Goal: Task Accomplishment & Management: Manage account settings

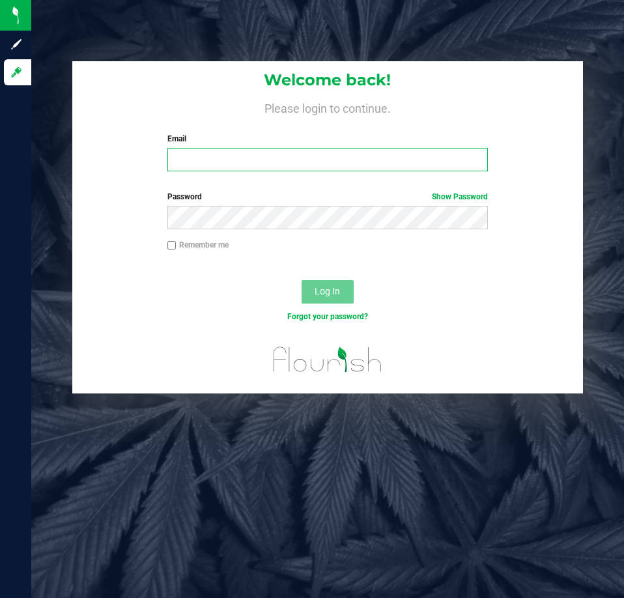
click at [274, 168] on input "Email" at bounding box center [328, 159] width 321 height 23
type input "ktomaskovich@liveparallel.com"
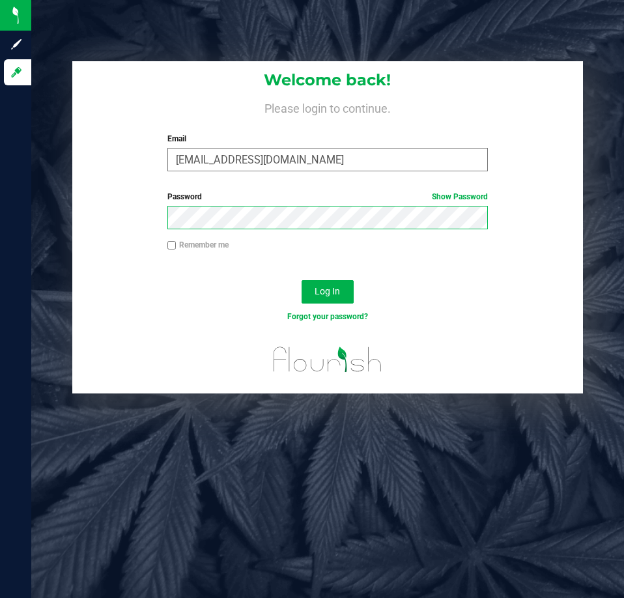
click at [302, 280] on button "Log In" at bounding box center [328, 291] width 52 height 23
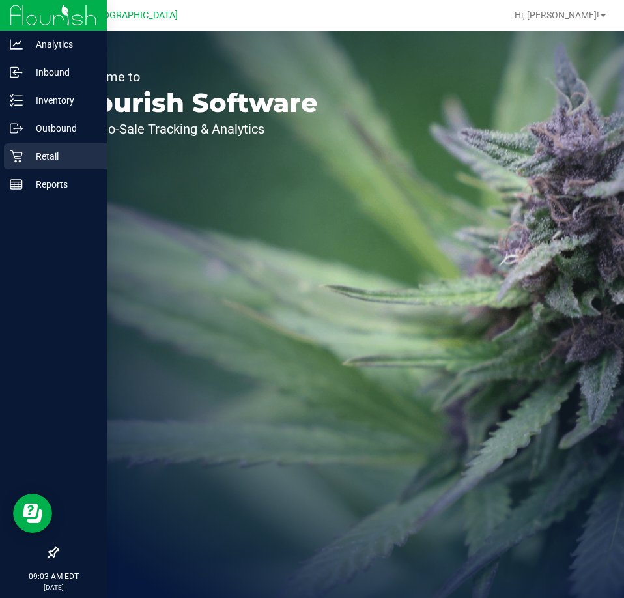
click at [52, 151] on p "Retail" at bounding box center [62, 157] width 78 height 16
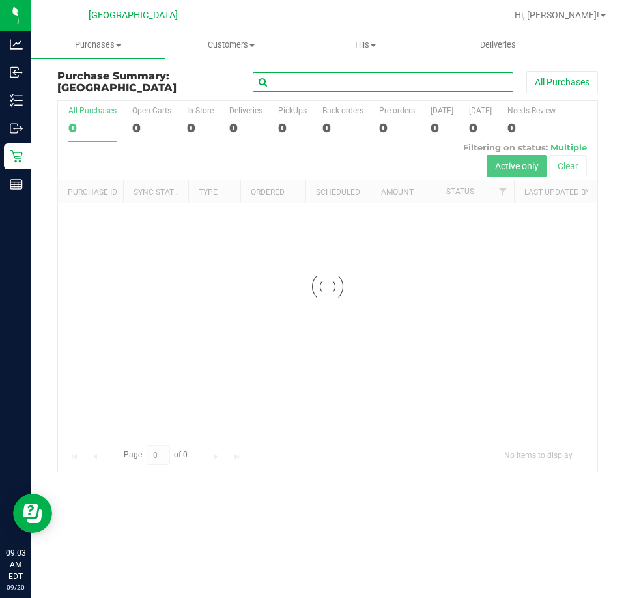
click at [400, 80] on input "text" at bounding box center [383, 82] width 261 height 20
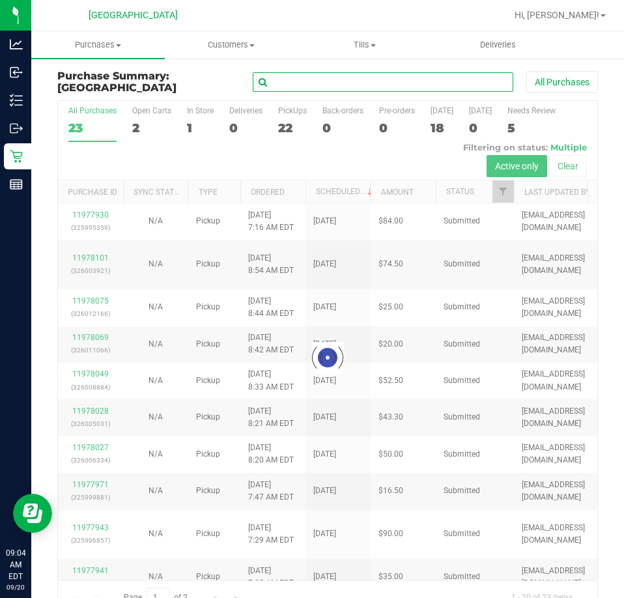
click at [378, 83] on input "text" at bounding box center [383, 82] width 261 height 20
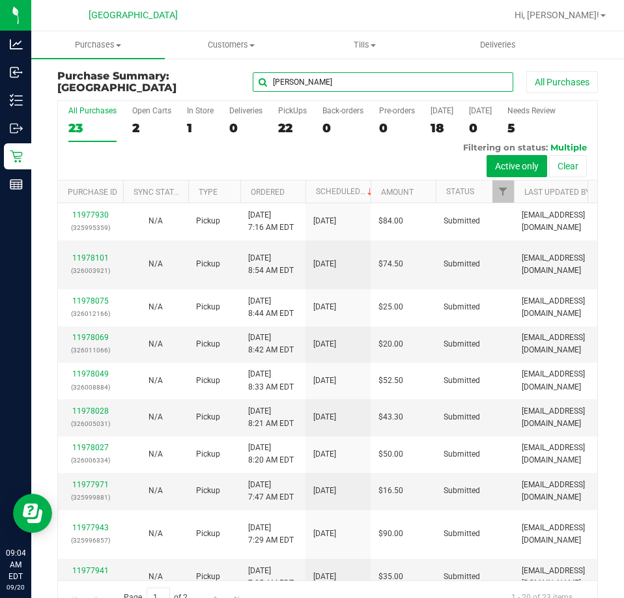
type input "joan"
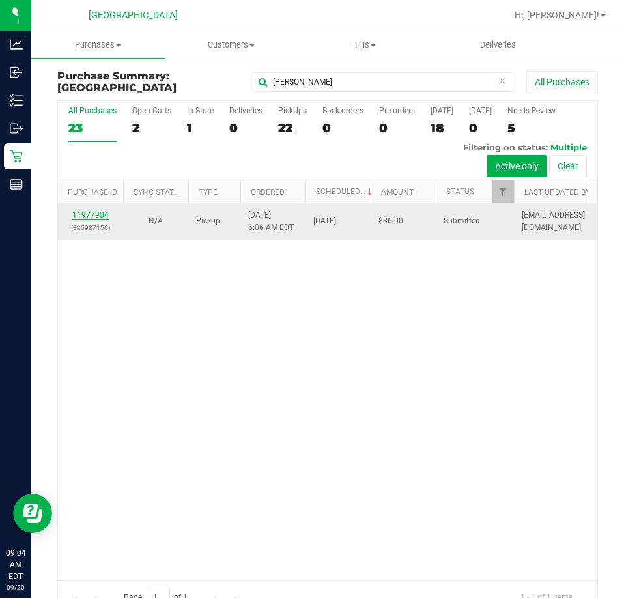
click at [95, 212] on link "11977904" at bounding box center [90, 215] width 36 height 9
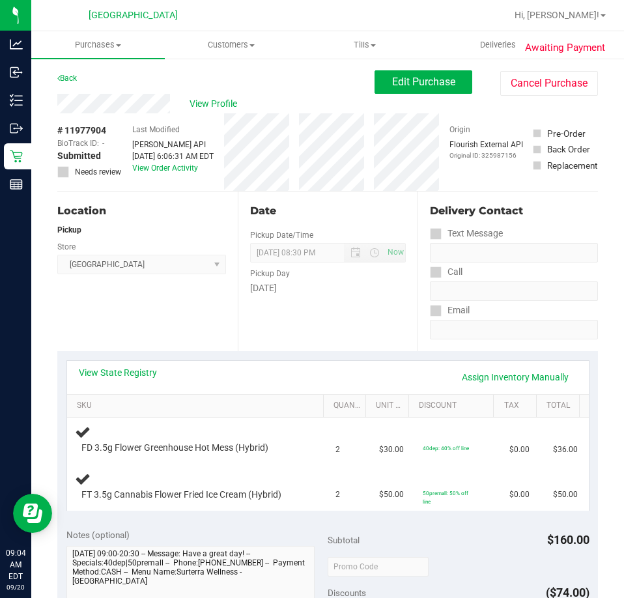
click at [470, 542] on div "Subtotal $160.00" at bounding box center [459, 540] width 262 height 23
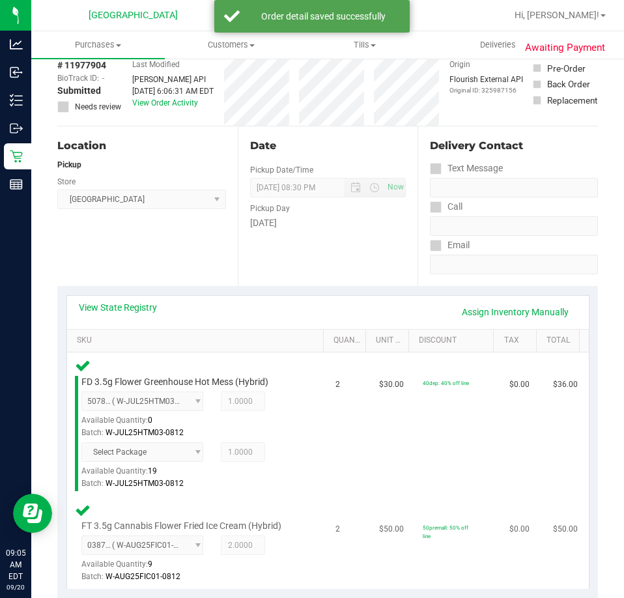
scroll to position [456, 0]
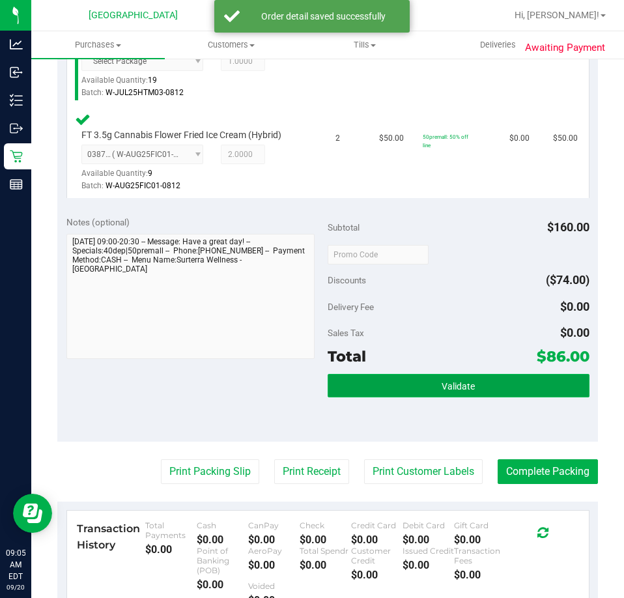
click at [473, 381] on button "Validate" at bounding box center [459, 385] width 262 height 23
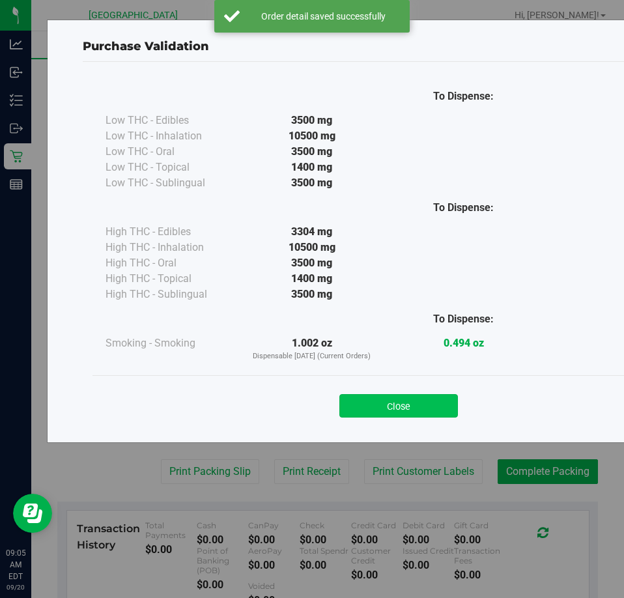
click at [394, 394] on button "Close" at bounding box center [399, 405] width 119 height 23
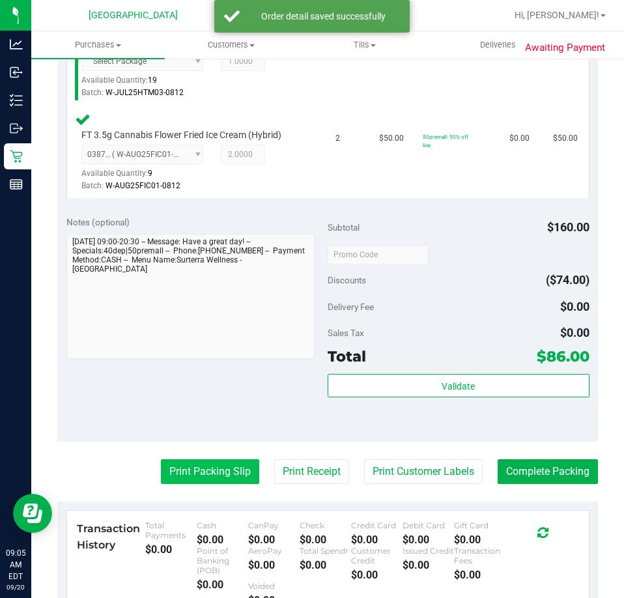
click at [192, 482] on button "Print Packing Slip" at bounding box center [210, 471] width 98 height 25
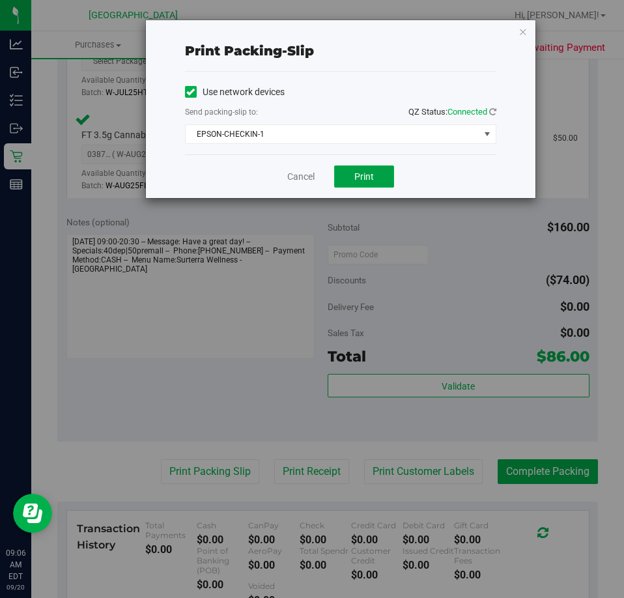
drag, startPoint x: 372, startPoint y: 179, endPoint x: 446, endPoint y: 377, distance: 211.0
click at [371, 179] on span "Print" at bounding box center [365, 176] width 20 height 10
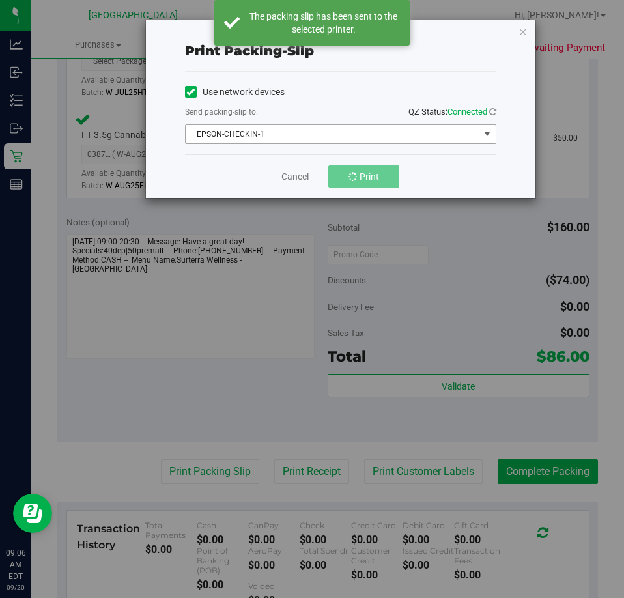
click at [386, 138] on span "EPSON-CHECKIN-1" at bounding box center [333, 134] width 294 height 18
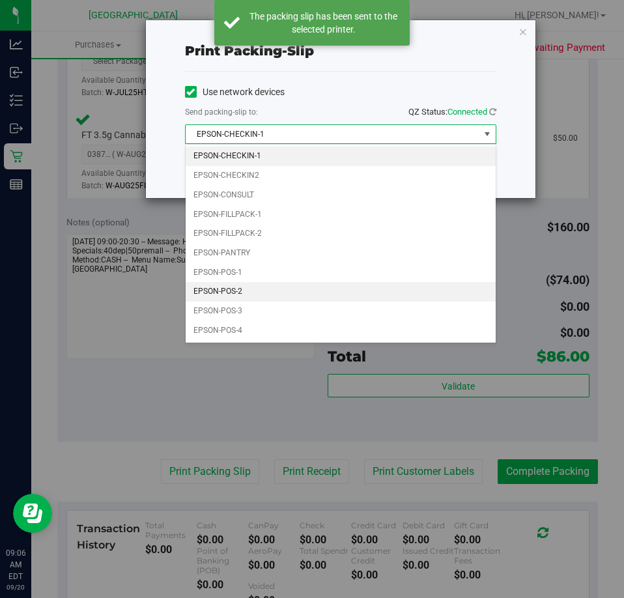
click at [272, 283] on li "EPSON-POS-2" at bounding box center [341, 292] width 310 height 20
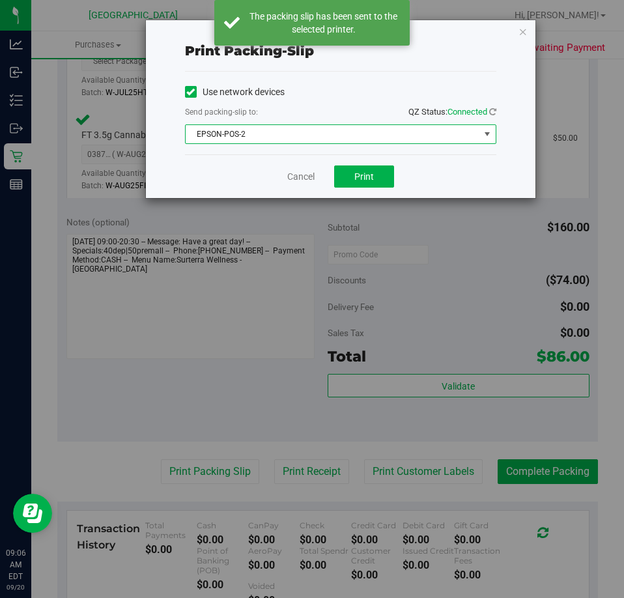
click at [311, 139] on span "EPSON-POS-2" at bounding box center [333, 134] width 294 height 18
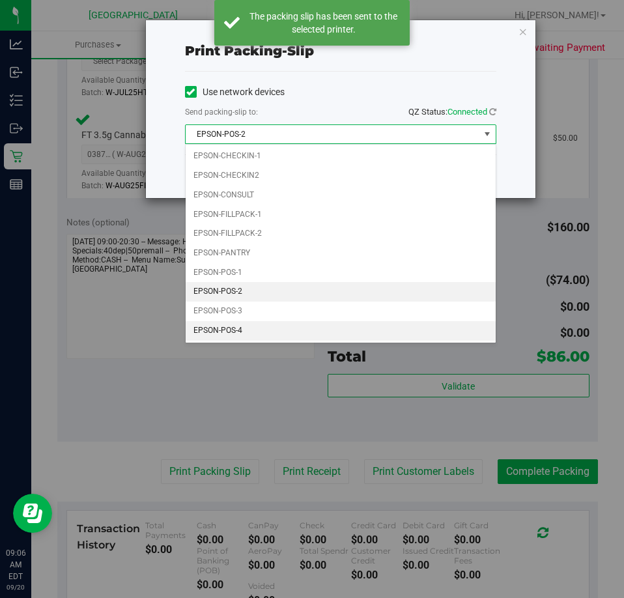
click at [262, 330] on li "EPSON-POS-4" at bounding box center [341, 331] width 310 height 20
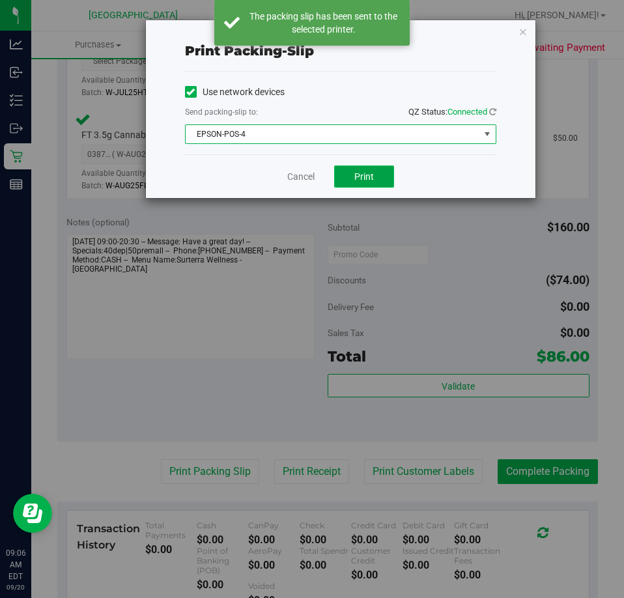
click at [372, 183] on button "Print" at bounding box center [364, 177] width 60 height 22
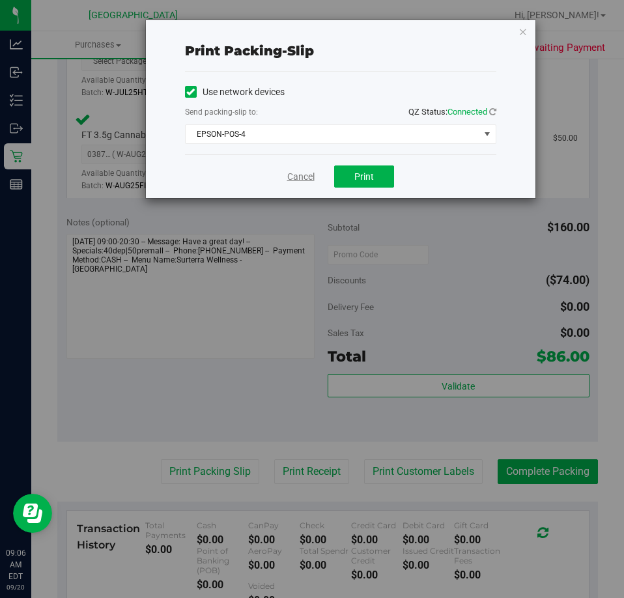
click at [305, 177] on link "Cancel" at bounding box center [300, 177] width 27 height 14
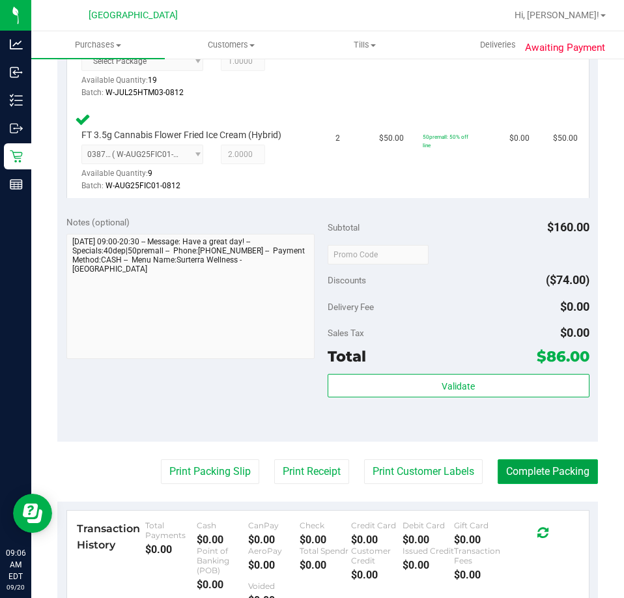
click at [508, 473] on button "Complete Packing" at bounding box center [548, 471] width 100 height 25
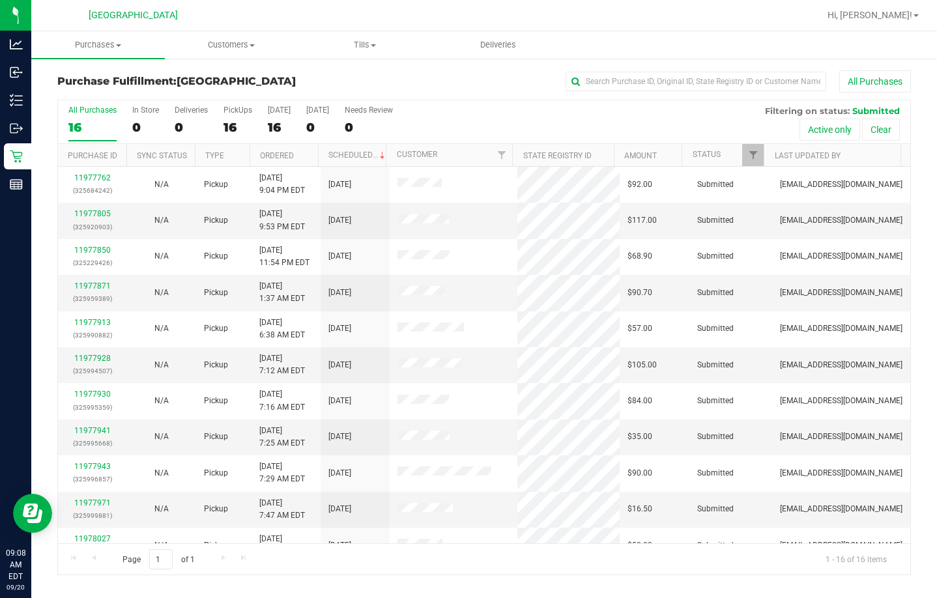
click at [297, 151] on th "Ordered" at bounding box center [284, 155] width 68 height 23
click at [90, 179] on link "11977762" at bounding box center [92, 177] width 36 height 9
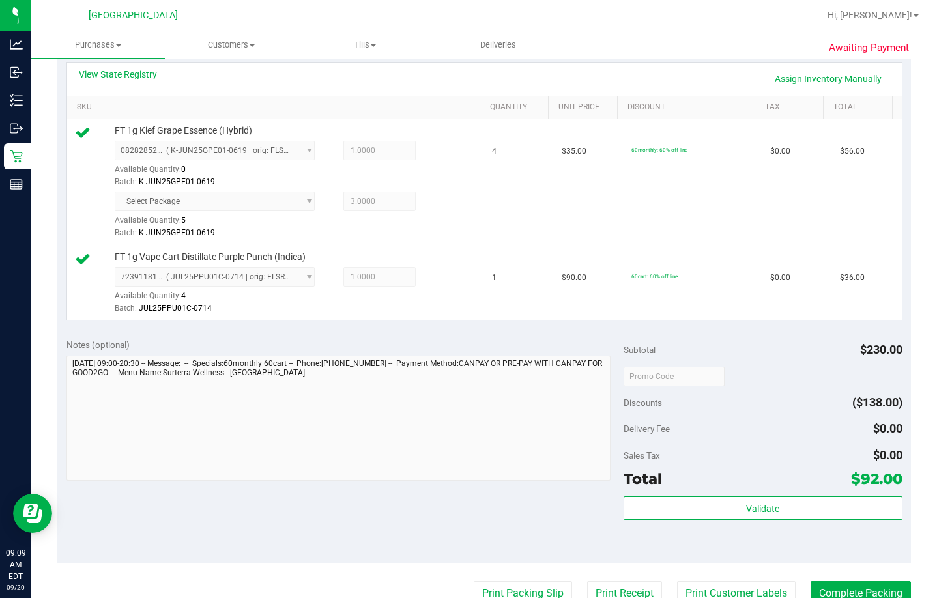
scroll to position [524, 0]
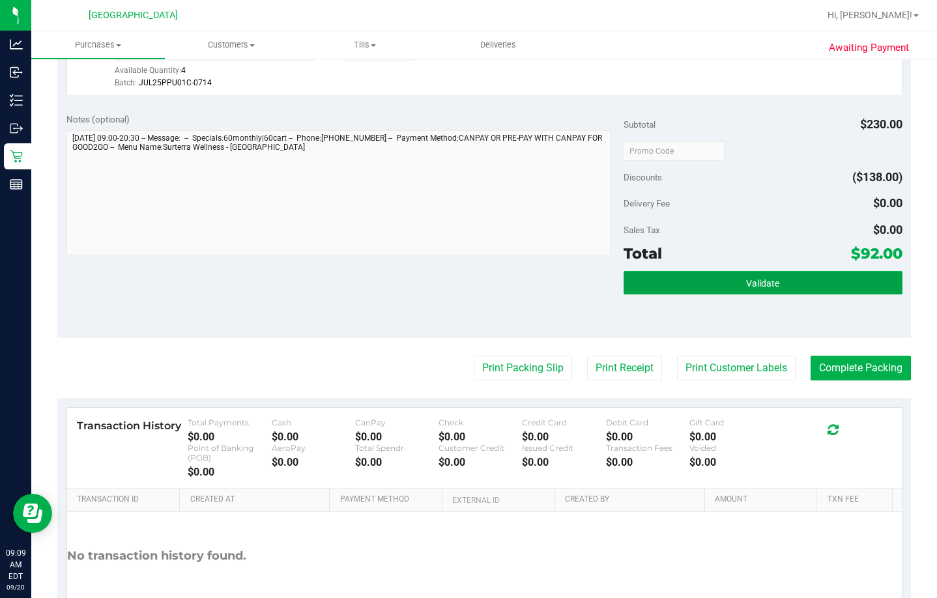
click at [624, 272] on button "Validate" at bounding box center [763, 282] width 279 height 23
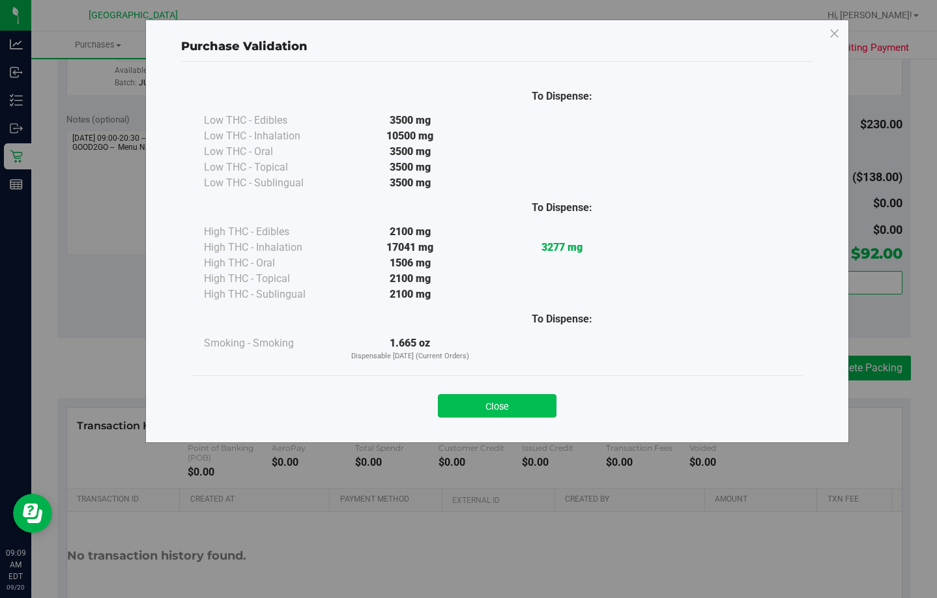
click at [468, 403] on button "Close" at bounding box center [497, 405] width 119 height 23
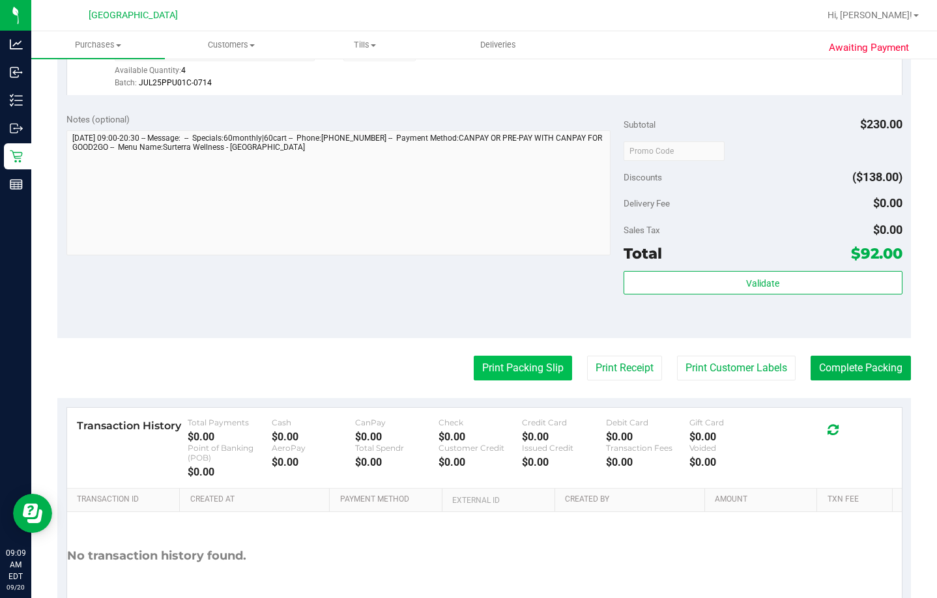
click at [511, 368] on button "Print Packing Slip" at bounding box center [523, 368] width 98 height 25
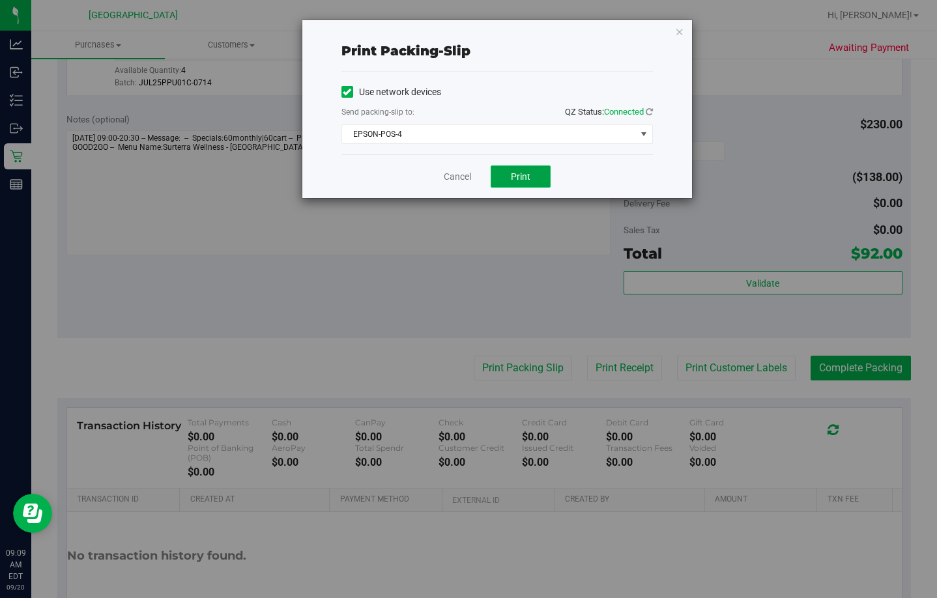
click at [519, 183] on button "Print" at bounding box center [521, 177] width 60 height 22
click at [460, 179] on link "Cancel" at bounding box center [457, 177] width 27 height 14
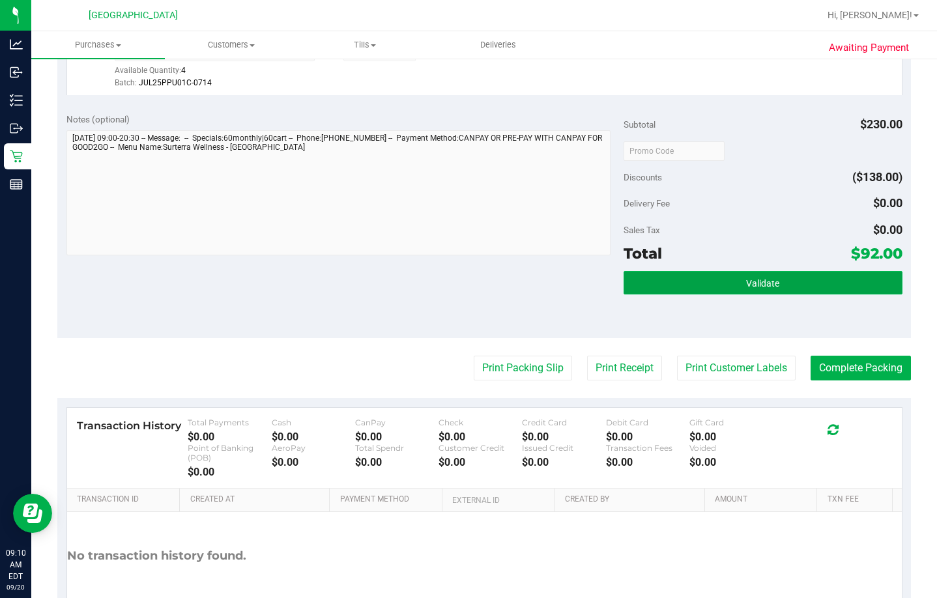
click at [624, 284] on button "Validate" at bounding box center [763, 282] width 279 height 23
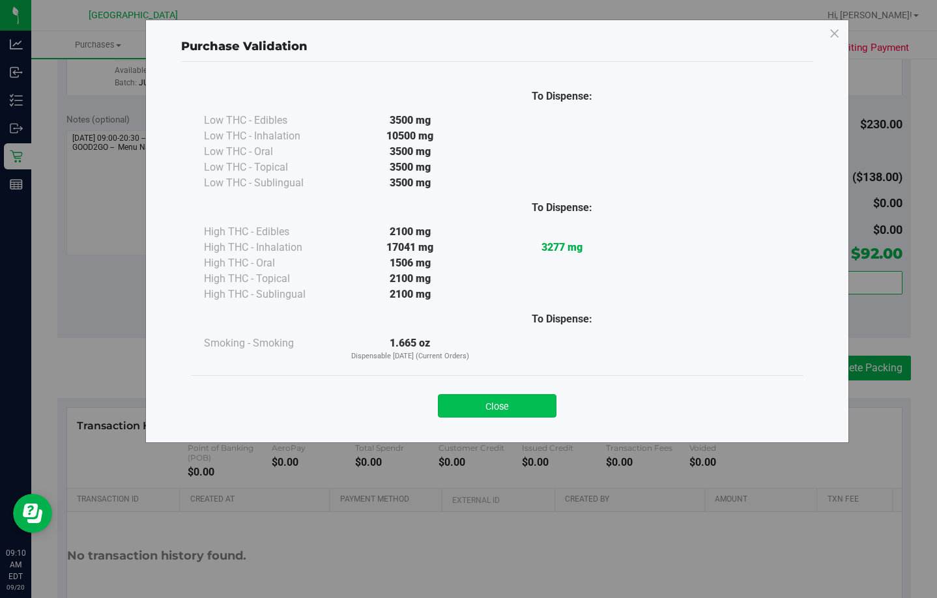
click at [512, 413] on button "Close" at bounding box center [497, 405] width 119 height 23
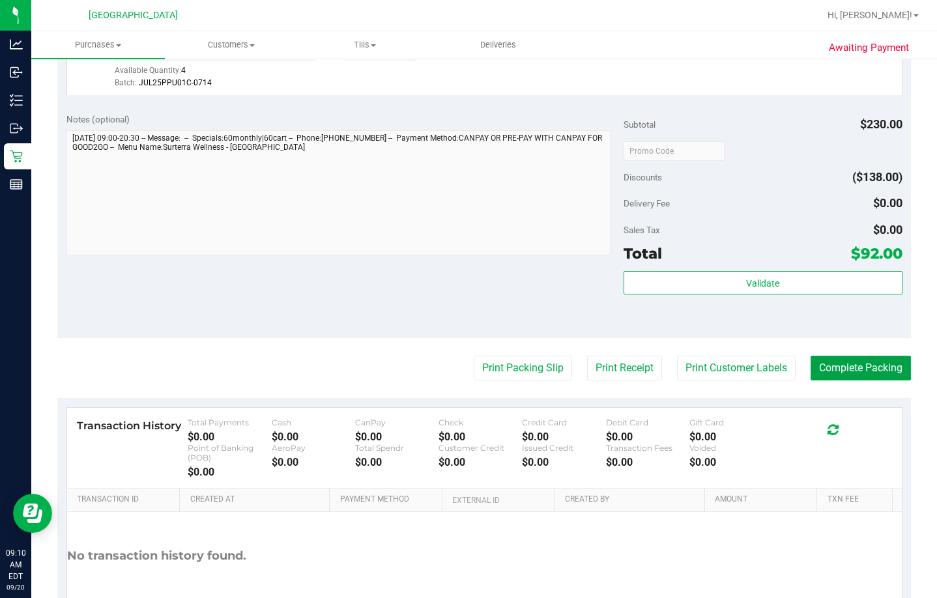
click at [624, 362] on button "Complete Packing" at bounding box center [861, 368] width 100 height 25
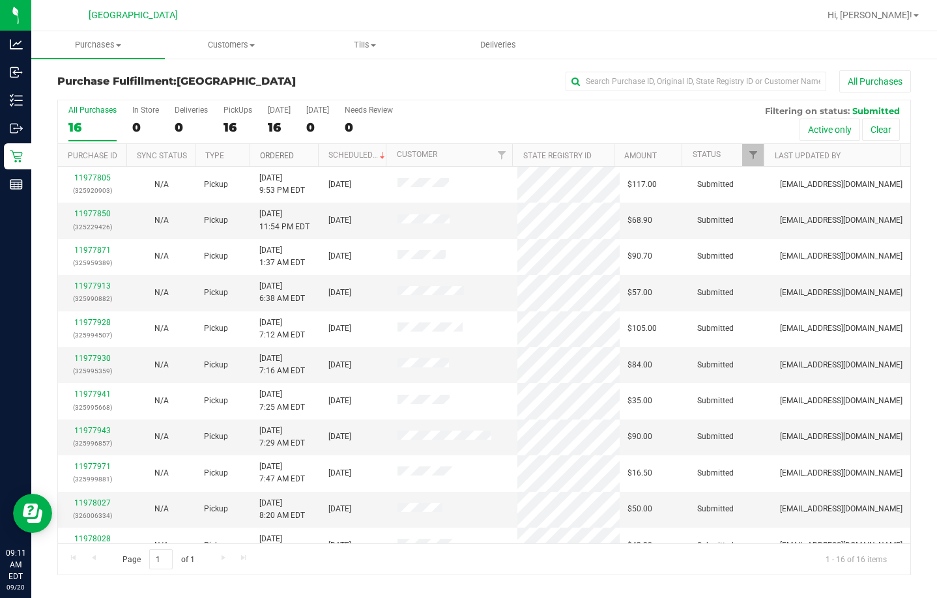
click at [293, 159] on link "Ordered" at bounding box center [277, 155] width 34 height 9
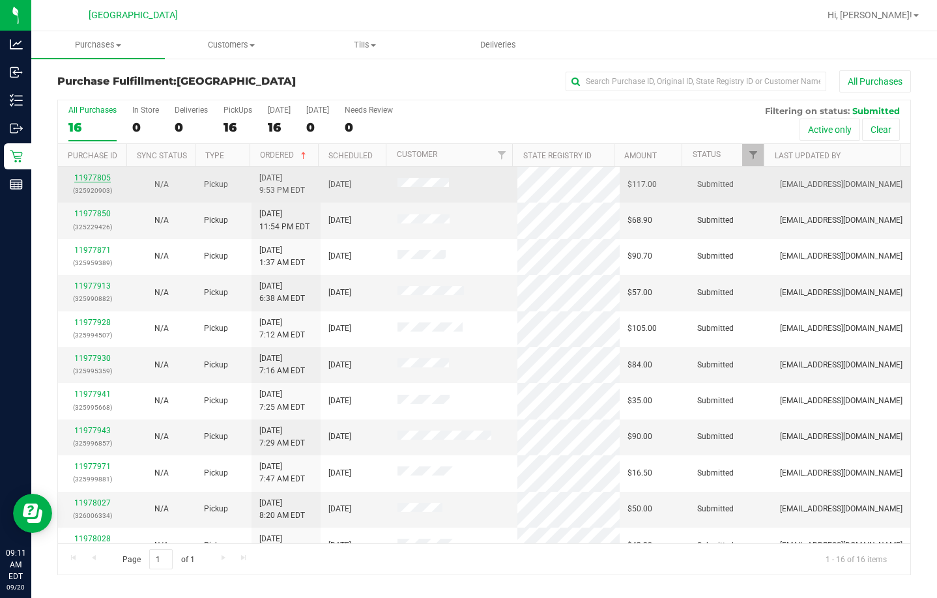
click at [99, 181] on link "11977805" at bounding box center [92, 177] width 36 height 9
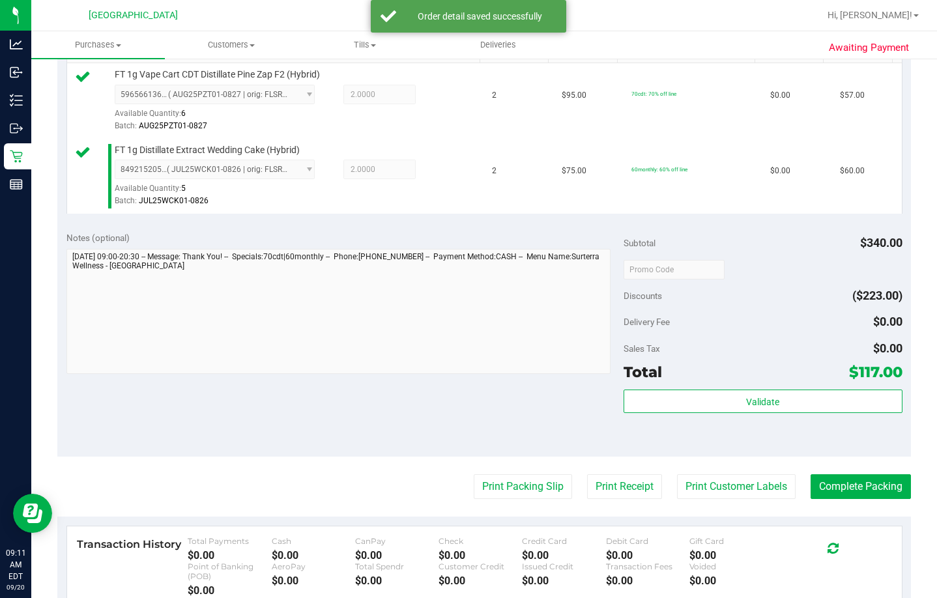
scroll to position [356, 0]
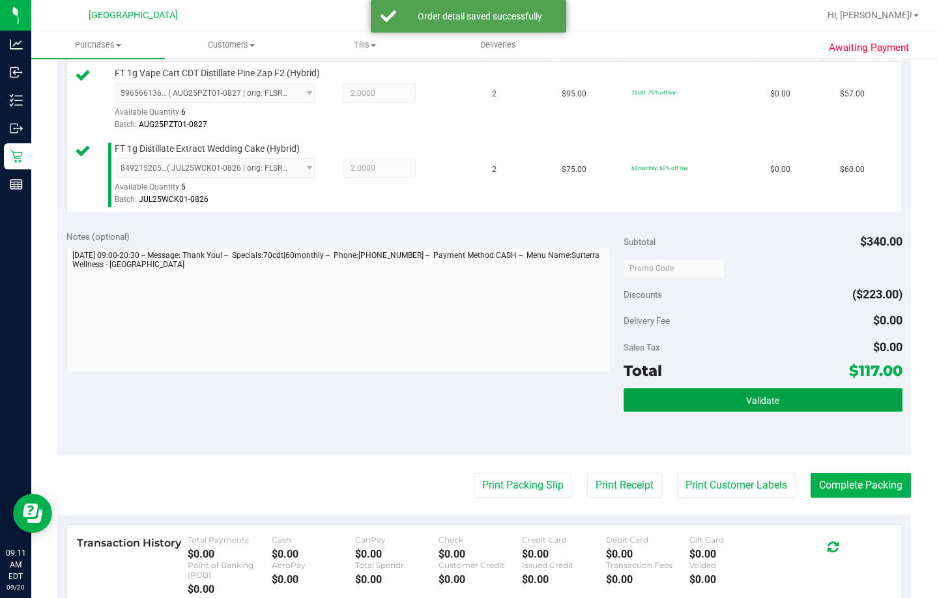
click at [624, 397] on button "Validate" at bounding box center [763, 399] width 279 height 23
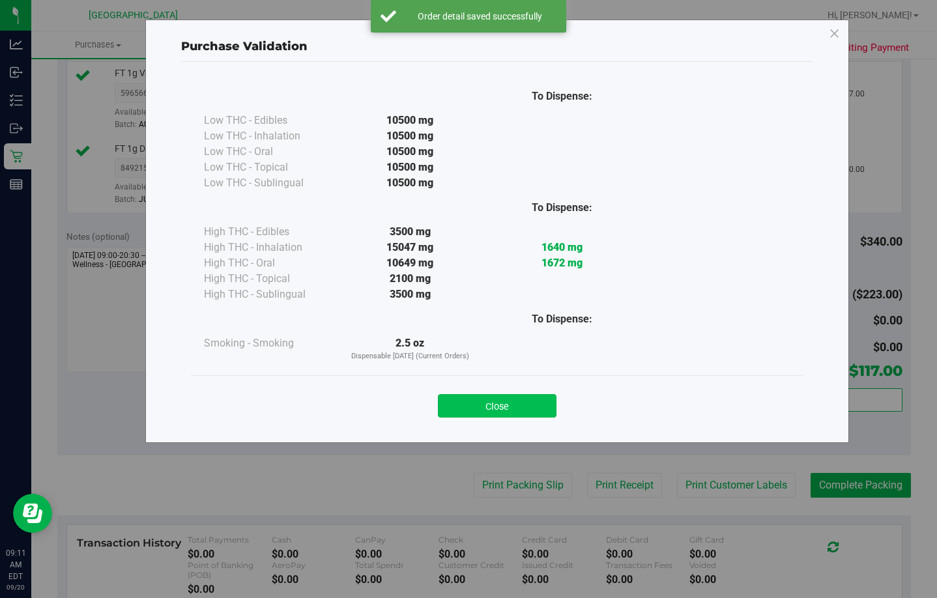
click at [527, 407] on button "Close" at bounding box center [497, 405] width 119 height 23
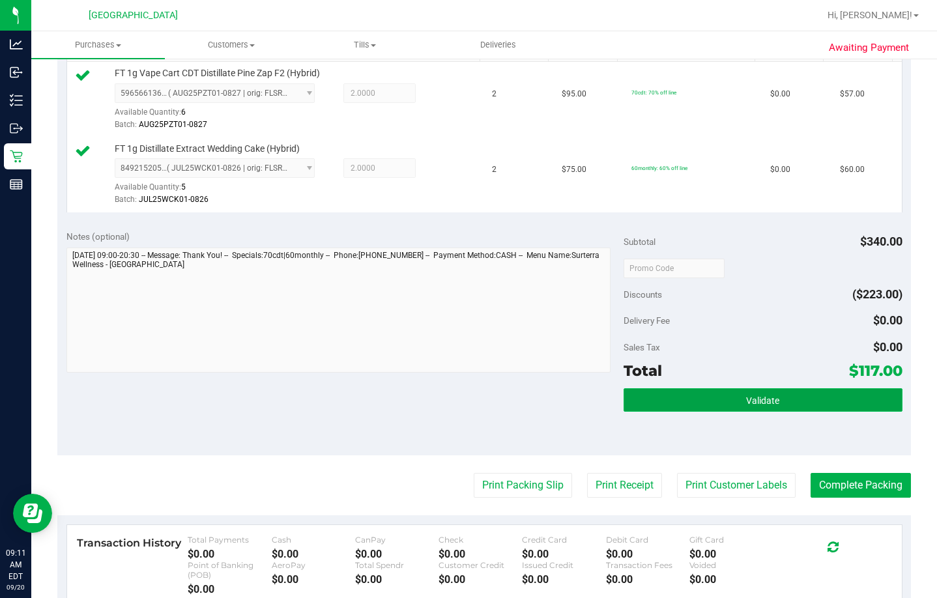
click at [624, 409] on button "Validate" at bounding box center [763, 399] width 279 height 23
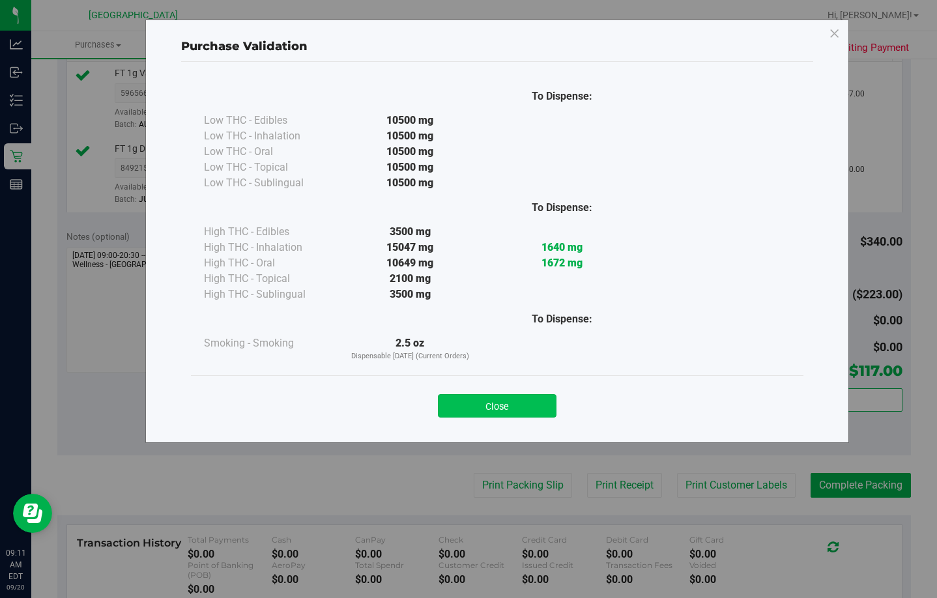
click at [538, 403] on button "Close" at bounding box center [497, 405] width 119 height 23
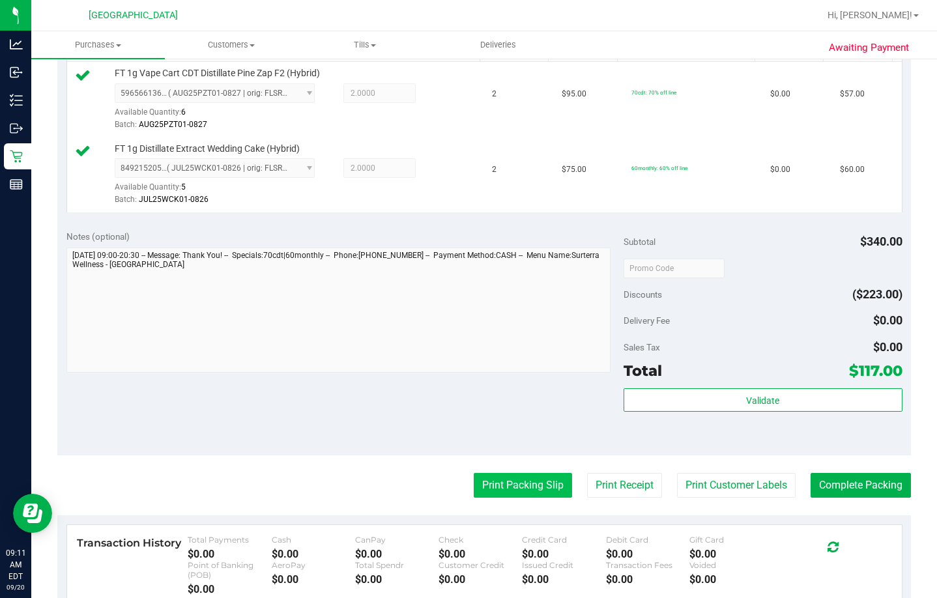
click at [474, 479] on button "Print Packing Slip" at bounding box center [523, 485] width 98 height 25
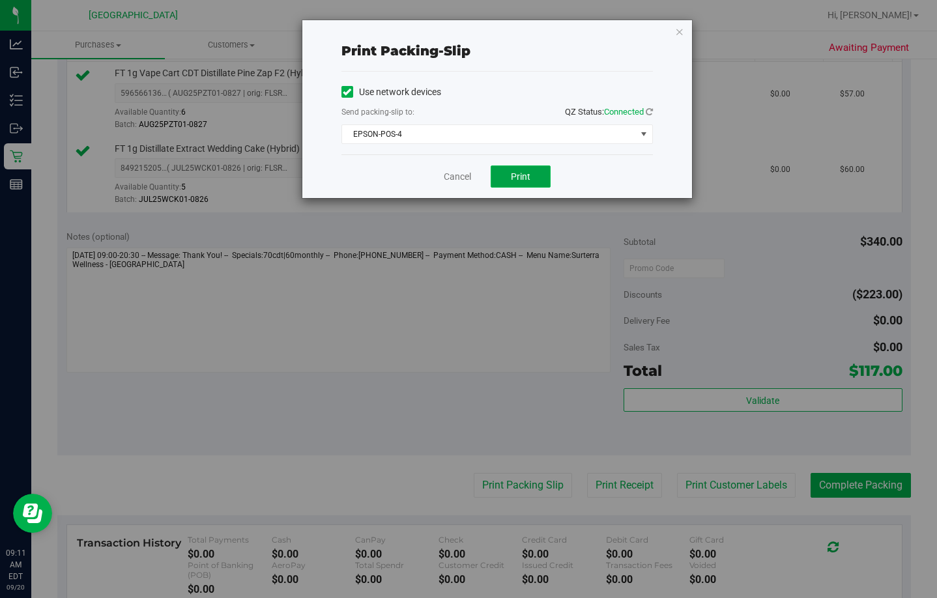
click at [538, 168] on button "Print" at bounding box center [521, 177] width 60 height 22
click at [454, 176] on link "Cancel" at bounding box center [457, 177] width 27 height 14
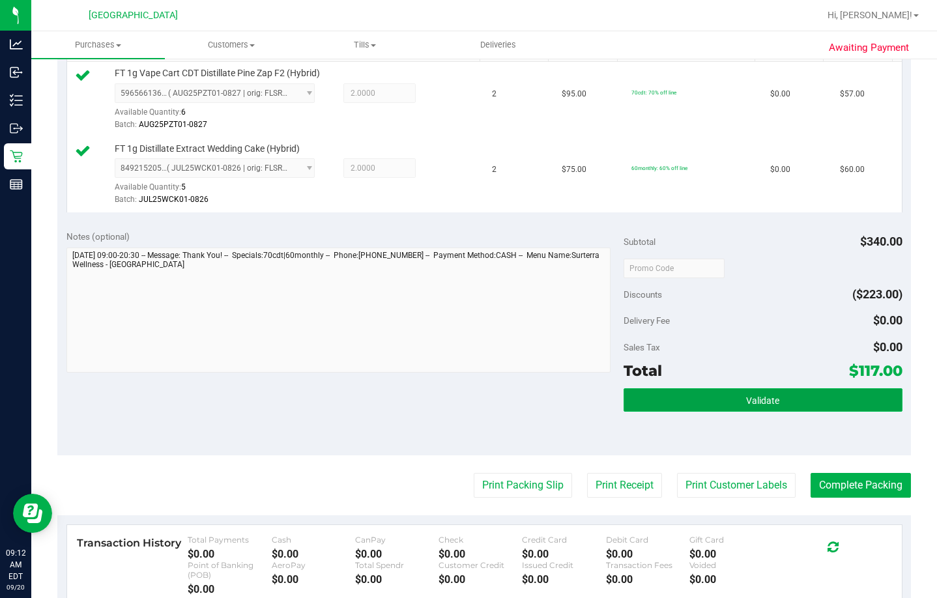
click at [624, 403] on button "Validate" at bounding box center [763, 399] width 279 height 23
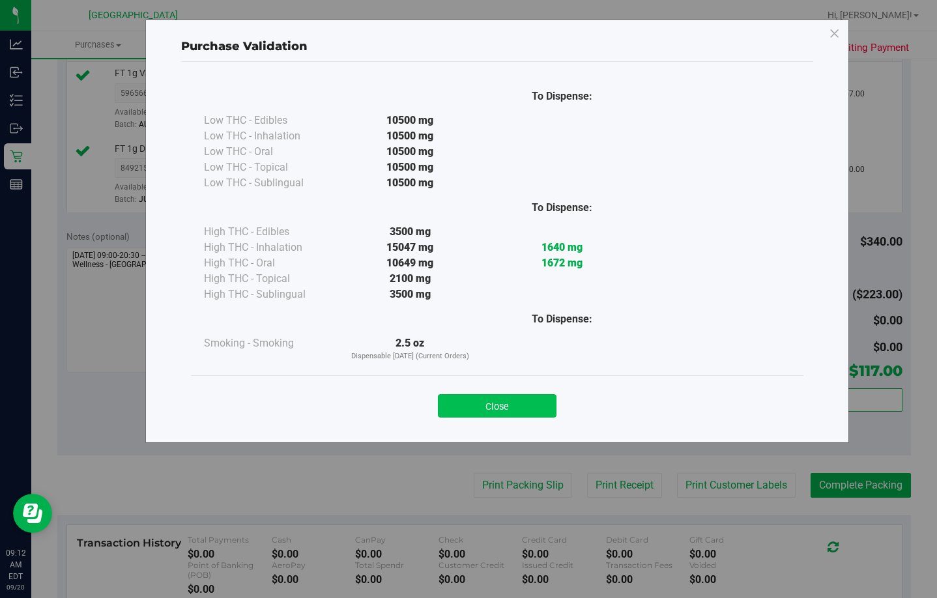
click at [527, 410] on button "Close" at bounding box center [497, 405] width 119 height 23
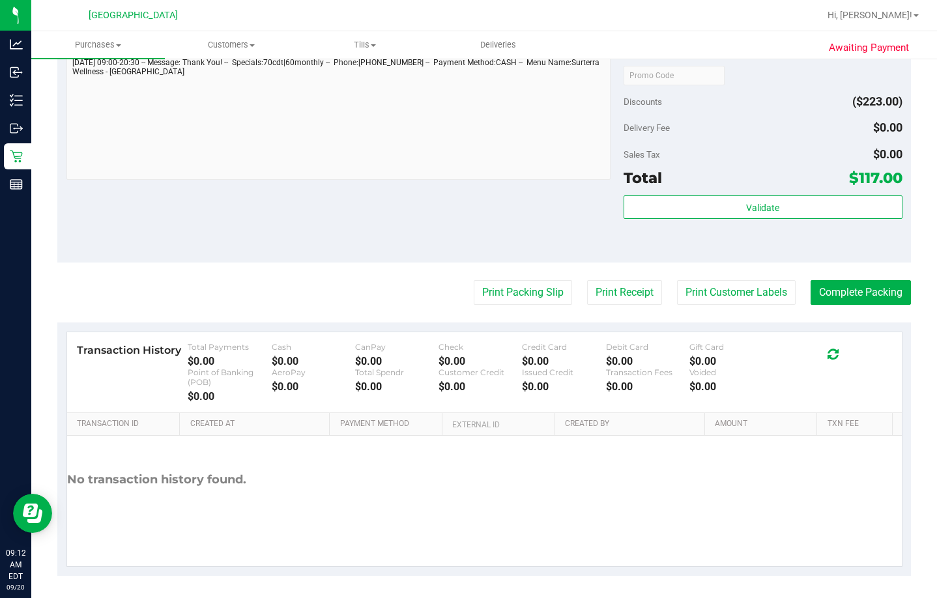
scroll to position [553, 0]
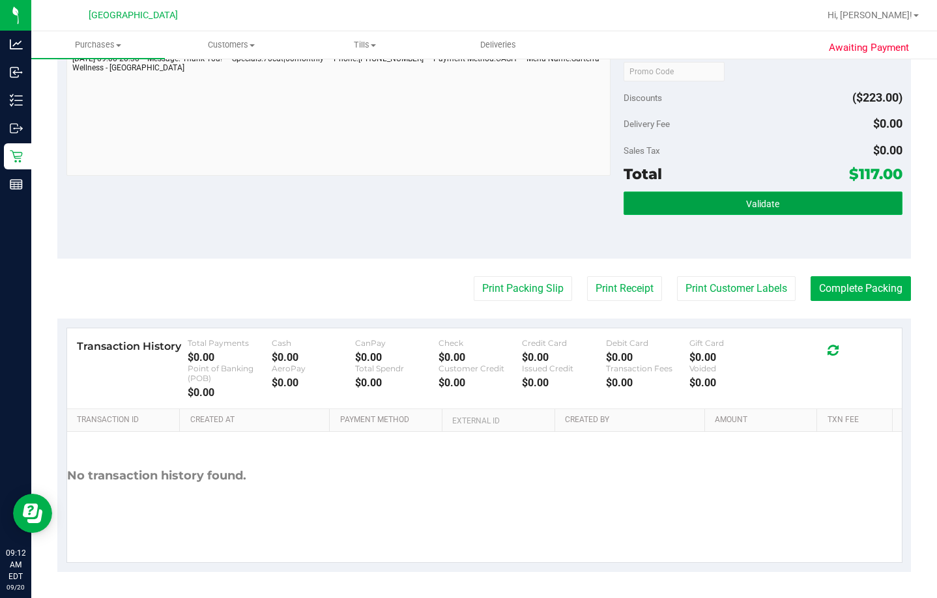
click at [624, 203] on button "Validate" at bounding box center [763, 203] width 279 height 23
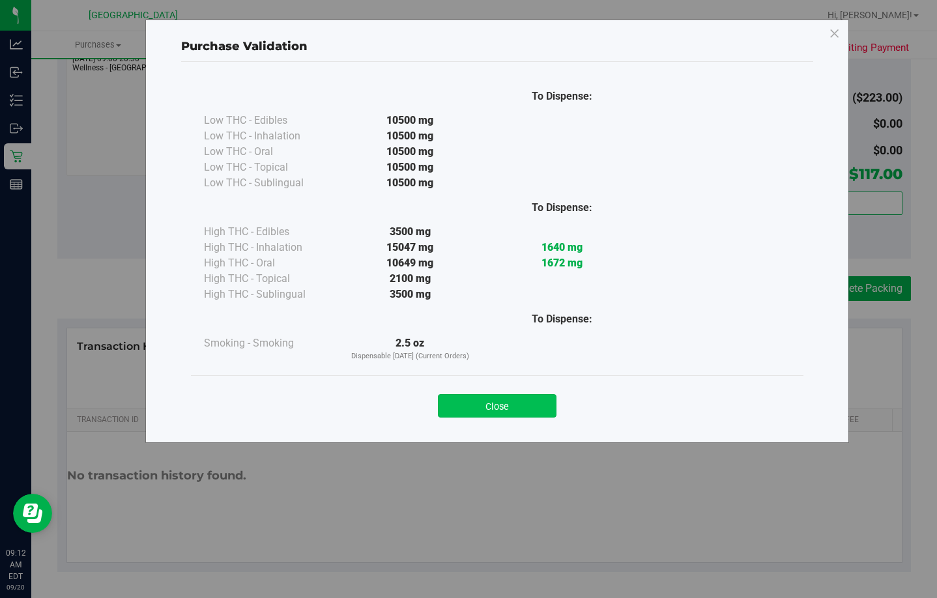
click at [497, 409] on button "Close" at bounding box center [497, 405] width 119 height 23
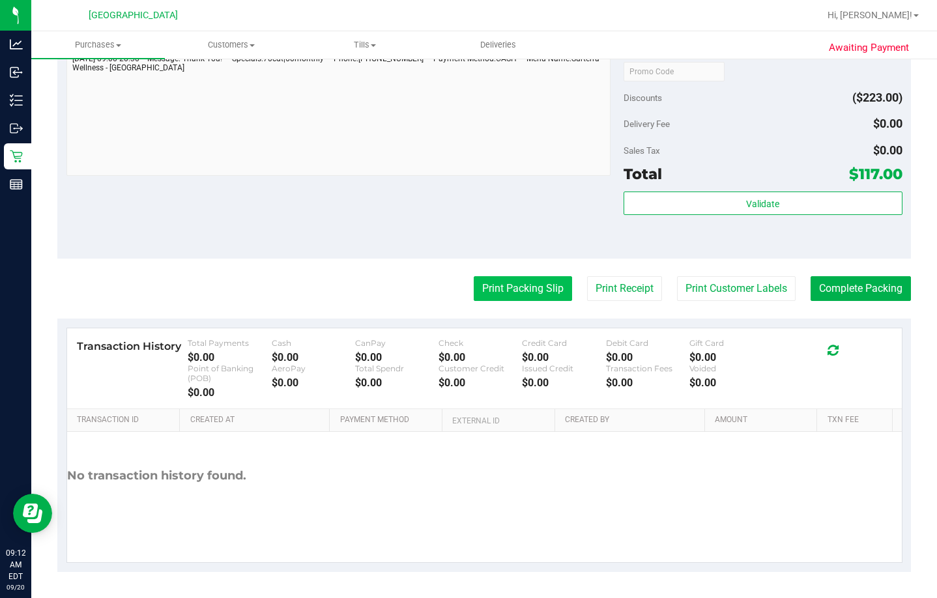
click at [507, 287] on button "Print Packing Slip" at bounding box center [523, 288] width 98 height 25
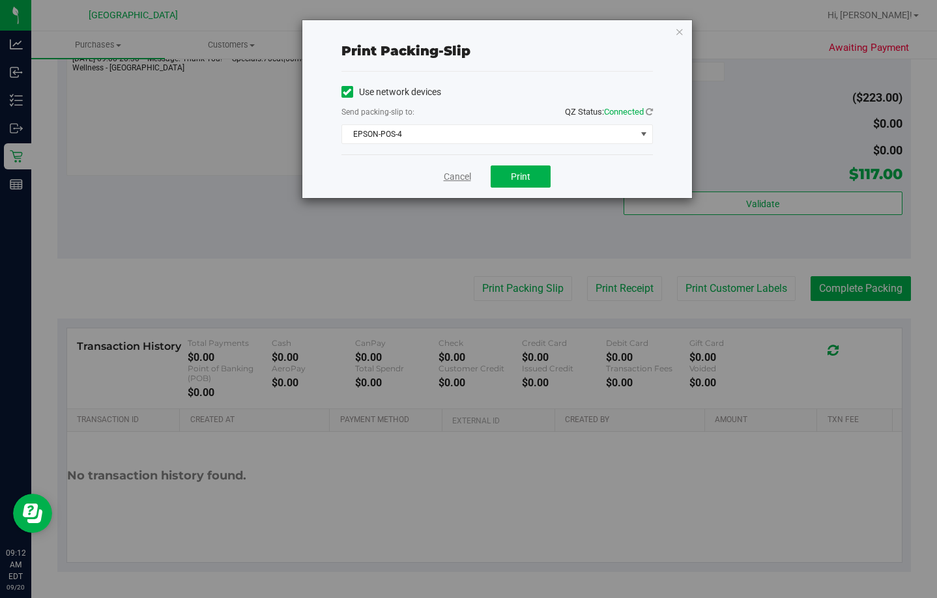
click at [464, 176] on link "Cancel" at bounding box center [457, 177] width 27 height 14
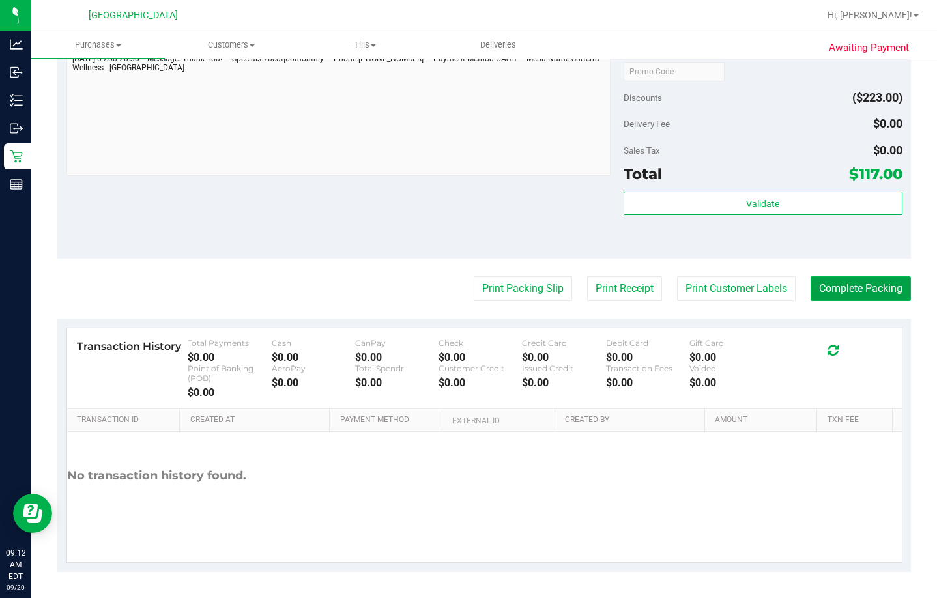
click at [624, 284] on button "Complete Packing" at bounding box center [861, 288] width 100 height 25
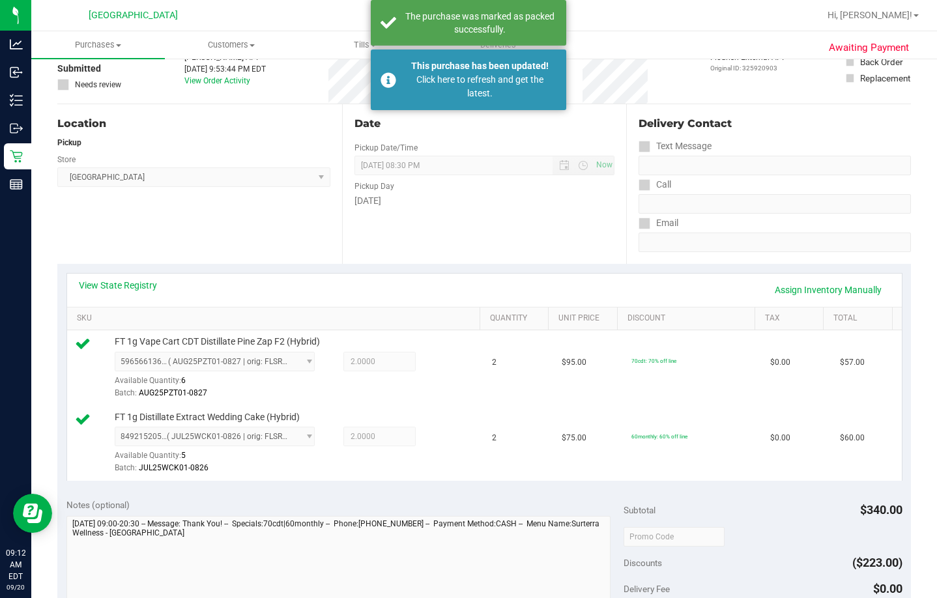
scroll to position [0, 0]
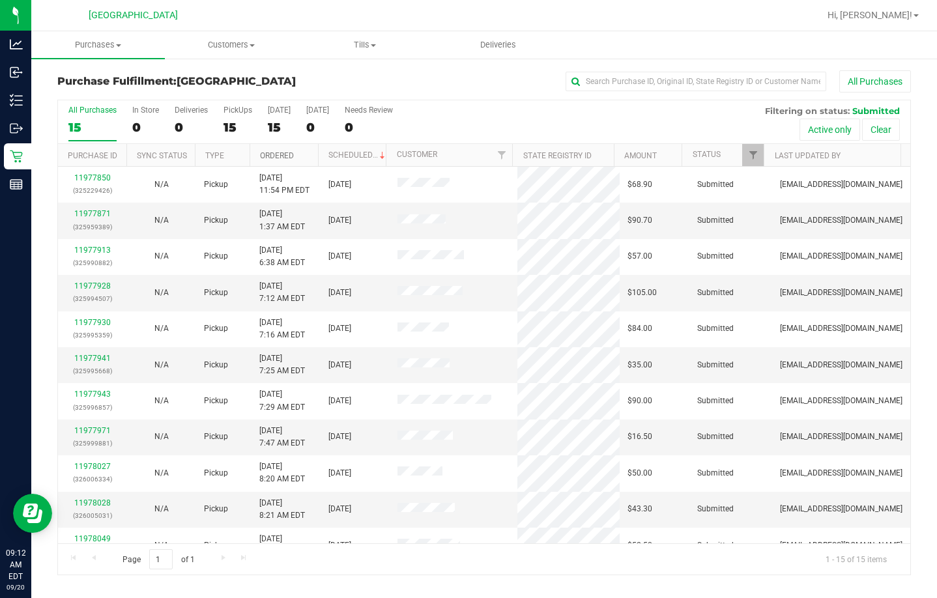
click at [287, 158] on link "Ordered" at bounding box center [277, 155] width 34 height 9
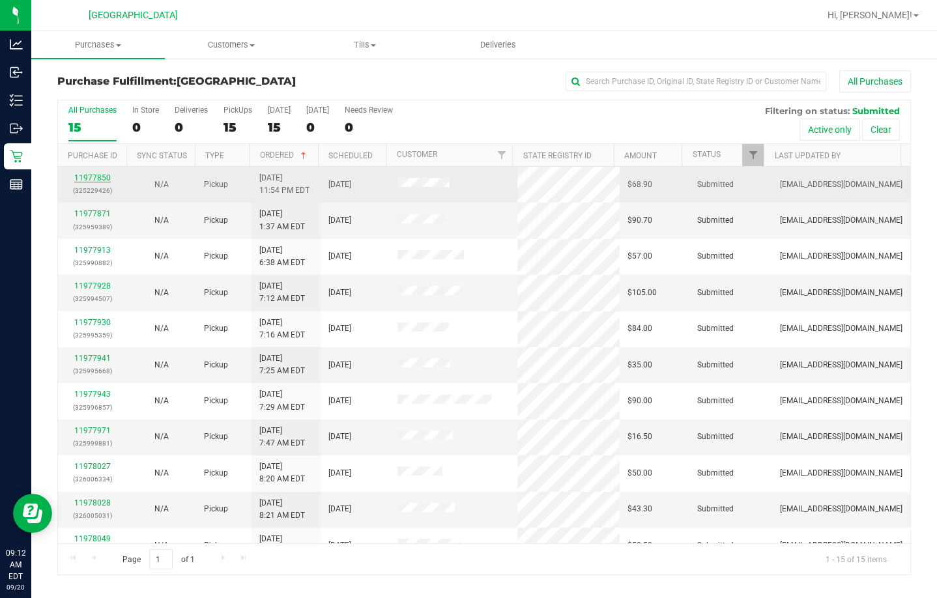
click at [83, 178] on link "11977850" at bounding box center [92, 177] width 36 height 9
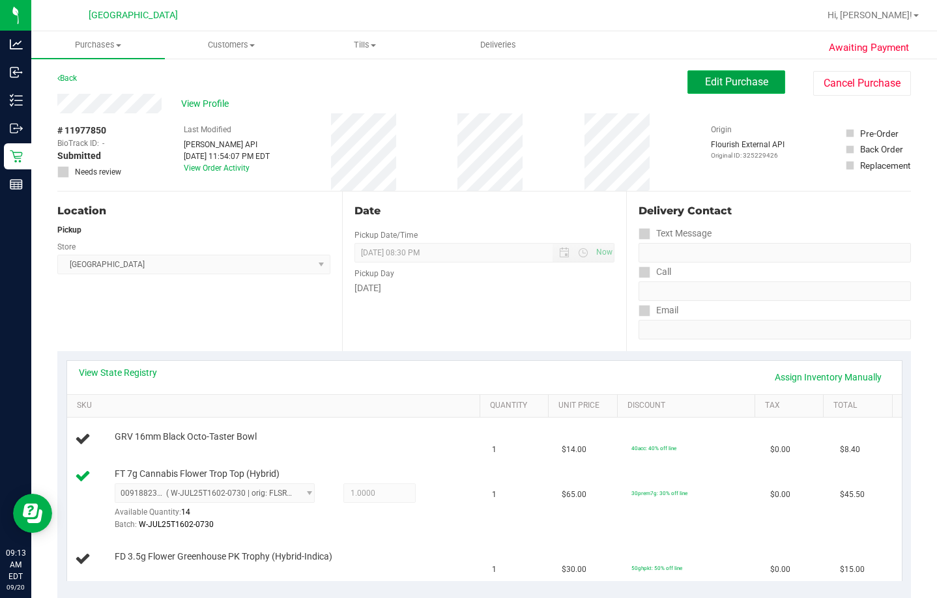
click at [624, 85] on span "Edit Purchase" at bounding box center [736, 82] width 63 height 12
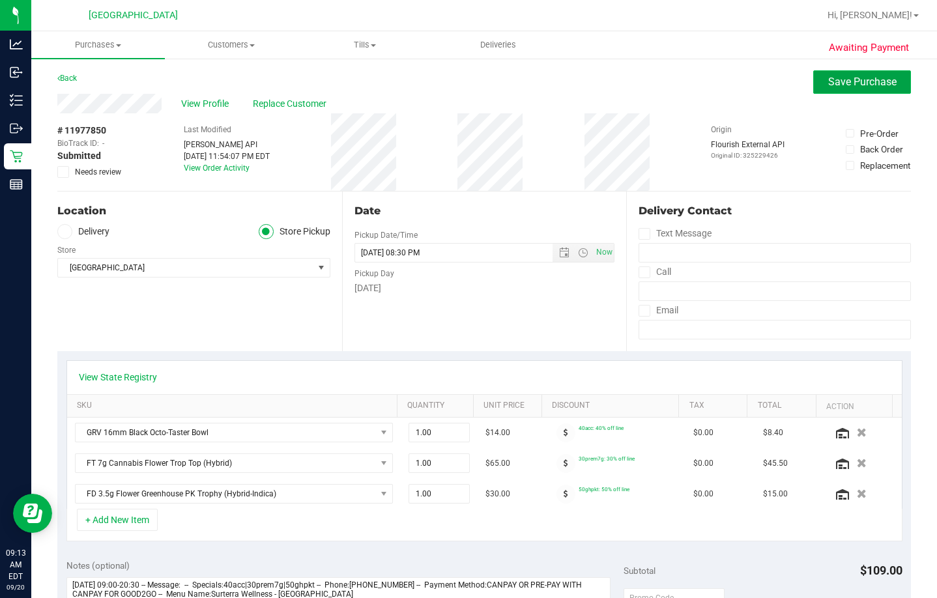
click at [624, 71] on button "Save Purchase" at bounding box center [862, 81] width 98 height 23
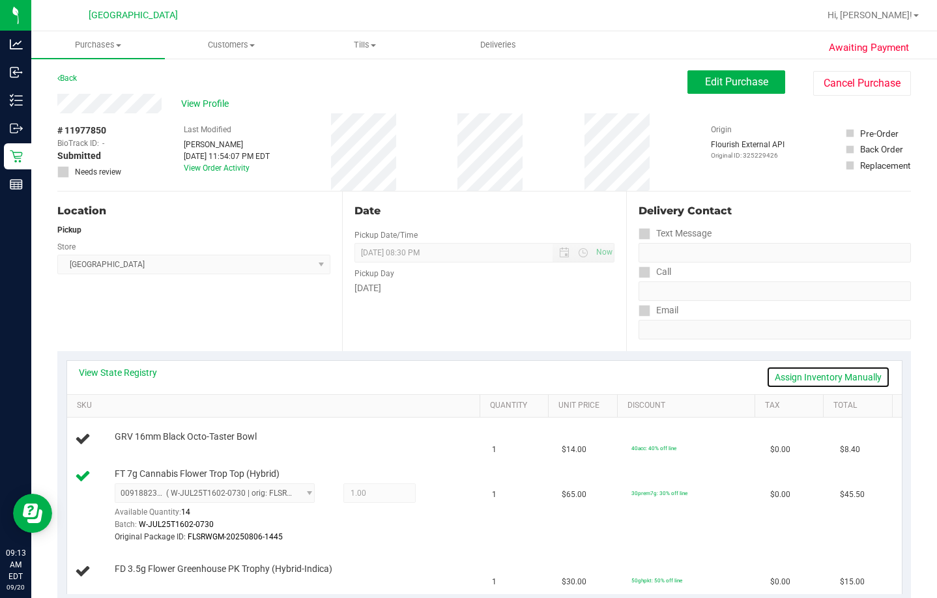
click at [624, 373] on link "Assign Inventory Manually" at bounding box center [828, 377] width 124 height 22
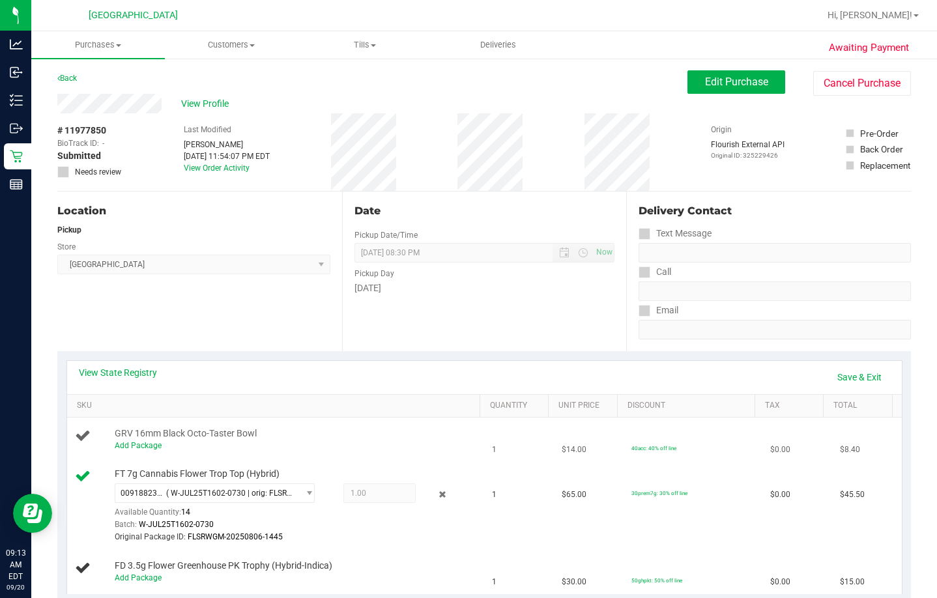
click at [135, 440] on div "Add Package" at bounding box center [296, 446] width 362 height 12
click at [138, 445] on link "Add Package" at bounding box center [138, 445] width 47 height 9
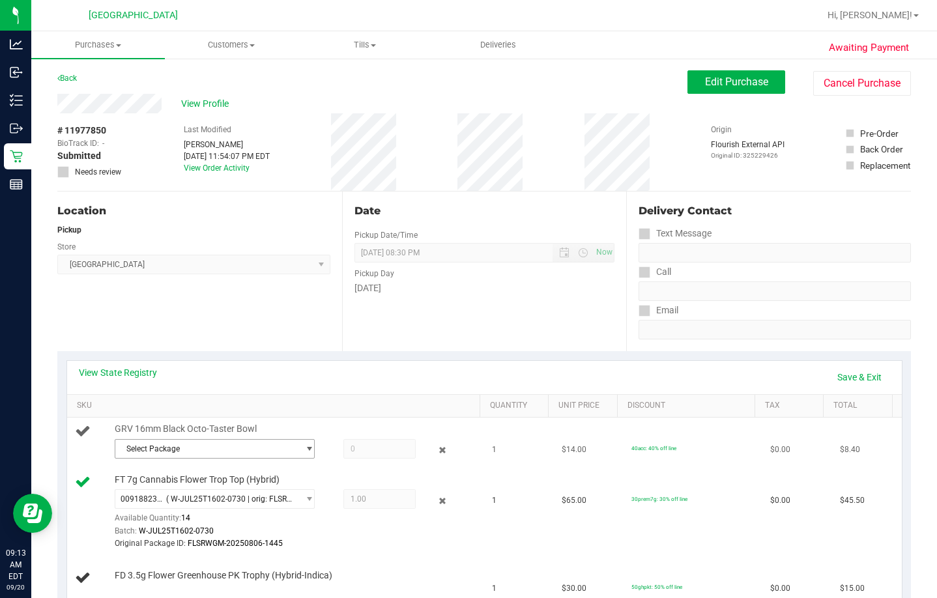
click at [287, 445] on span "Select Package" at bounding box center [206, 449] width 182 height 18
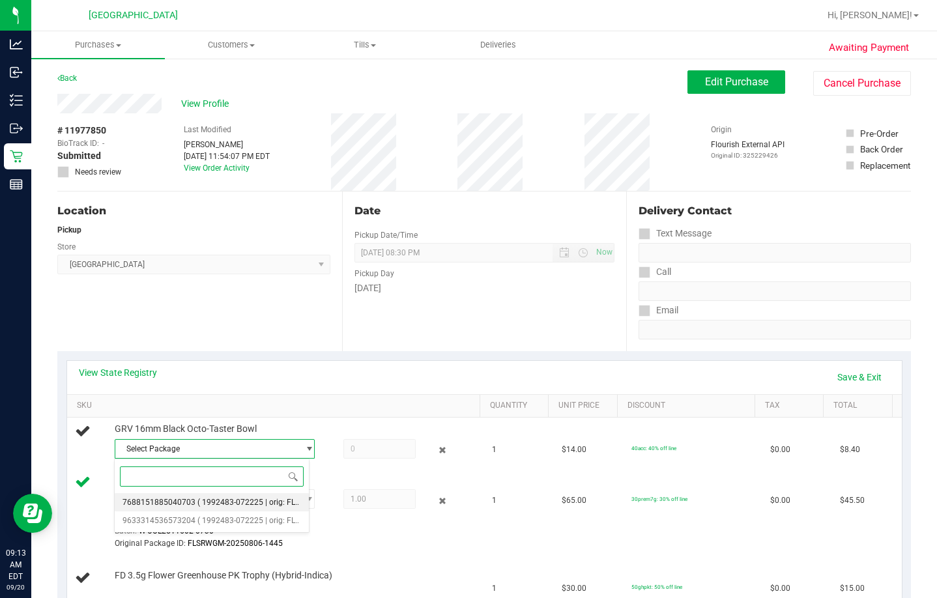
click at [275, 500] on span "( 1992483-072225 | orig: FLTW-20250723-019 )" at bounding box center [280, 502] width 167 height 9
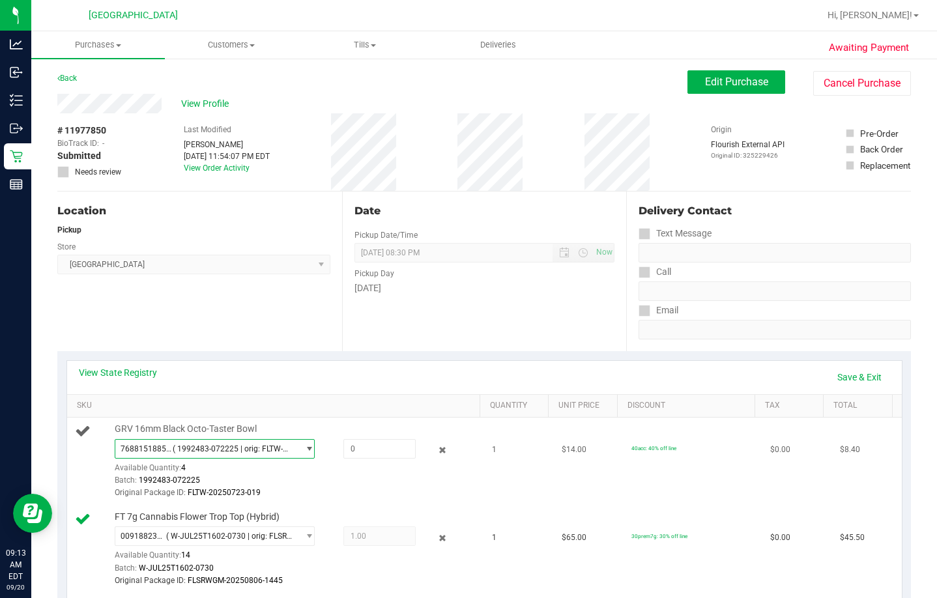
click at [263, 456] on span "7688151885040703 ( 1992483-072225 | orig: FLTW-20250723-019 )" at bounding box center [206, 449] width 182 height 18
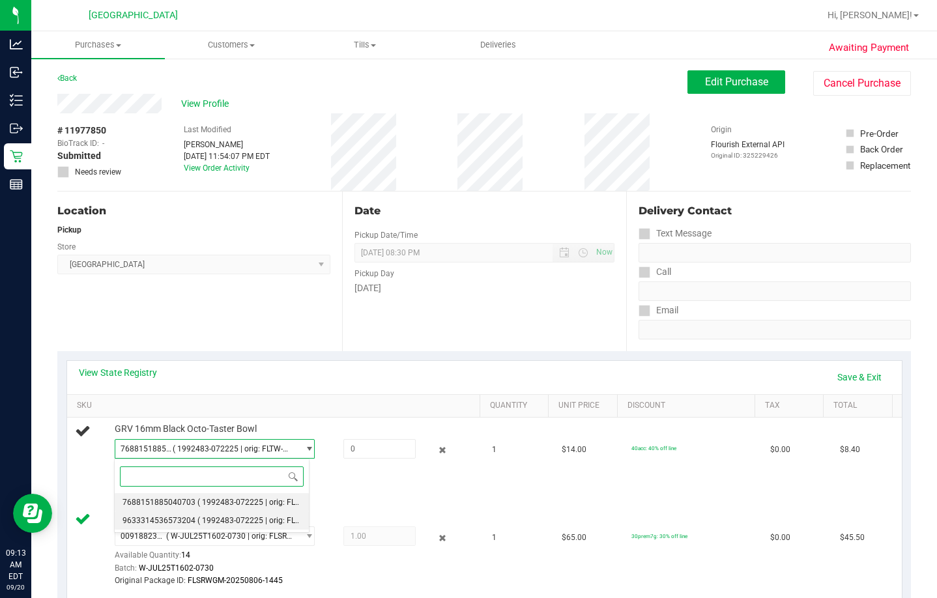
click at [250, 516] on span "( 1992483-072225 | orig: FLTW-20250730-023 )" at bounding box center [280, 520] width 167 height 9
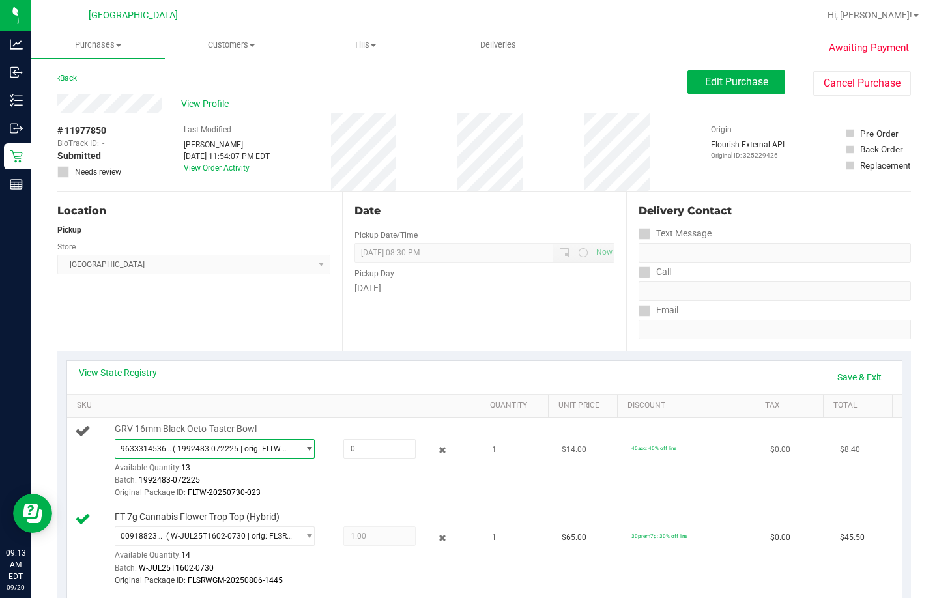
click at [263, 452] on span "( 1992483-072225 | orig: FLTW-20250730-023 )" at bounding box center [233, 448] width 120 height 9
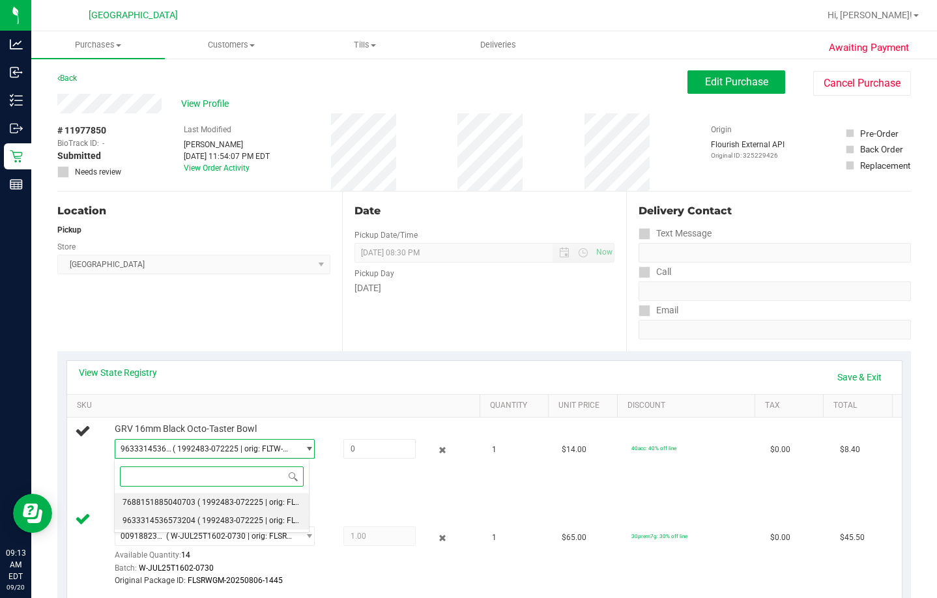
click at [261, 496] on li "7688151885040703 ( 1992483-072225 | orig: FLTW-20250723-019 )" at bounding box center [212, 502] width 194 height 18
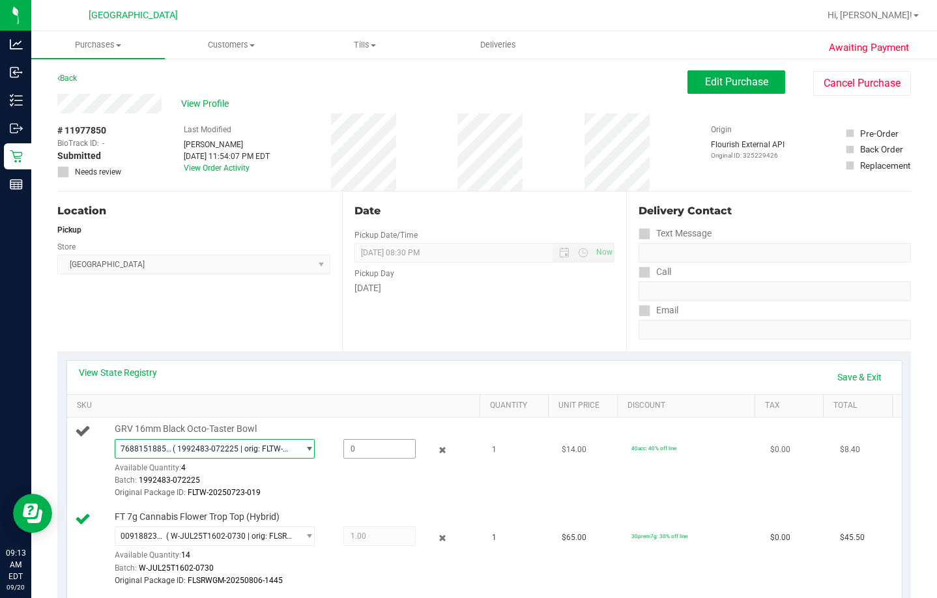
click at [354, 450] on span at bounding box center [379, 449] width 72 height 20
type input "1"
type input "1.0000"
click at [403, 477] on div "Batch: 1992483-072225" at bounding box center [296, 480] width 362 height 12
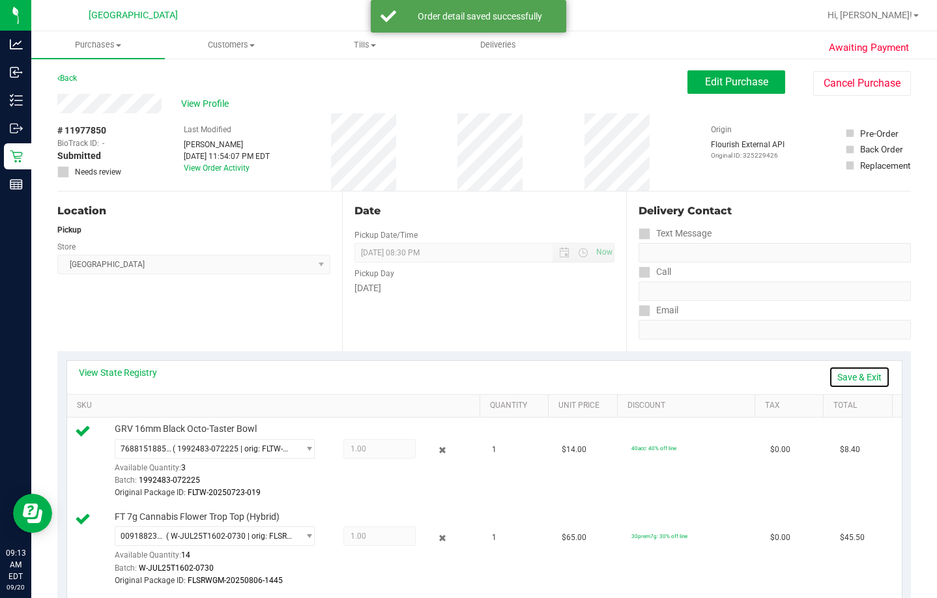
click at [624, 376] on link "Save & Exit" at bounding box center [859, 377] width 61 height 22
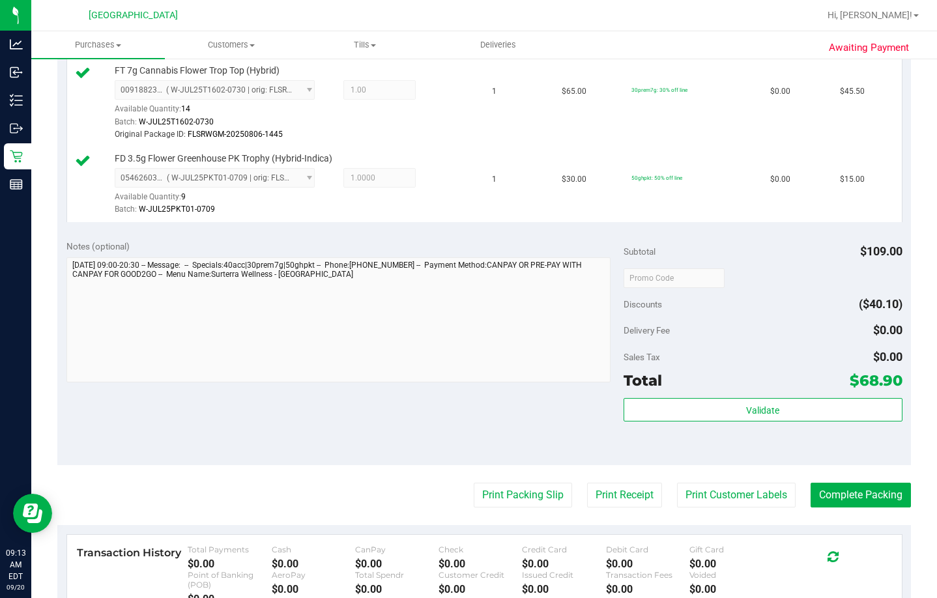
scroll to position [587, 0]
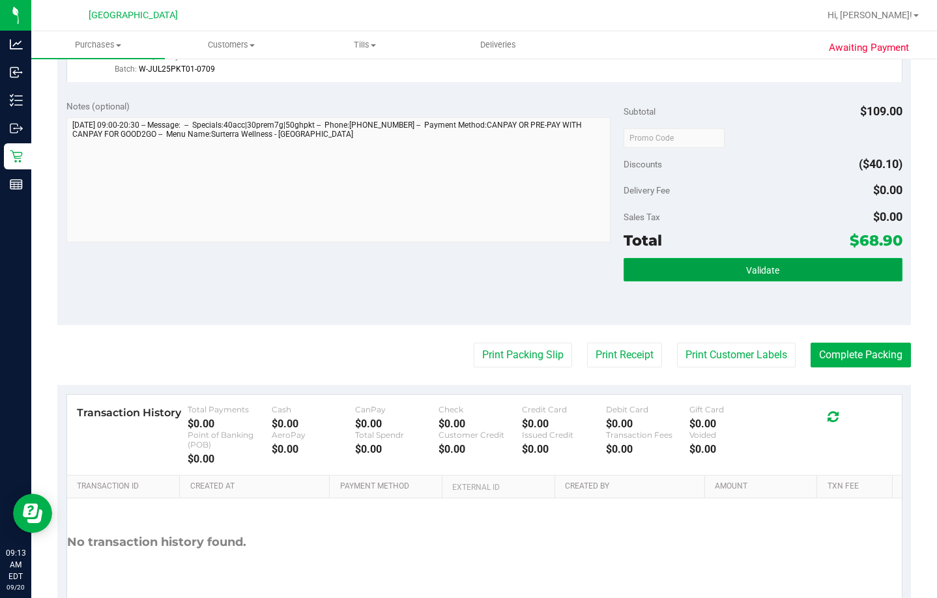
click at [624, 258] on button "Validate" at bounding box center [763, 269] width 279 height 23
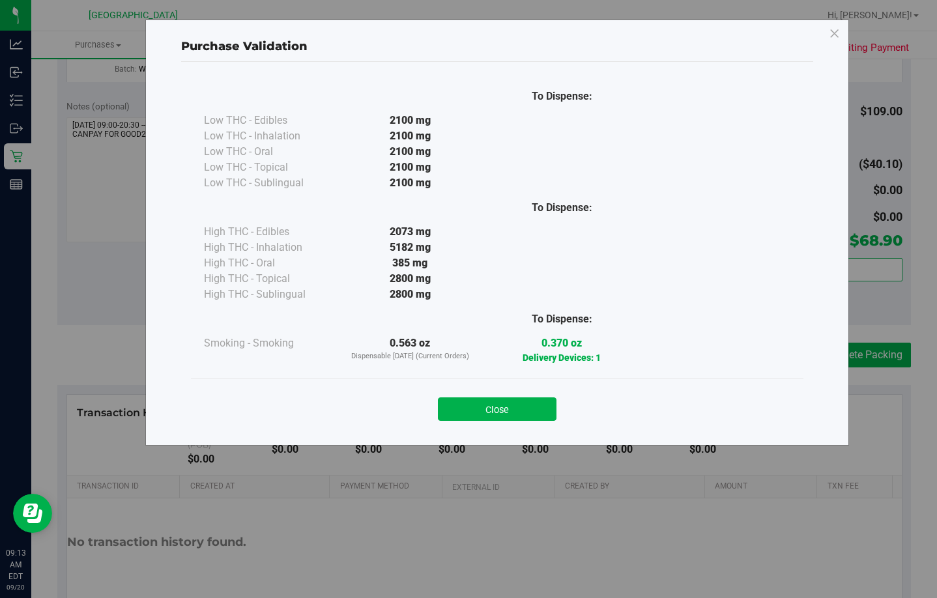
click at [470, 399] on button "Close" at bounding box center [497, 409] width 119 height 23
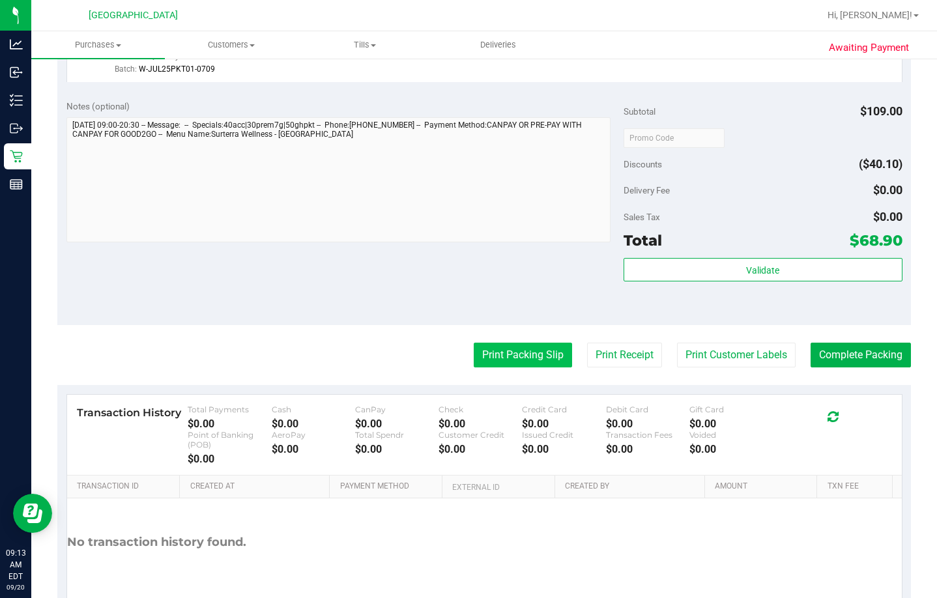
click at [529, 358] on button "Print Packing Slip" at bounding box center [523, 355] width 98 height 25
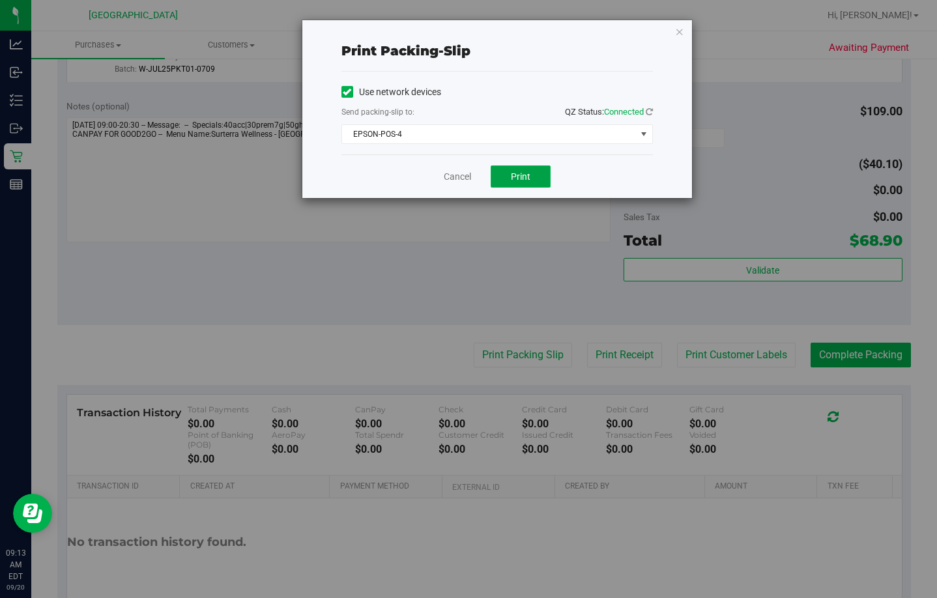
click at [503, 178] on button "Print" at bounding box center [521, 177] width 60 height 22
click at [527, 175] on span "Print" at bounding box center [521, 176] width 20 height 10
click at [463, 172] on link "Cancel" at bounding box center [457, 177] width 27 height 14
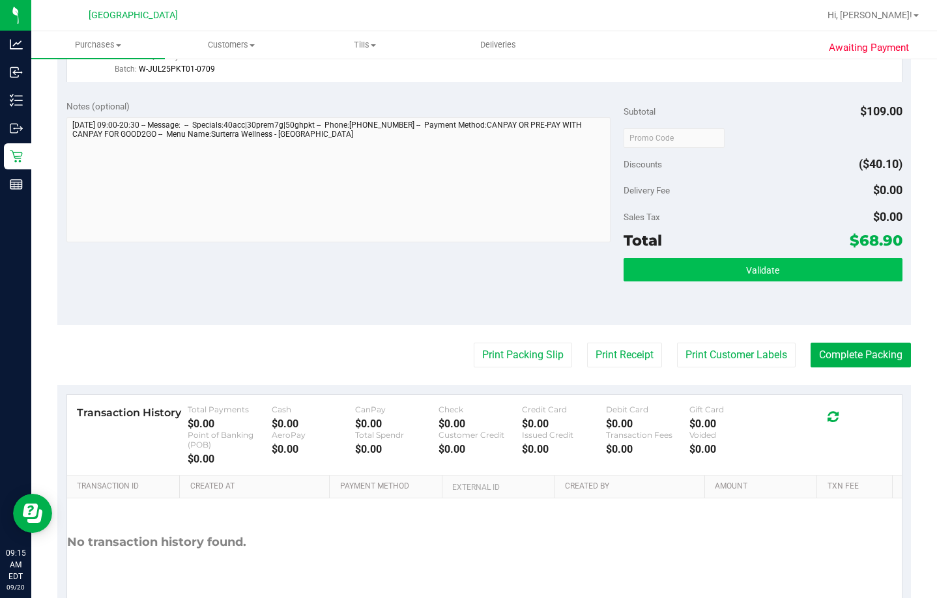
click at [624, 248] on div "Total $68.90" at bounding box center [763, 240] width 279 height 23
click at [624, 272] on button "Validate" at bounding box center [763, 269] width 279 height 23
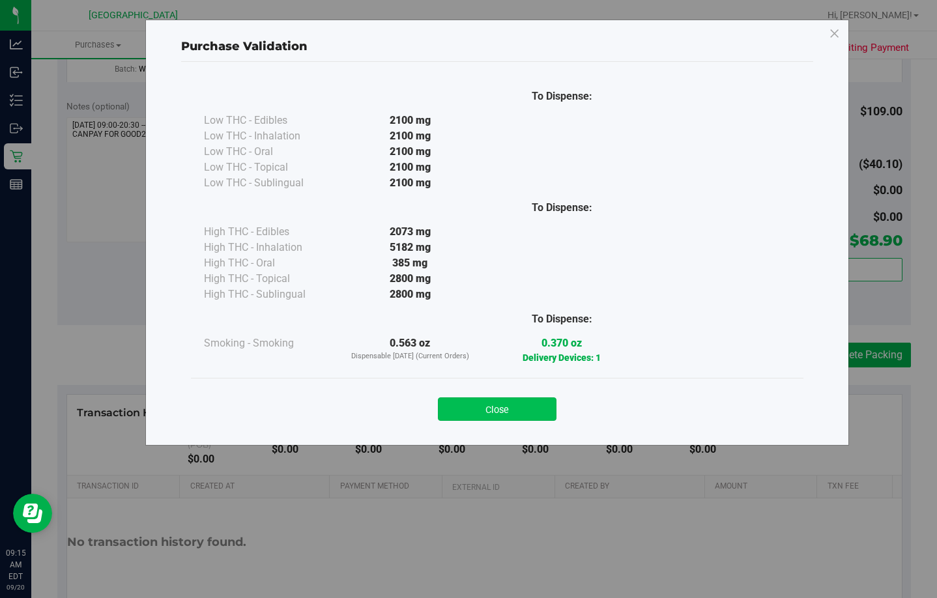
click at [492, 406] on button "Close" at bounding box center [497, 409] width 119 height 23
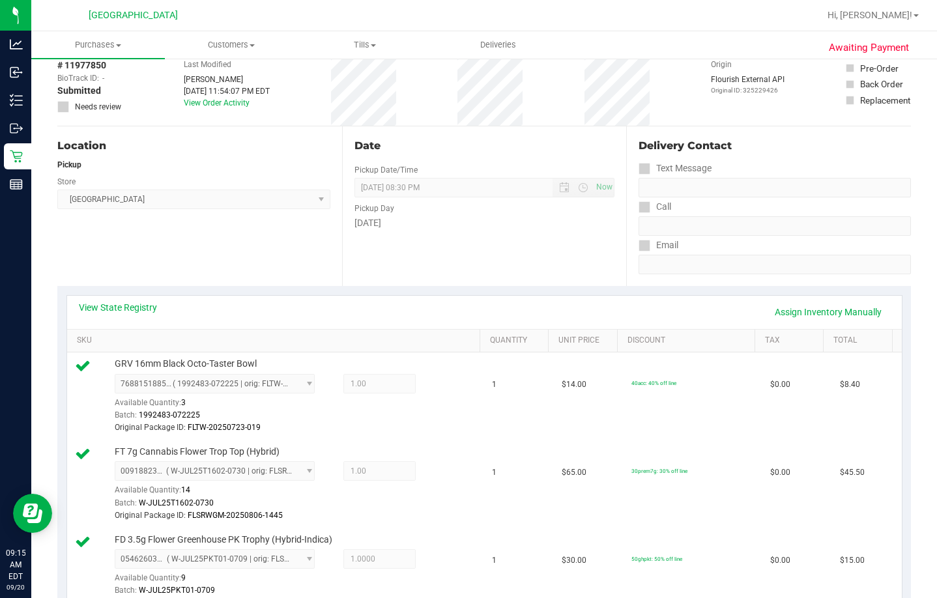
scroll to position [521, 0]
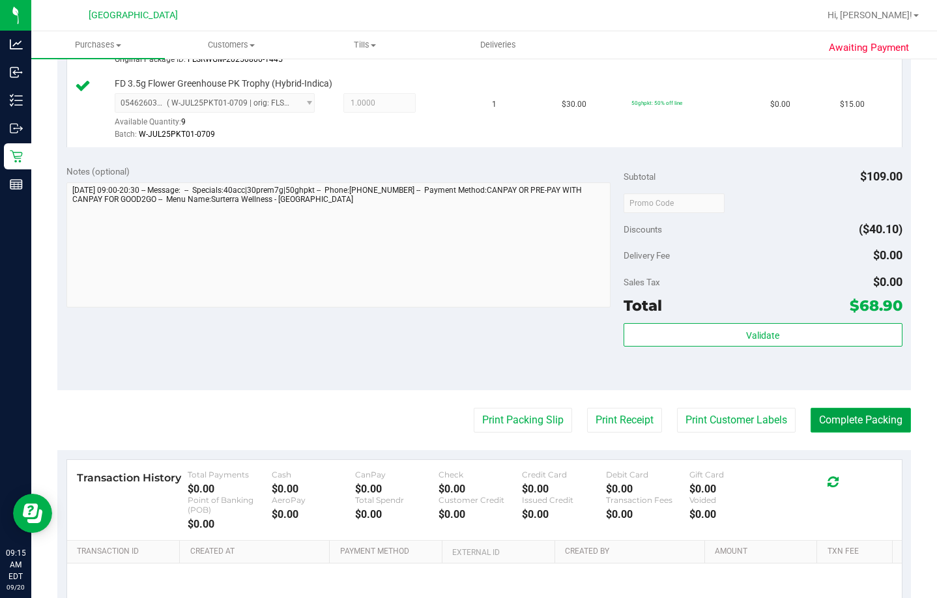
click at [624, 424] on button "Complete Packing" at bounding box center [861, 420] width 100 height 25
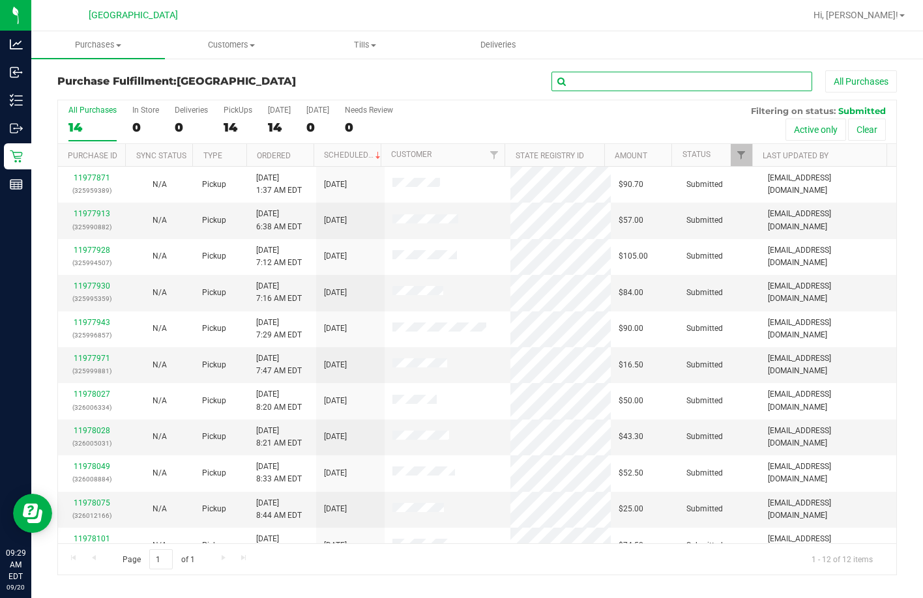
click at [580, 73] on input "text" at bounding box center [681, 82] width 261 height 20
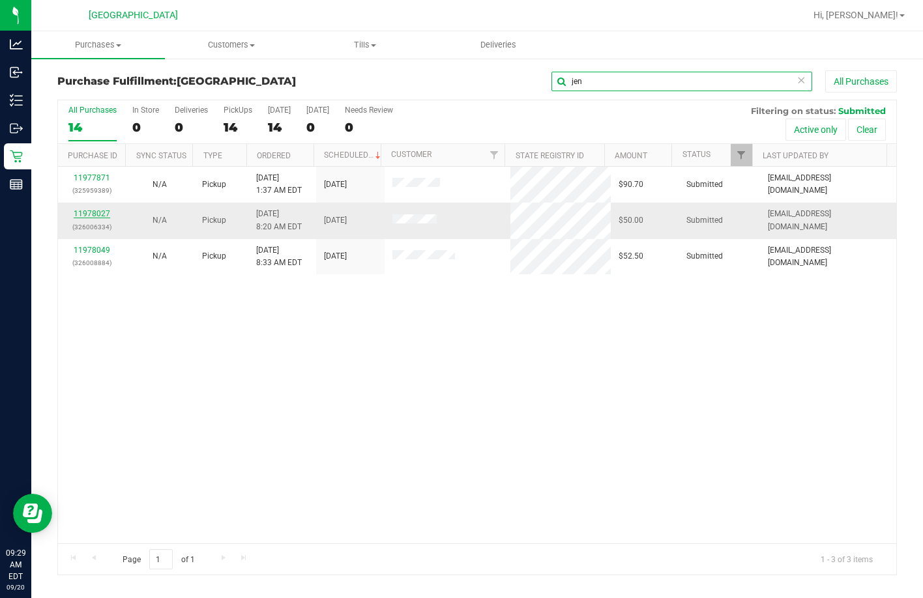
type input "jen"
click at [93, 214] on link "11978027" at bounding box center [92, 213] width 36 height 9
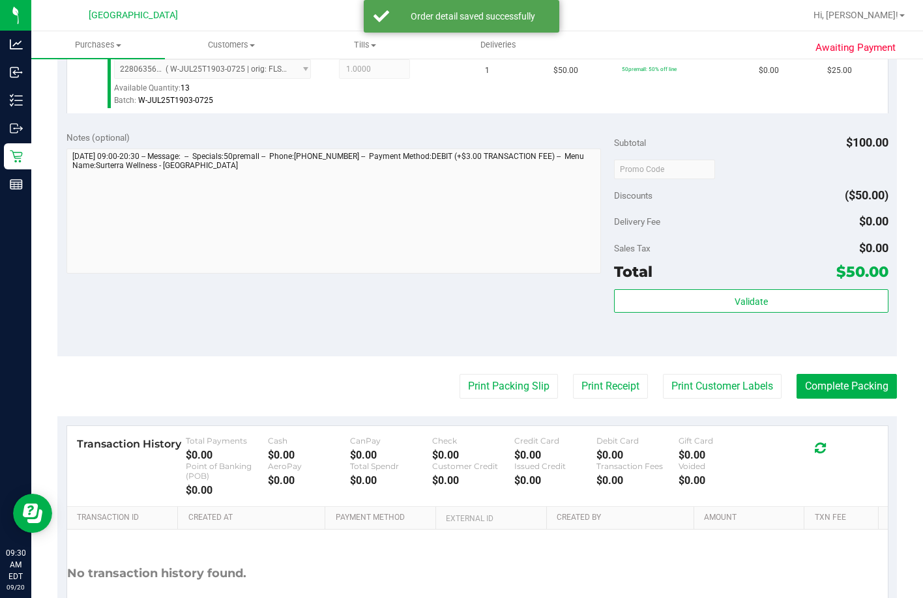
scroll to position [456, 0]
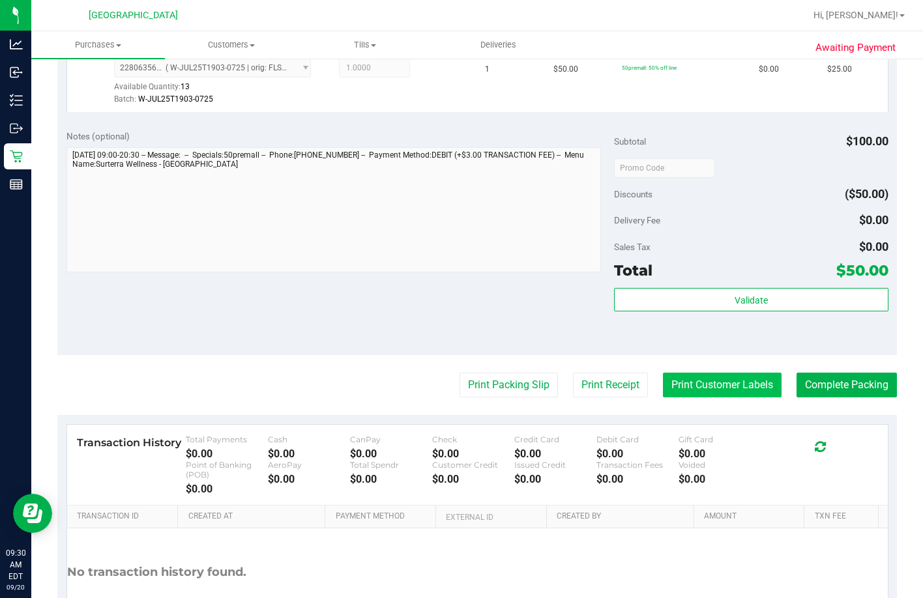
click at [624, 398] on button "Print Customer Labels" at bounding box center [722, 385] width 119 height 25
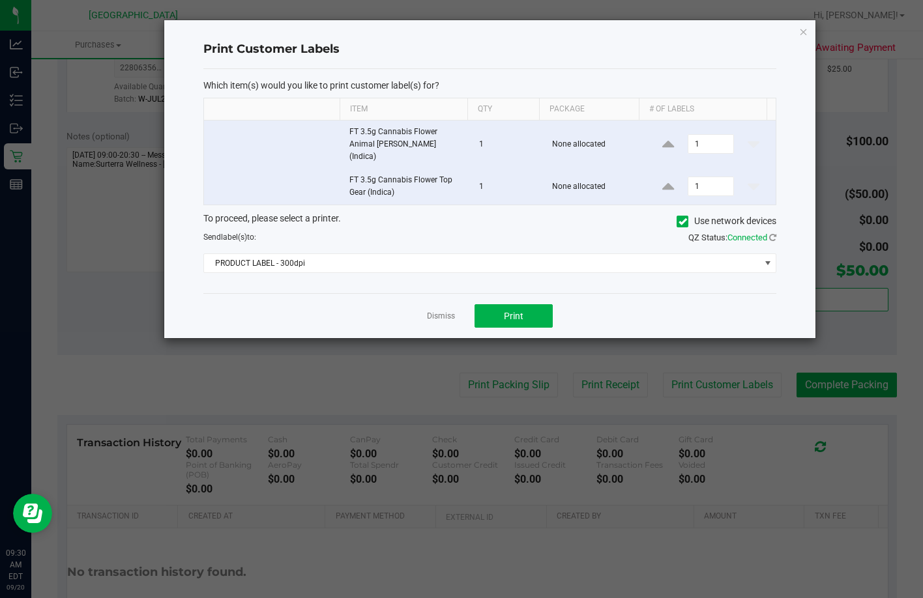
click at [447, 264] on div "Which item(s) would you like to print customer label(s) for? Item Qty Package #…" at bounding box center [490, 181] width 574 height 224
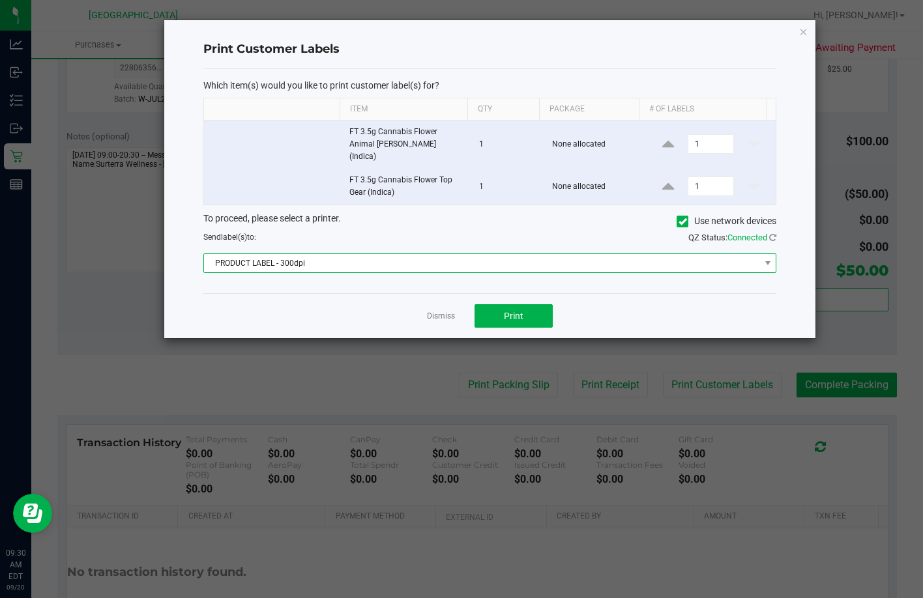
click at [446, 254] on span "PRODUCT LABEL - 300dpi" at bounding box center [482, 263] width 556 height 18
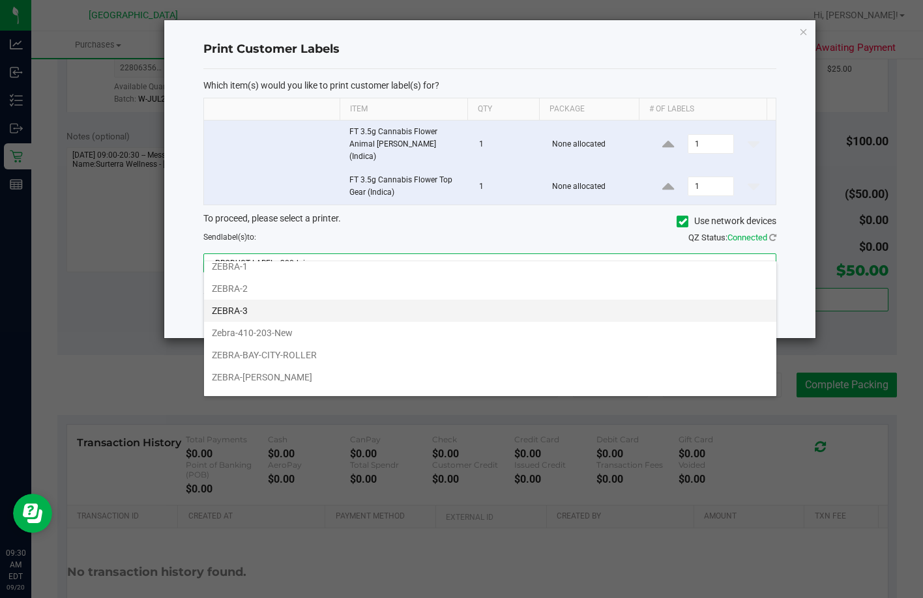
scroll to position [47, 0]
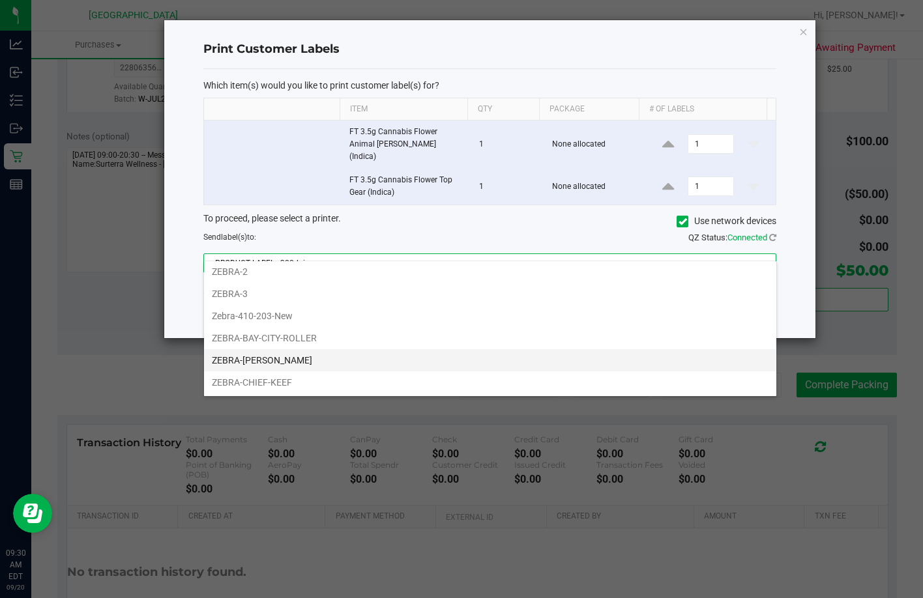
click at [338, 359] on li "ZEBRA-BOBBY" at bounding box center [490, 360] width 572 height 22
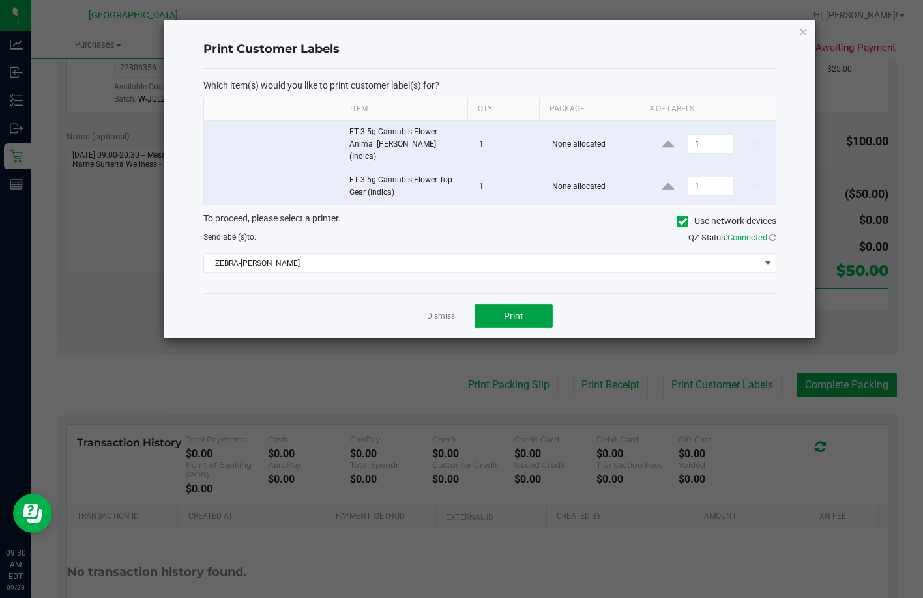
click at [495, 304] on button "Print" at bounding box center [513, 315] width 78 height 23
click at [444, 311] on link "Dismiss" at bounding box center [441, 316] width 28 height 11
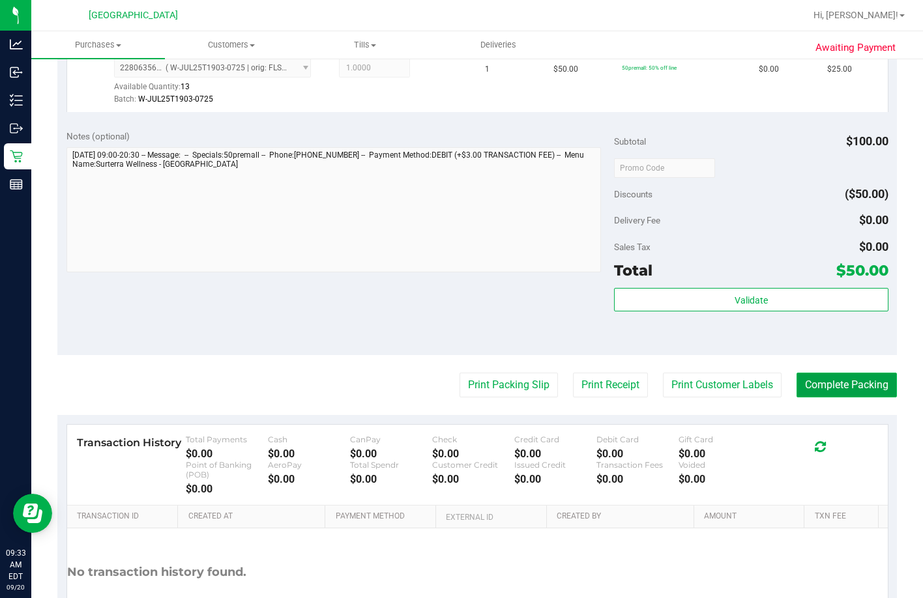
click at [624, 398] on button "Complete Packing" at bounding box center [846, 385] width 100 height 25
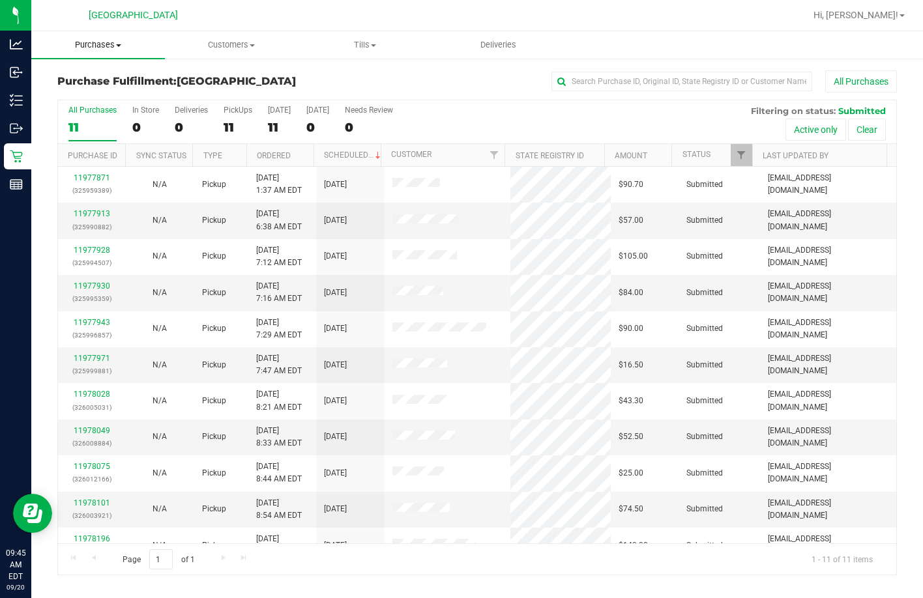
click at [107, 42] on span "Purchases" at bounding box center [98, 45] width 134 height 12
click at [89, 89] on span "Fulfillment" at bounding box center [71, 94] width 81 height 11
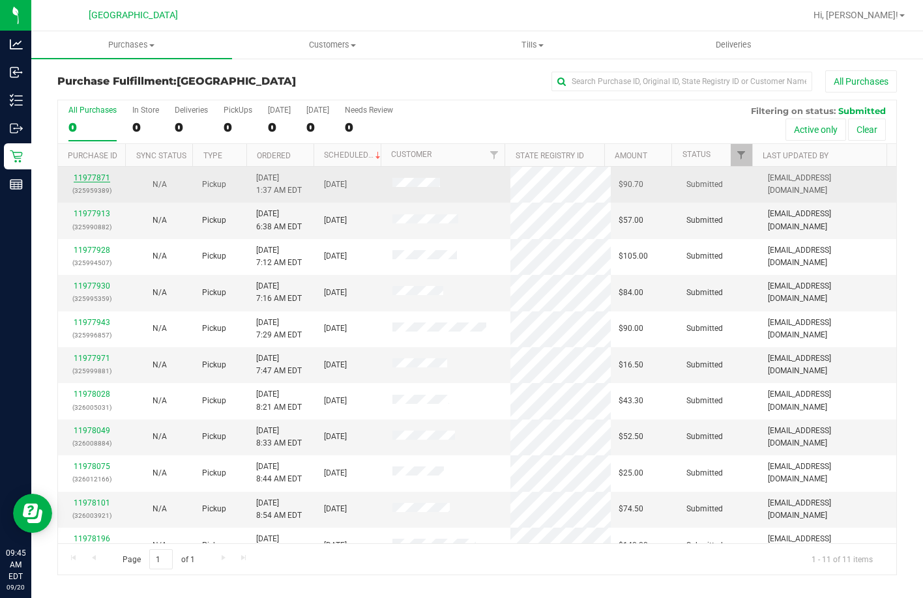
click at [99, 177] on link "11977871" at bounding box center [92, 177] width 36 height 9
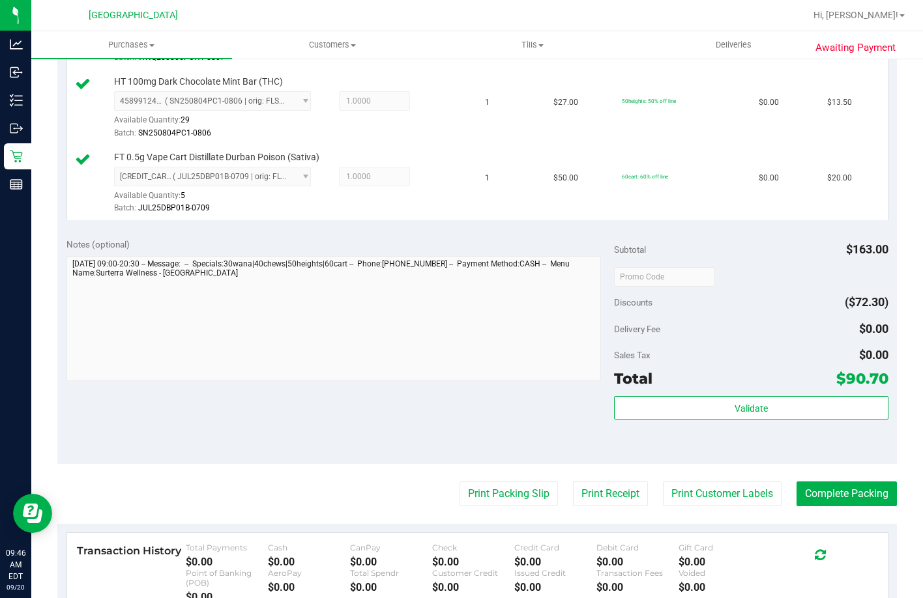
scroll to position [717, 0]
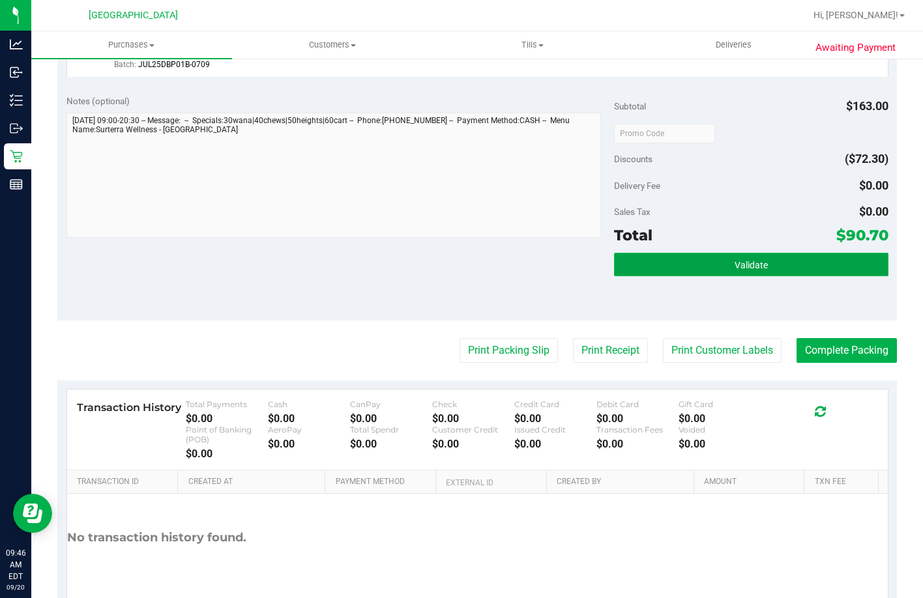
click at [624, 276] on button "Validate" at bounding box center [751, 264] width 274 height 23
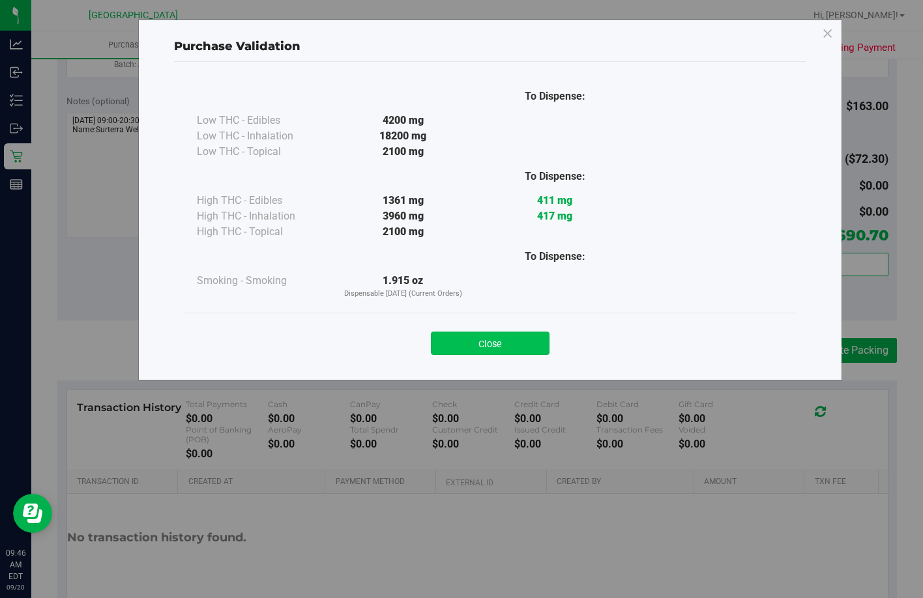
click at [524, 346] on button "Close" at bounding box center [490, 343] width 119 height 23
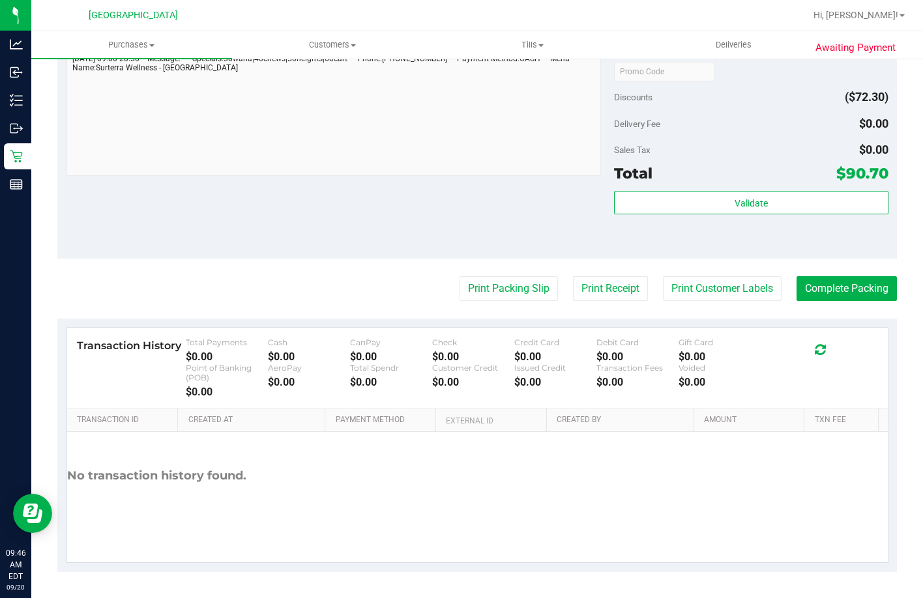
scroll to position [847, 0]
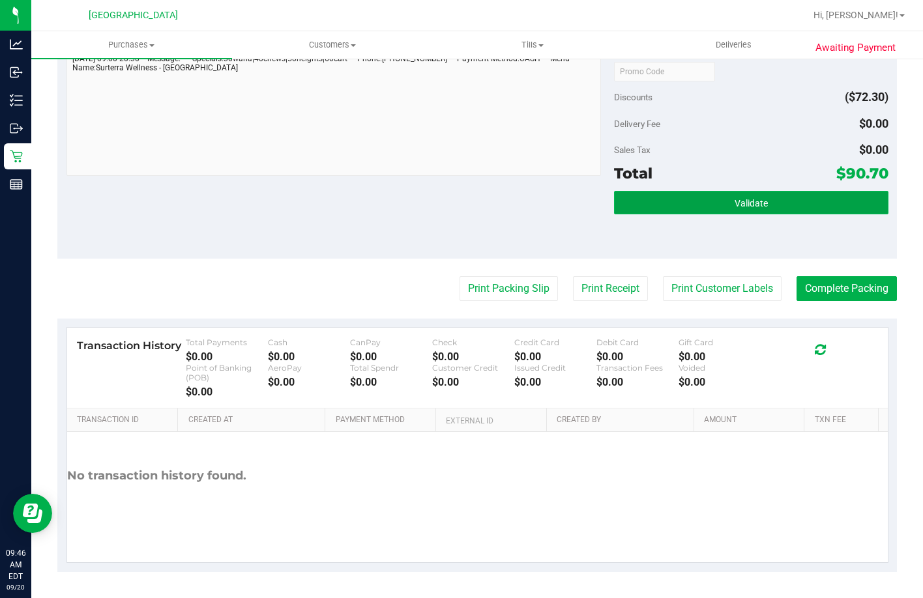
click at [624, 214] on button "Validate" at bounding box center [751, 202] width 274 height 23
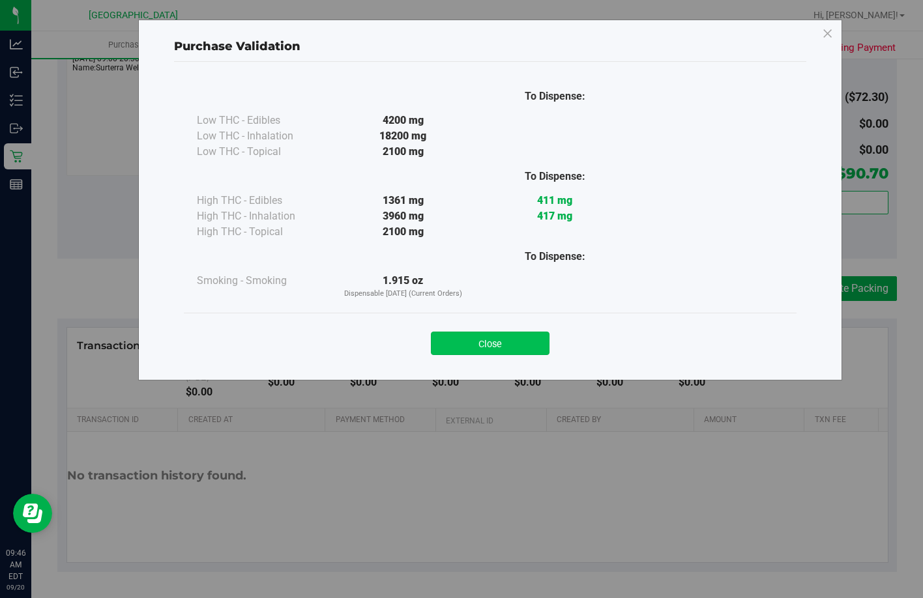
click at [499, 332] on button "Close" at bounding box center [490, 343] width 119 height 23
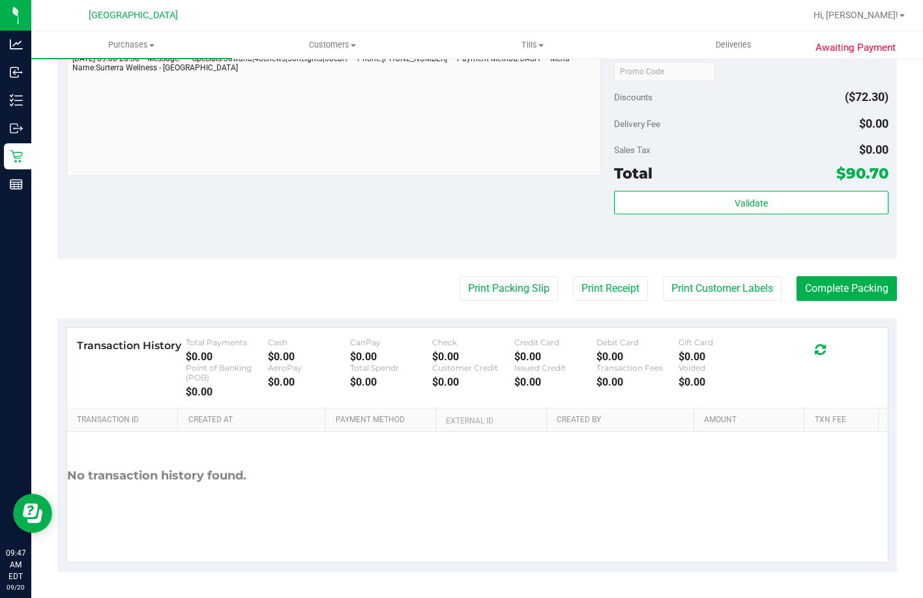
scroll to position [867, 0]
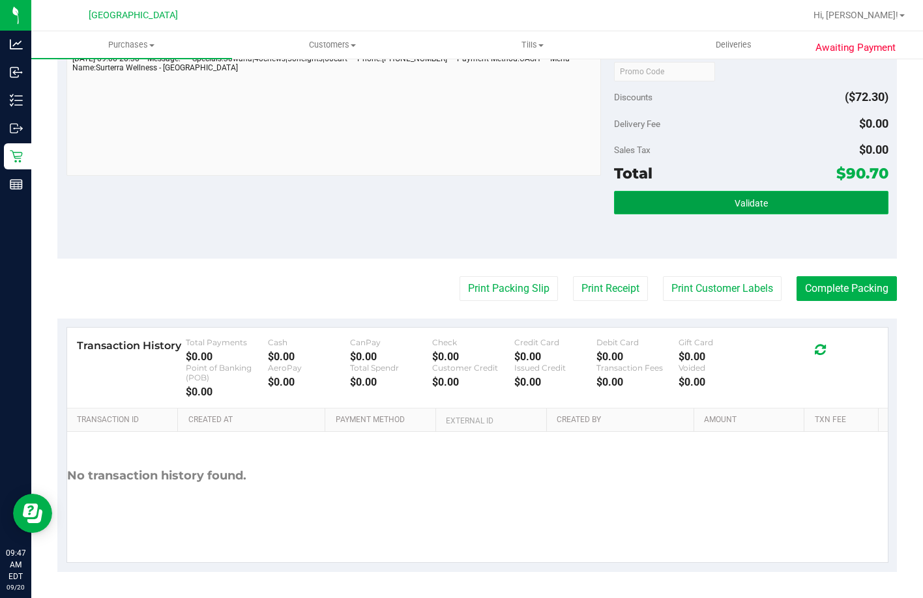
click at [624, 214] on button "Validate" at bounding box center [751, 202] width 274 height 23
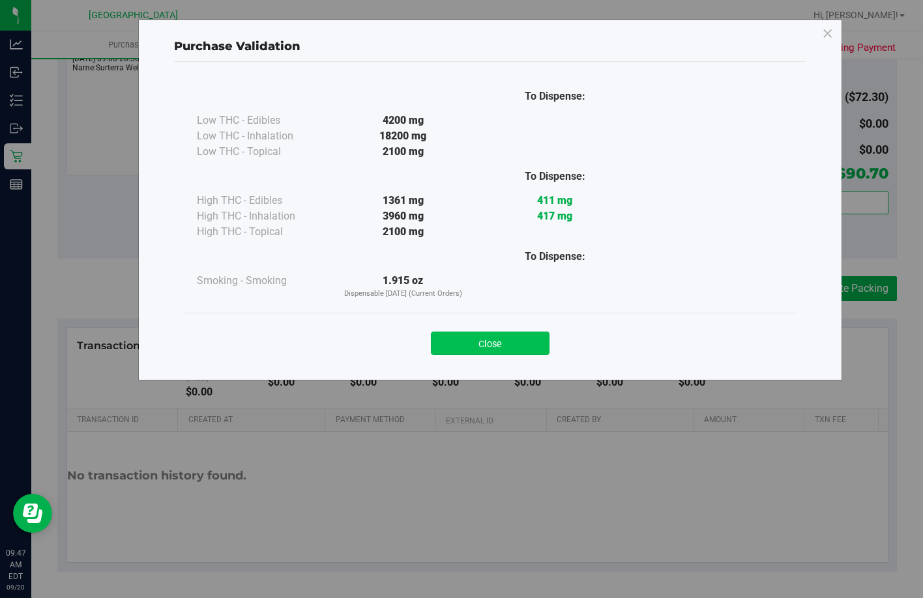
click at [478, 347] on button "Close" at bounding box center [490, 343] width 119 height 23
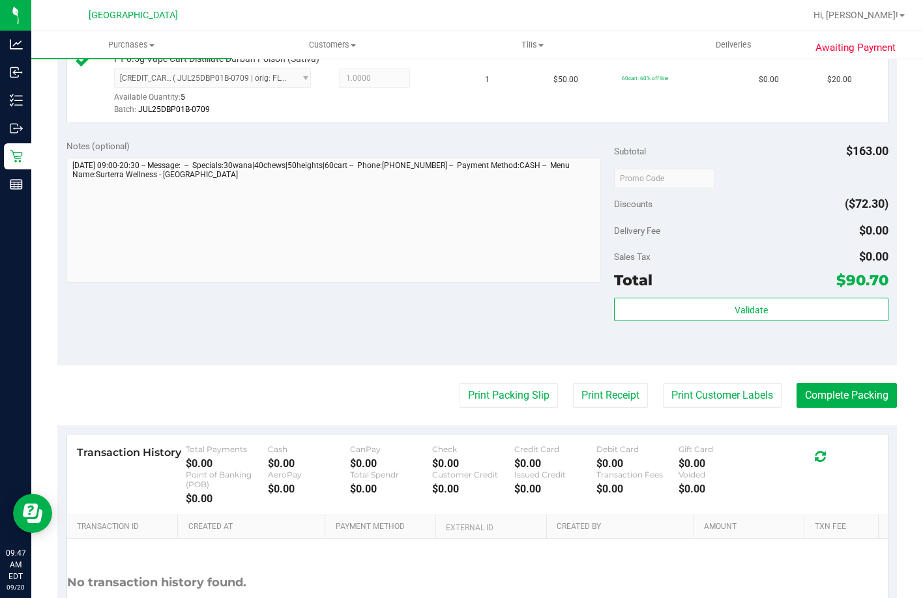
scroll to position [737, 0]
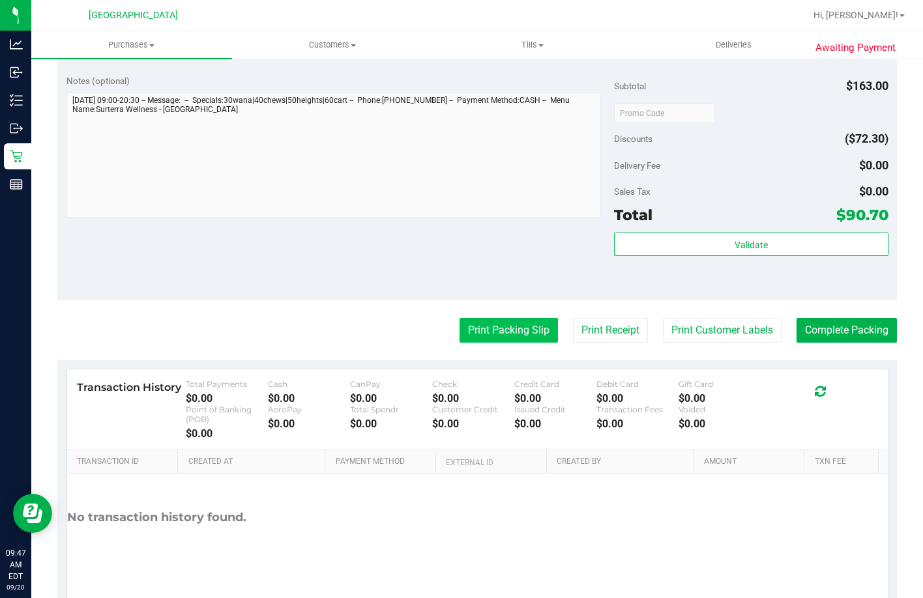
click at [459, 343] on button "Print Packing Slip" at bounding box center [508, 330] width 98 height 25
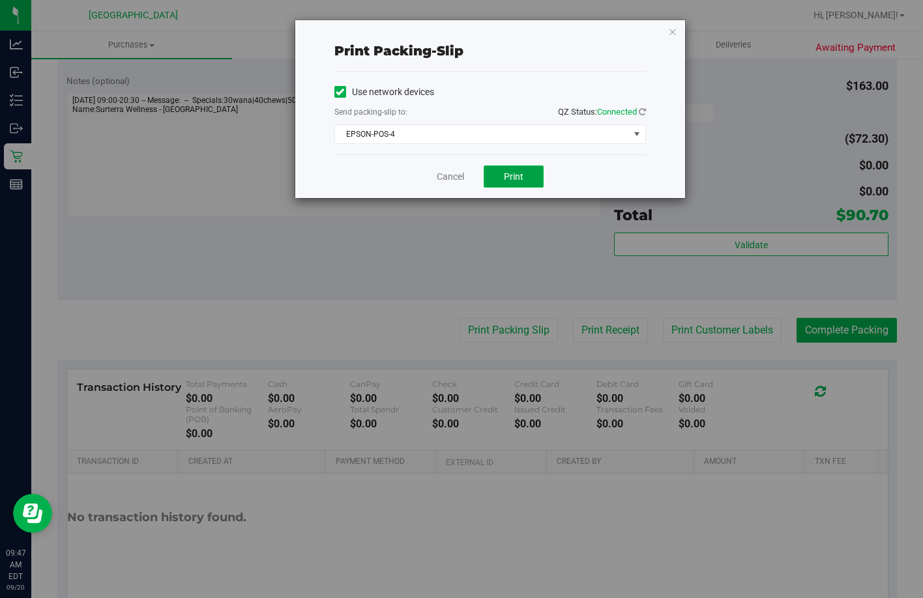
click at [515, 167] on button "Print" at bounding box center [514, 177] width 60 height 22
click at [440, 173] on link "Cancel" at bounding box center [450, 177] width 27 height 14
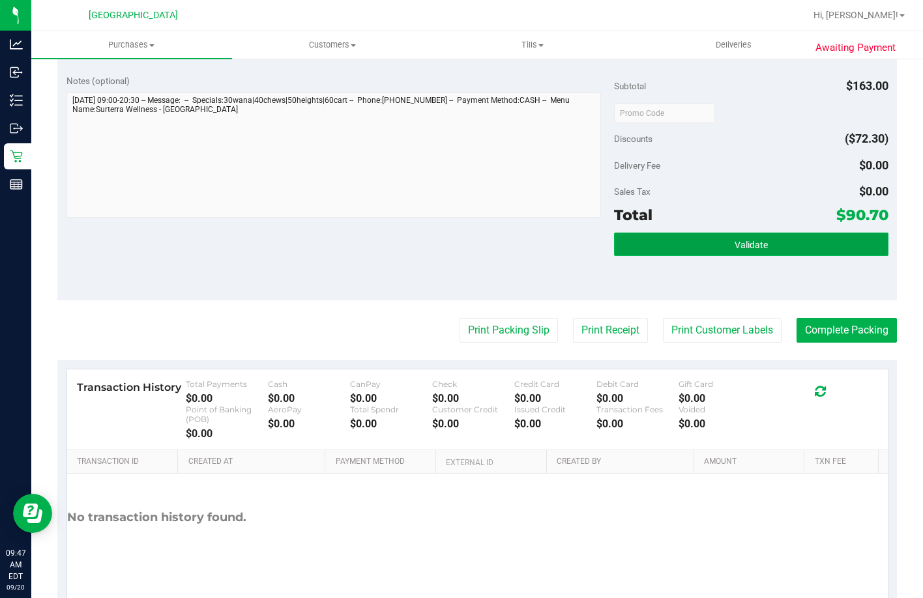
click at [624, 256] on button "Validate" at bounding box center [751, 244] width 274 height 23
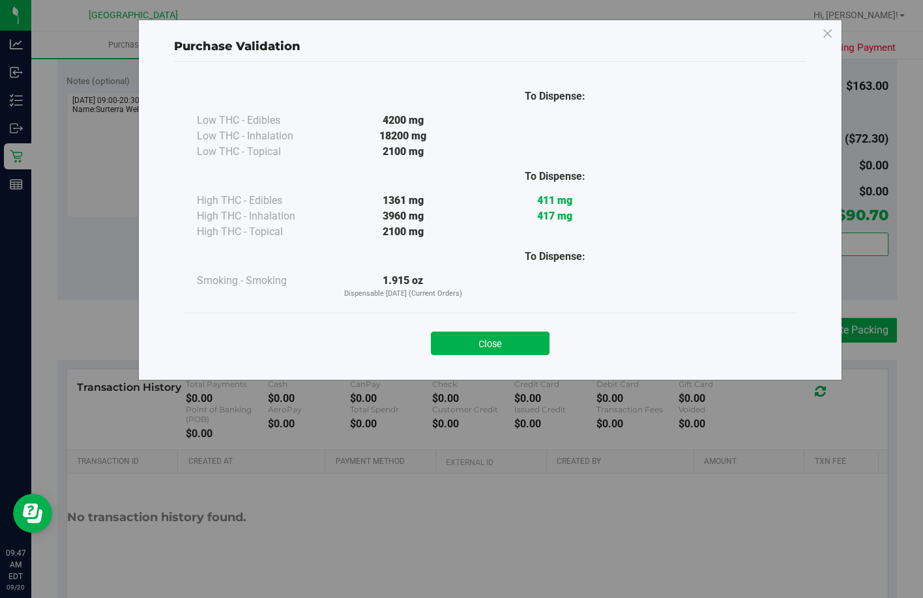
drag, startPoint x: 521, startPoint y: 340, endPoint x: 688, endPoint y: 403, distance: 178.7
click at [519, 340] on button "Close" at bounding box center [490, 343] width 119 height 23
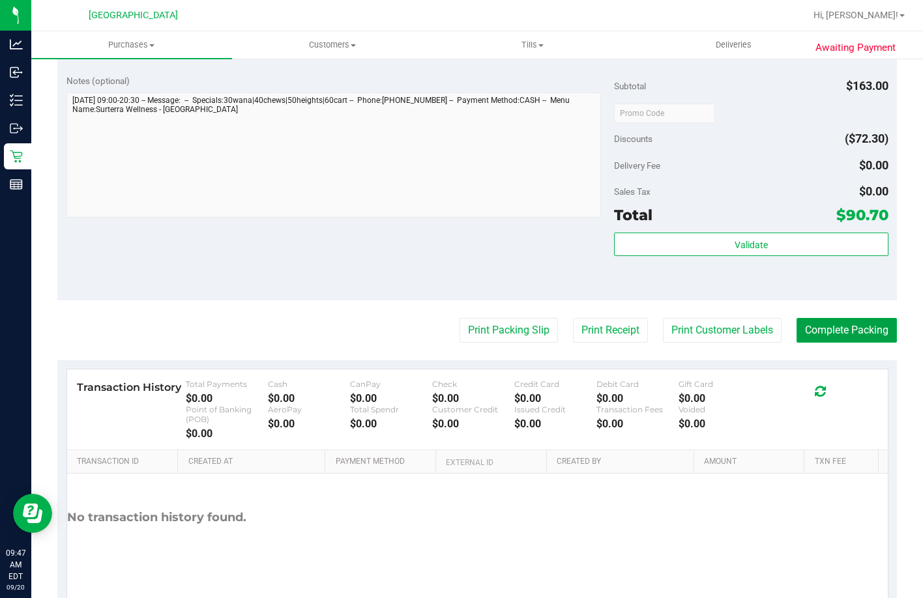
drag, startPoint x: 821, startPoint y: 423, endPoint x: 826, endPoint y: 444, distance: 22.3
click at [624, 343] on button "Complete Packing" at bounding box center [846, 330] width 100 height 25
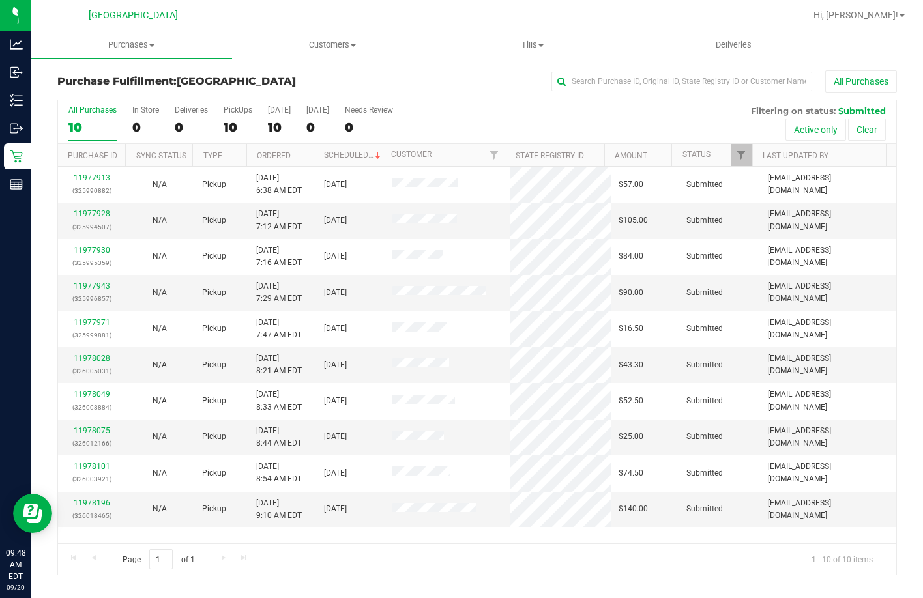
click at [293, 153] on th "Ordered" at bounding box center [279, 155] width 67 height 23
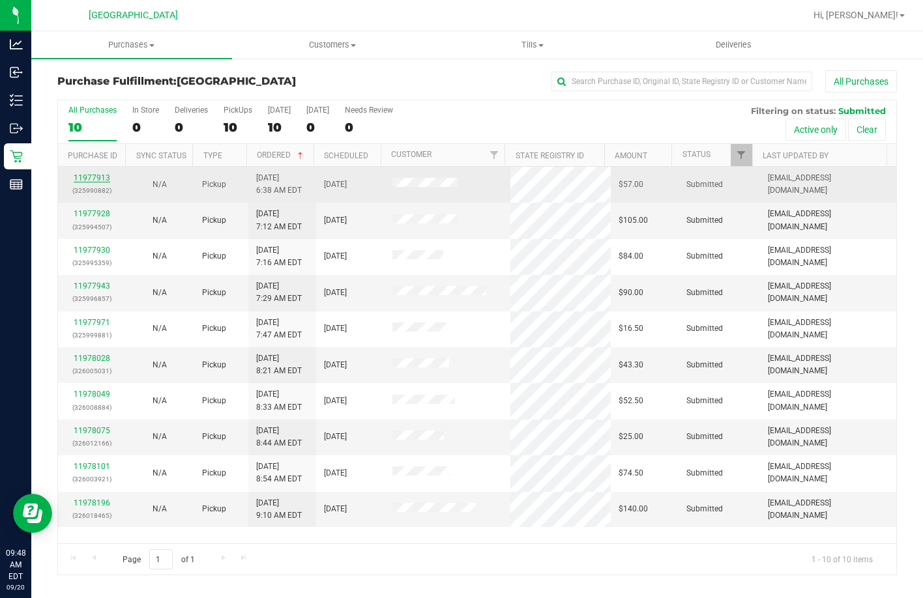
click at [80, 179] on link "11977913" at bounding box center [92, 177] width 36 height 9
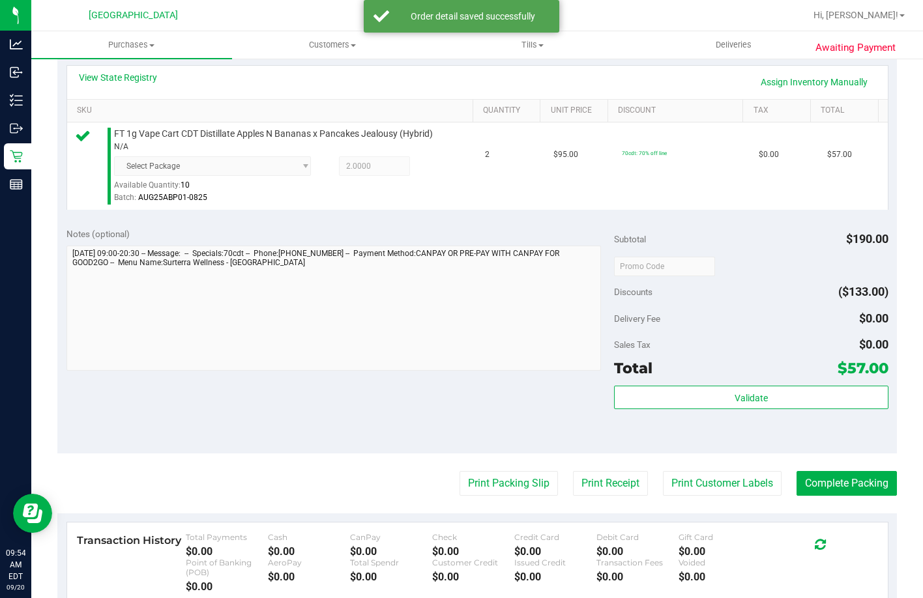
scroll to position [306, 0]
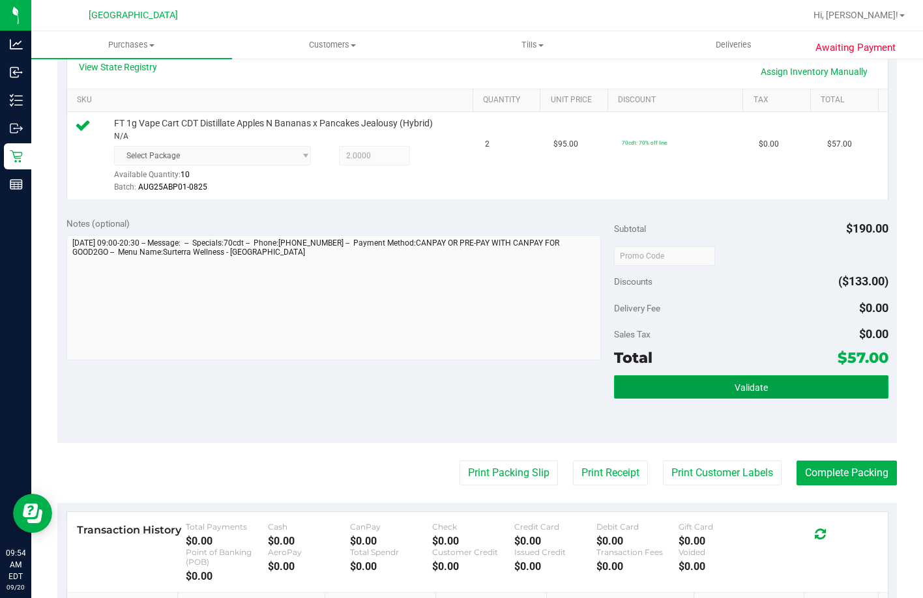
click at [624, 399] on button "Validate" at bounding box center [751, 386] width 274 height 23
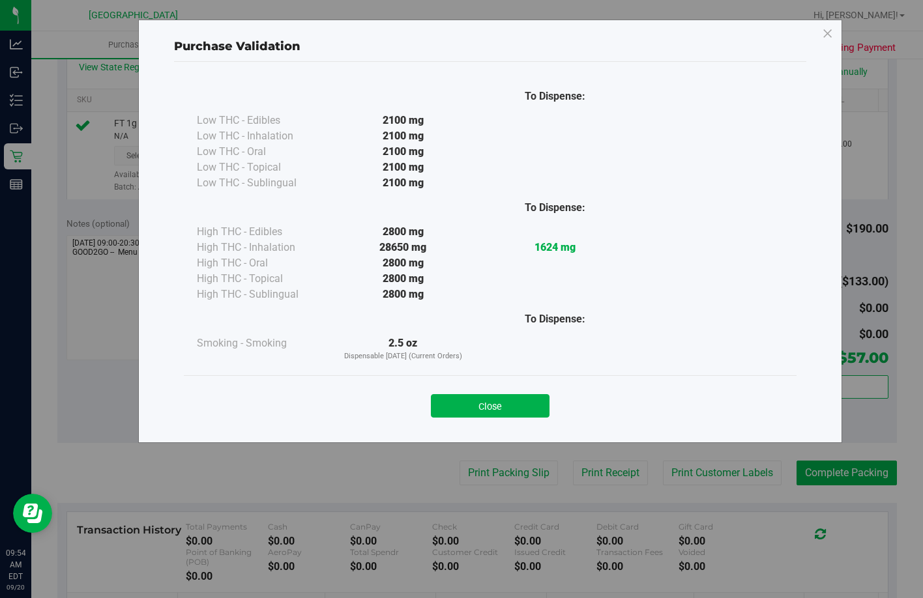
click at [470, 418] on div "Close" at bounding box center [490, 401] width 613 height 53
click at [471, 411] on button "Close" at bounding box center [490, 405] width 119 height 23
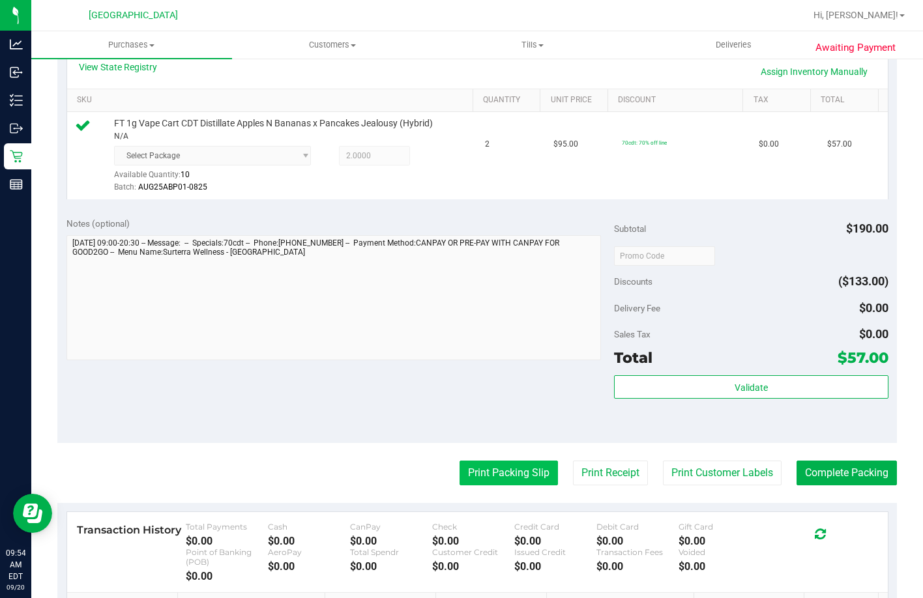
click at [488, 486] on button "Print Packing Slip" at bounding box center [508, 473] width 98 height 25
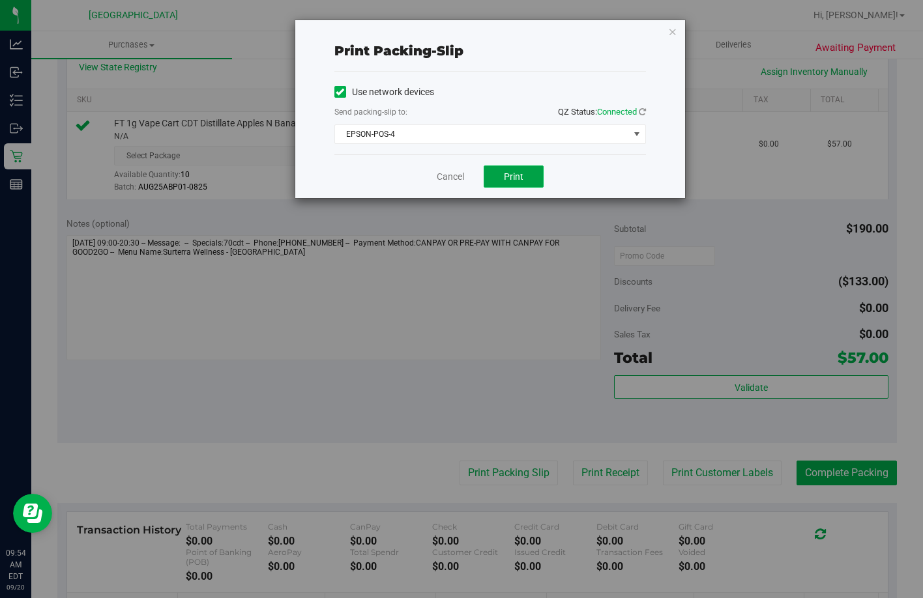
click at [510, 169] on button "Print" at bounding box center [514, 177] width 60 height 22
click at [443, 183] on div "Cancel Print" at bounding box center [490, 176] width 312 height 44
click at [443, 182] on link "Cancel" at bounding box center [450, 177] width 27 height 14
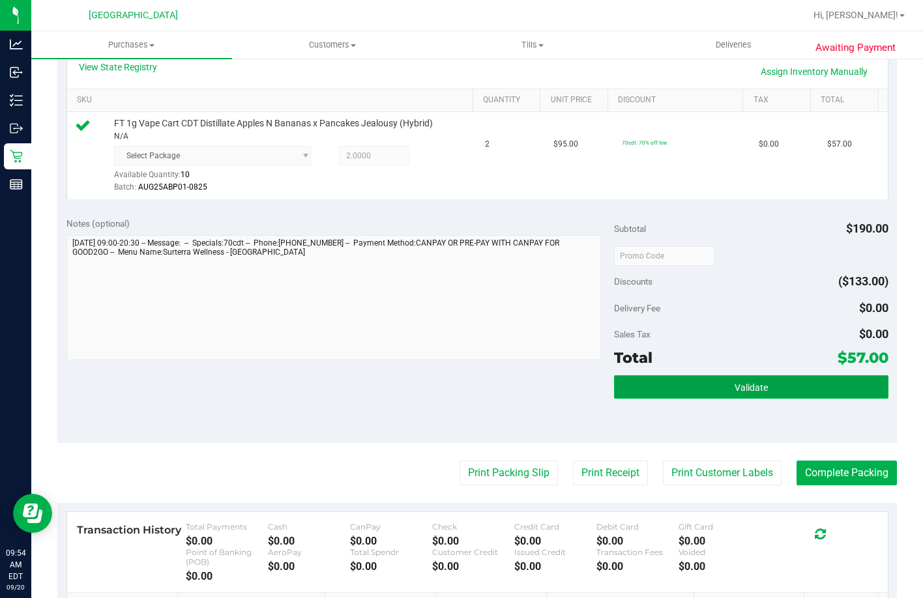
click at [624, 399] on button "Validate" at bounding box center [751, 386] width 274 height 23
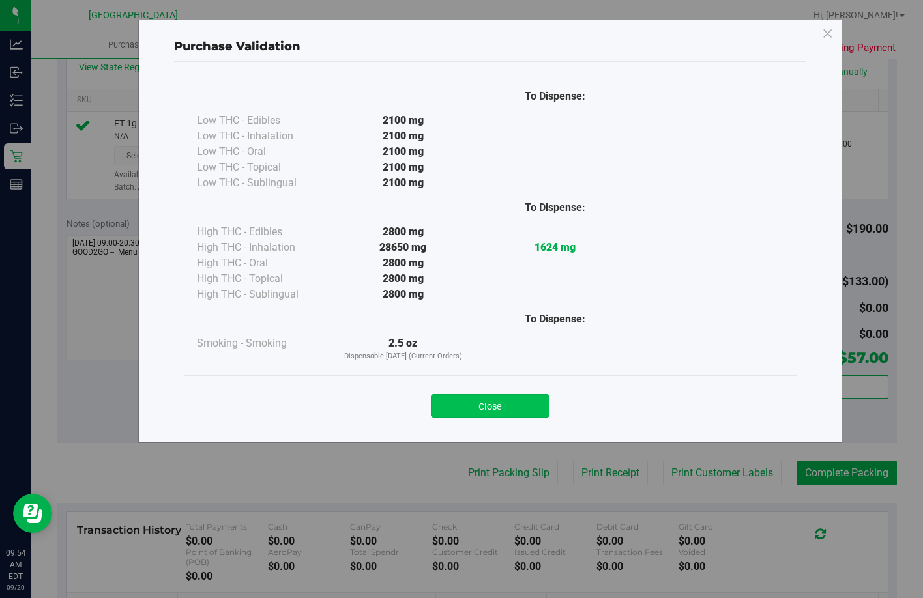
click at [467, 403] on button "Close" at bounding box center [490, 405] width 119 height 23
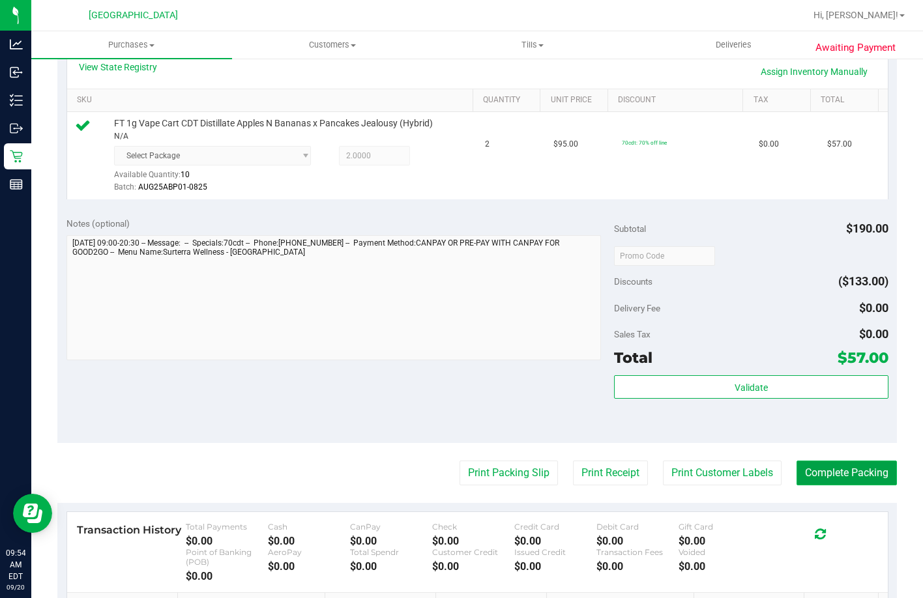
click at [624, 486] on button "Complete Packing" at bounding box center [846, 473] width 100 height 25
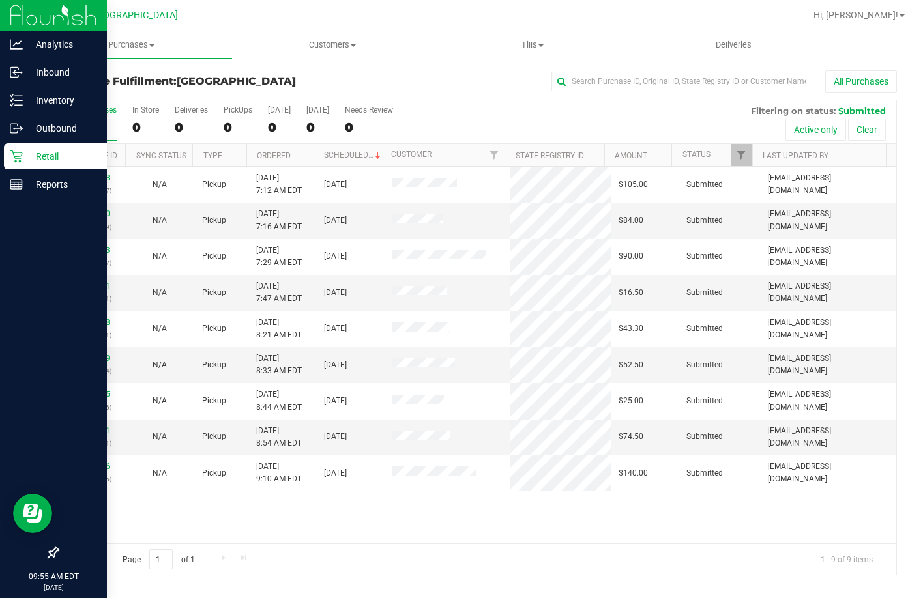
click at [36, 158] on p "Retail" at bounding box center [62, 157] width 78 height 16
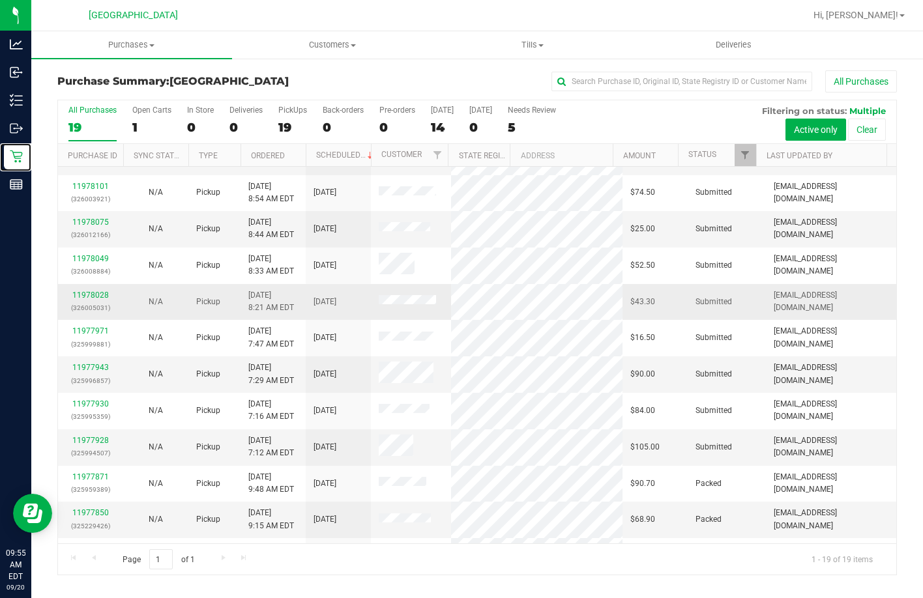
scroll to position [130, 0]
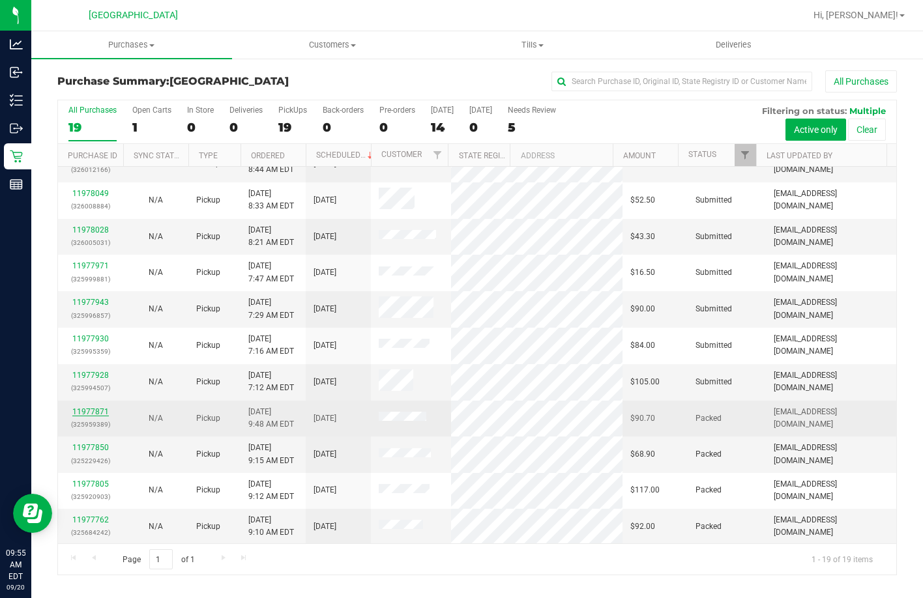
click at [82, 407] on link "11977871" at bounding box center [90, 411] width 36 height 9
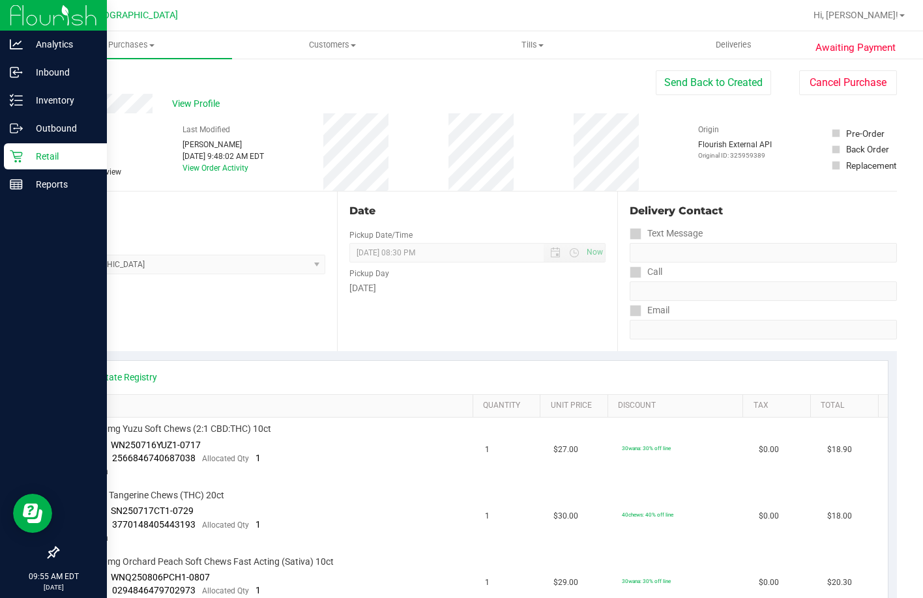
click at [22, 147] on div "Retail" at bounding box center [55, 156] width 103 height 26
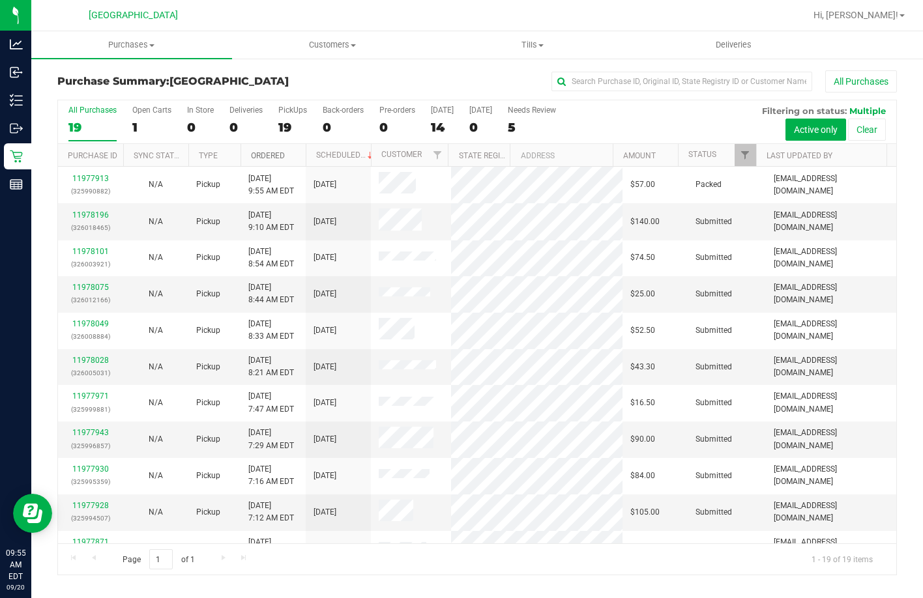
click at [261, 156] on link "Ordered" at bounding box center [268, 155] width 34 height 9
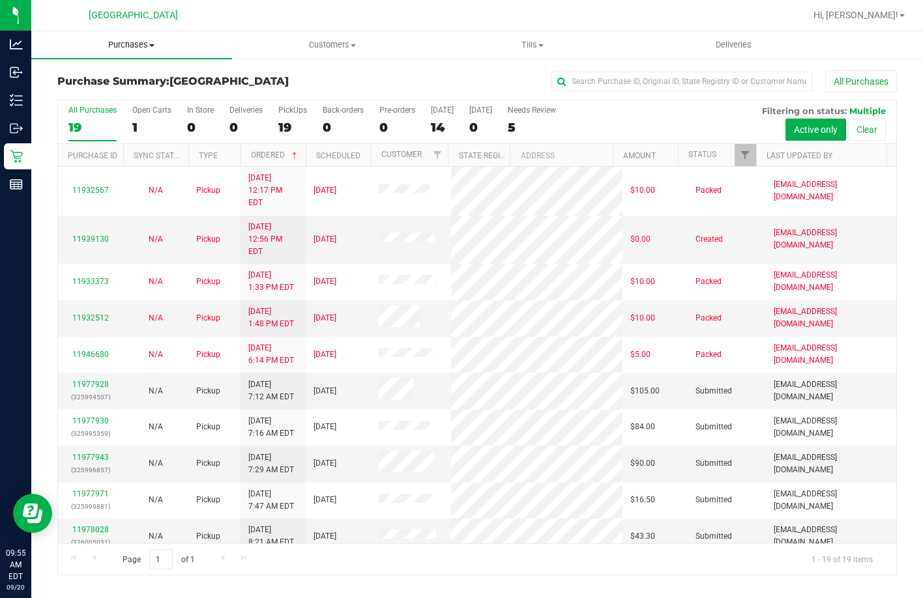
click at [135, 42] on span "Purchases" at bounding box center [131, 45] width 201 height 12
click at [123, 97] on li "Fulfillment" at bounding box center [131, 95] width 201 height 16
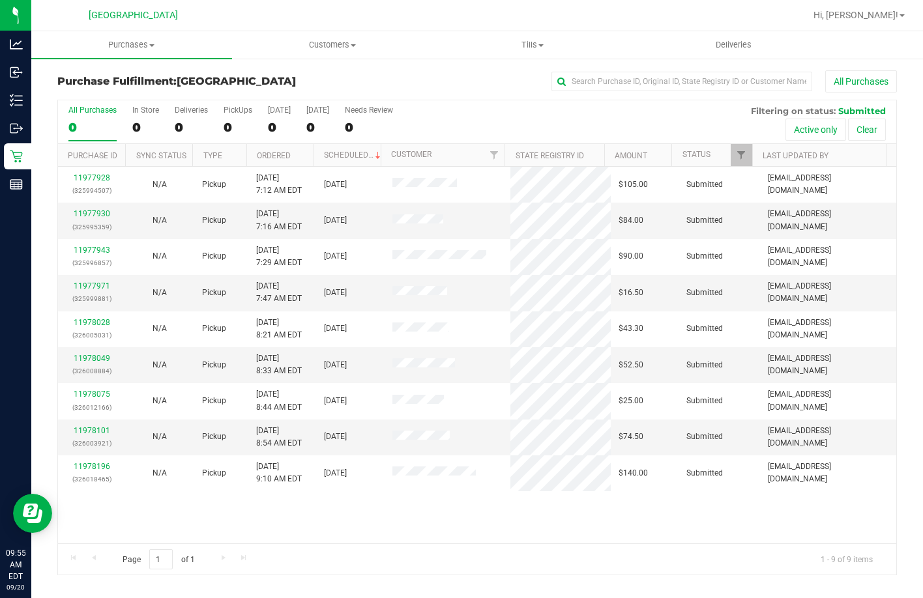
click at [300, 149] on th "Ordered" at bounding box center [279, 155] width 67 height 23
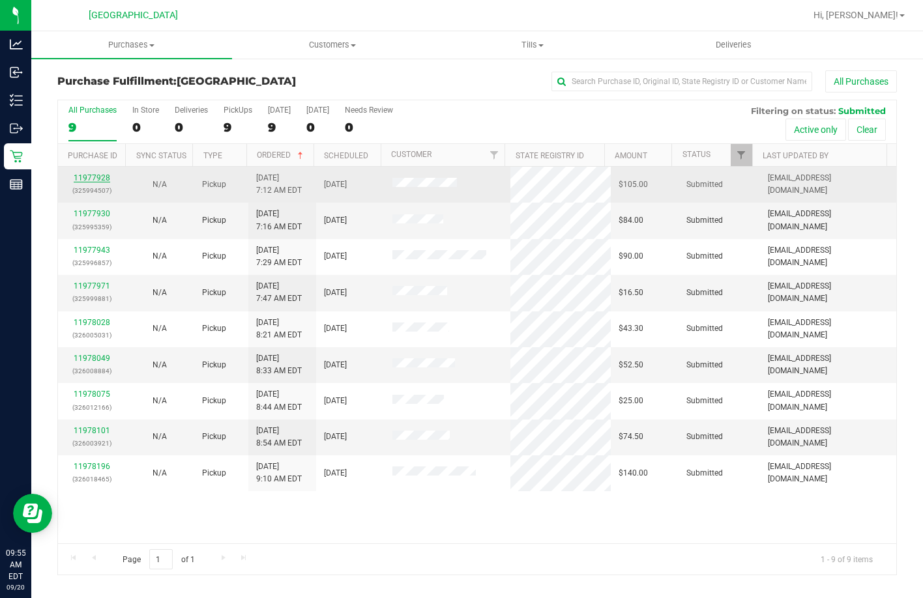
click at [96, 176] on link "11977928" at bounding box center [92, 177] width 36 height 9
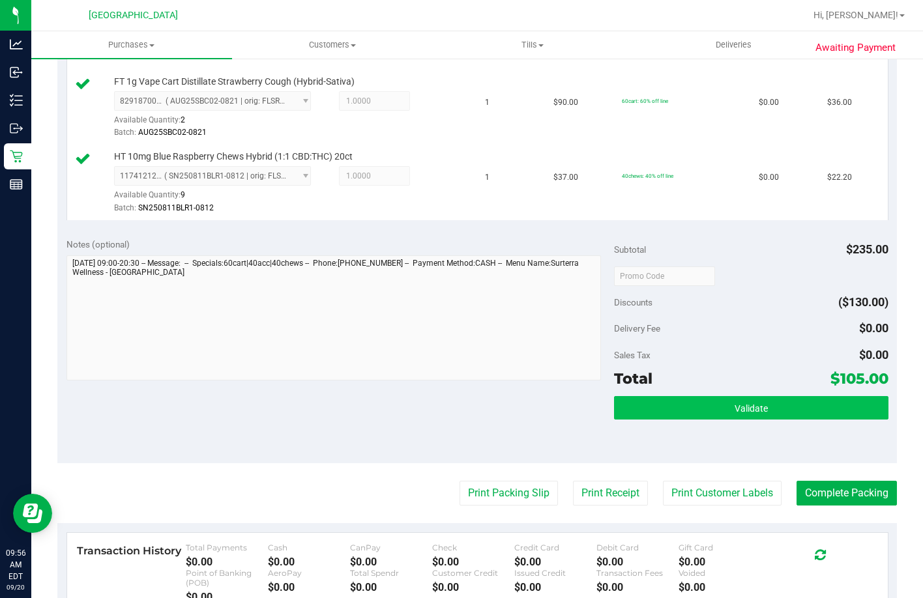
scroll to position [521, 0]
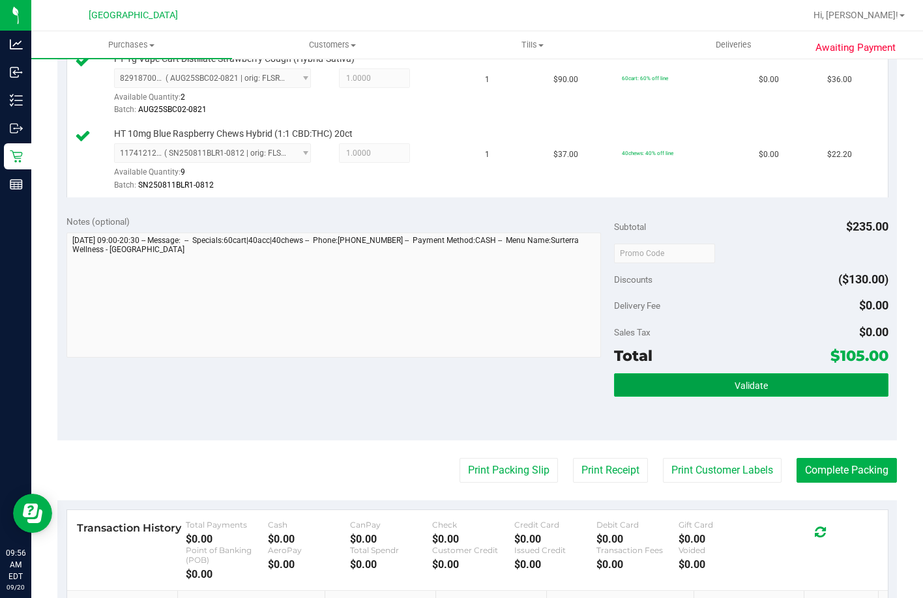
click at [624, 397] on button "Validate" at bounding box center [751, 384] width 274 height 23
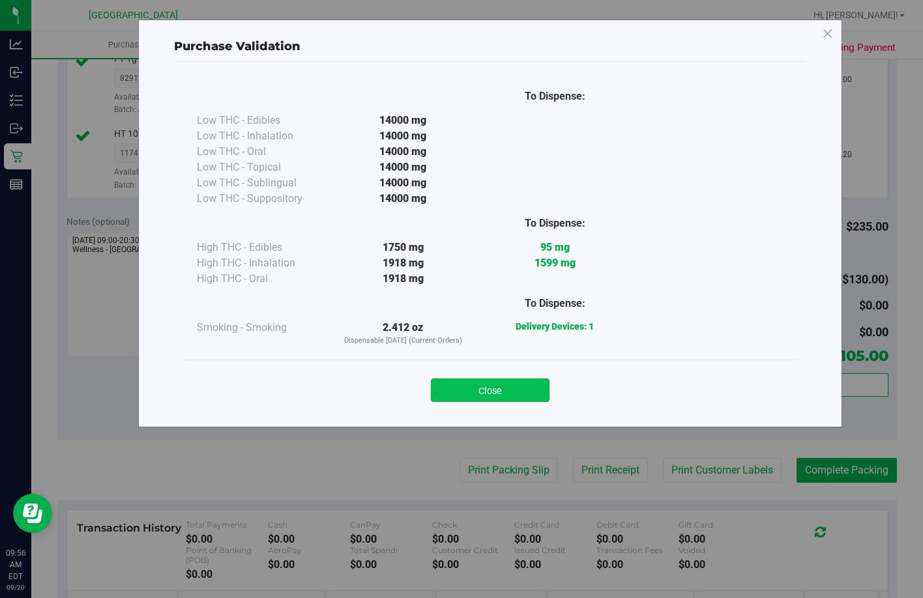
click at [511, 395] on button "Close" at bounding box center [490, 390] width 119 height 23
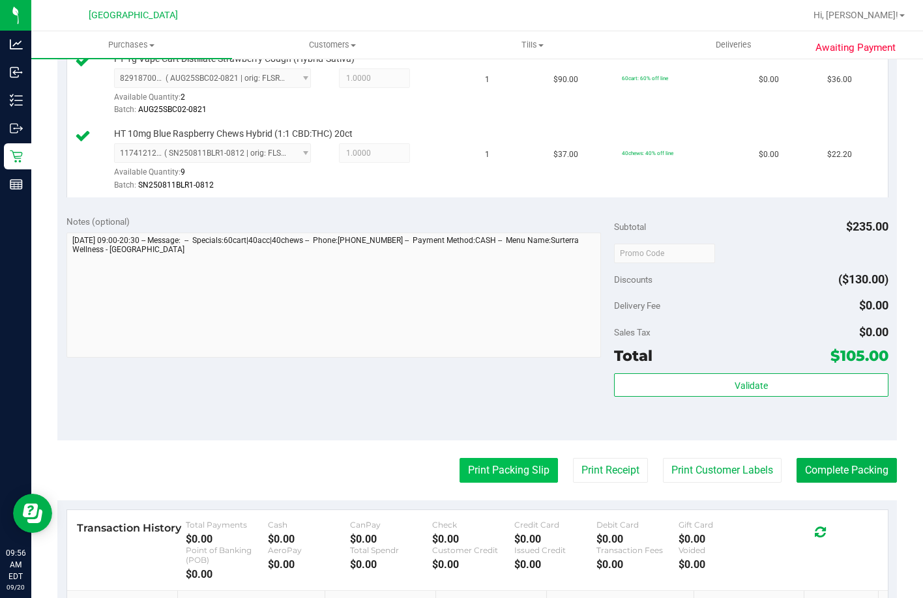
click at [501, 483] on button "Print Packing Slip" at bounding box center [508, 470] width 98 height 25
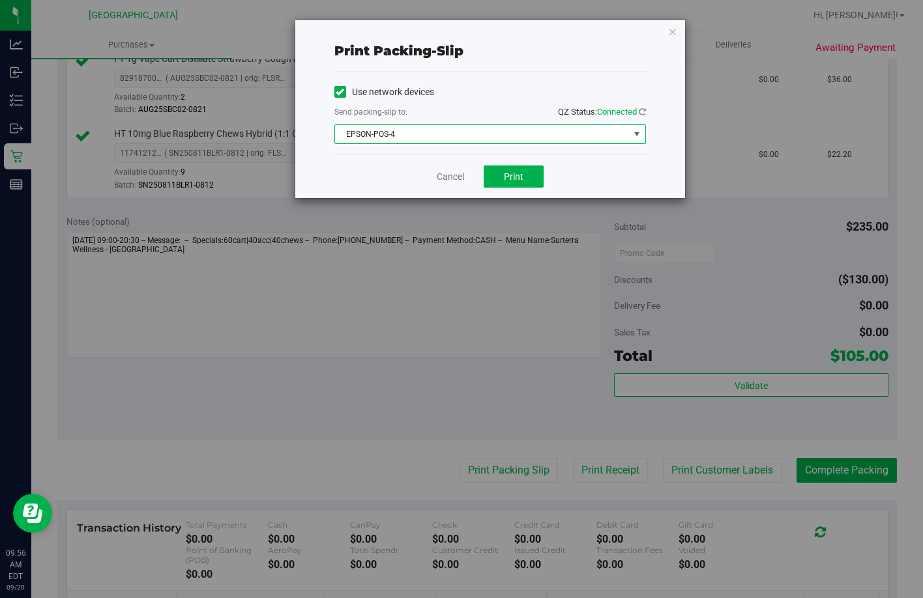
click at [424, 130] on span "EPSON-POS-4" at bounding box center [482, 134] width 294 height 18
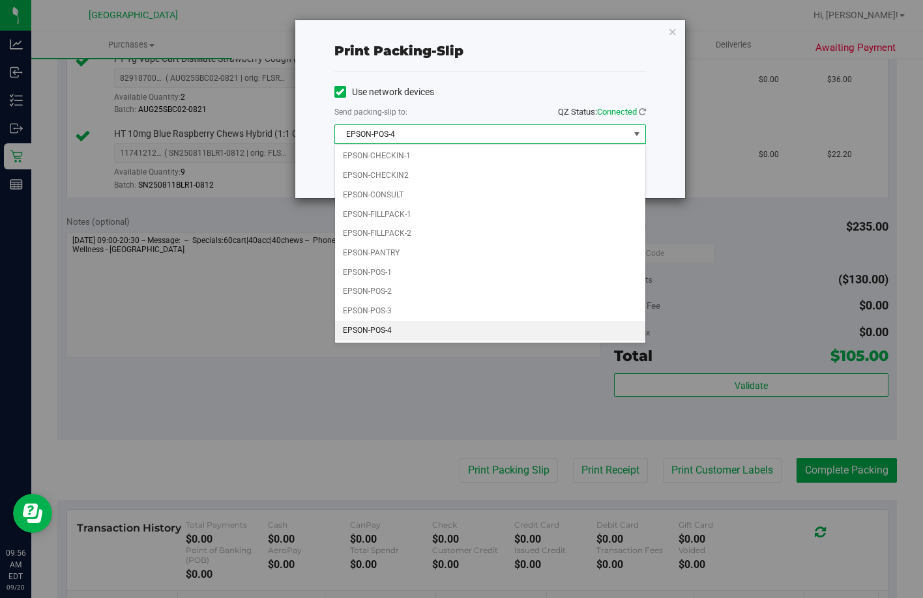
click at [430, 332] on li "EPSON-POS-4" at bounding box center [490, 331] width 310 height 20
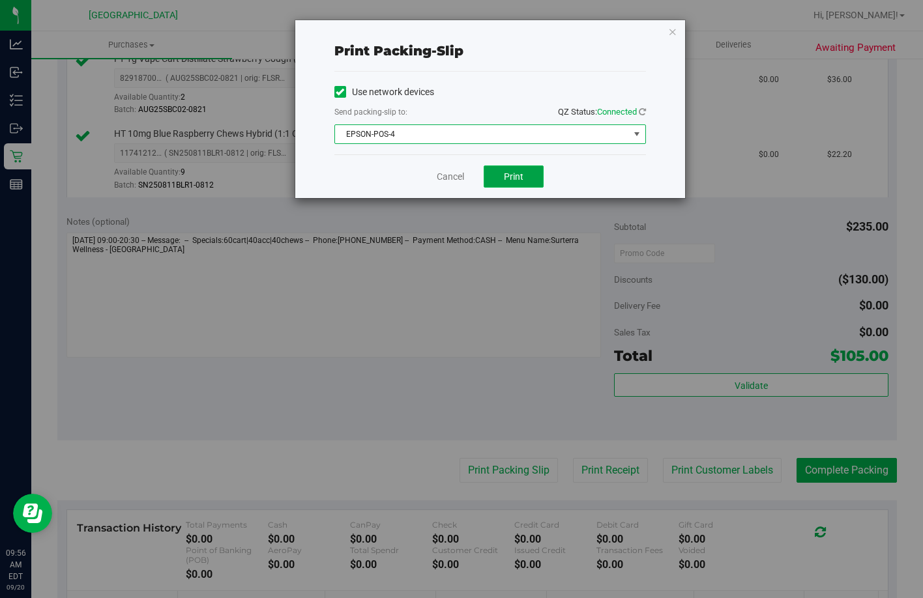
click at [493, 177] on button "Print" at bounding box center [514, 177] width 60 height 22
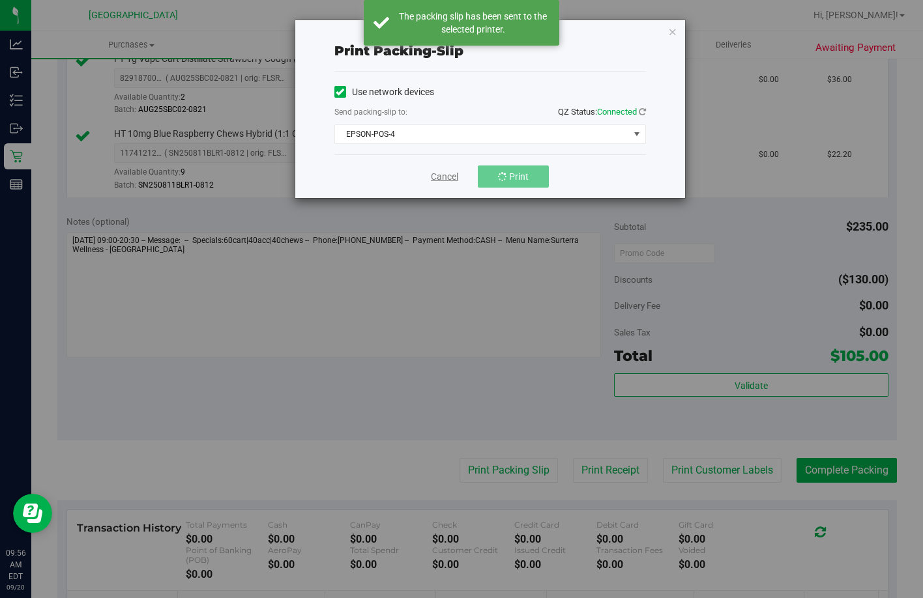
click at [437, 172] on link "Cancel" at bounding box center [444, 177] width 27 height 14
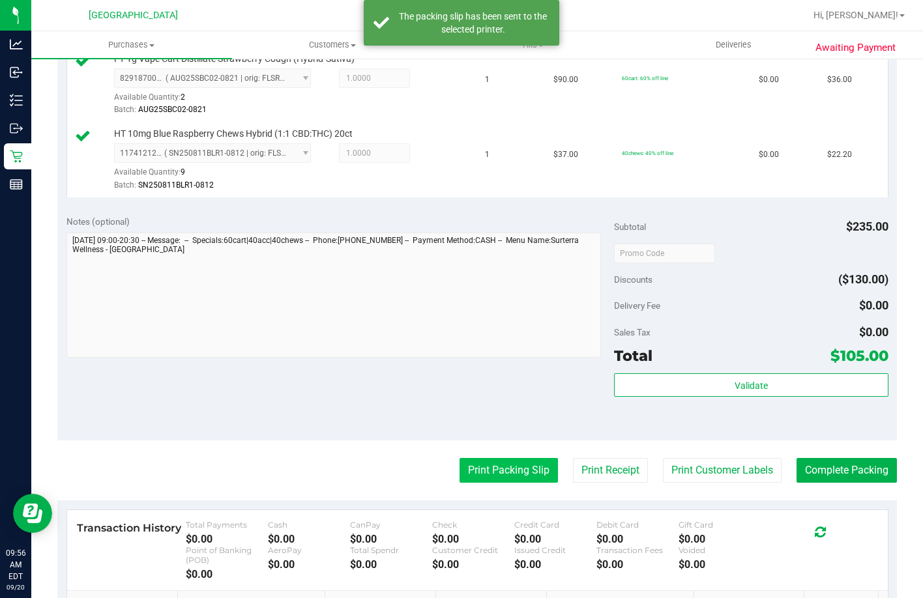
click at [486, 483] on button "Print Packing Slip" at bounding box center [508, 470] width 98 height 25
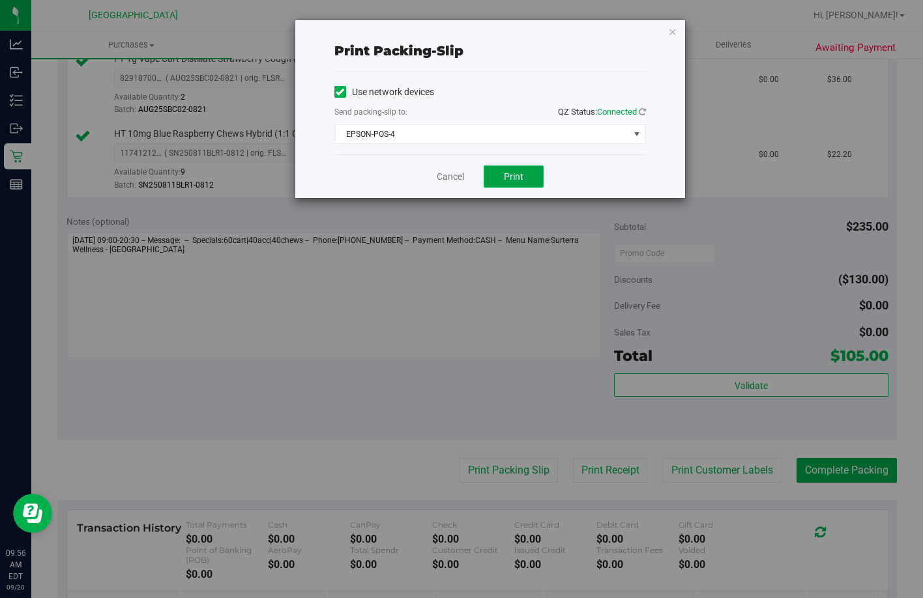
click at [505, 181] on span "Print" at bounding box center [514, 176] width 20 height 10
click at [449, 174] on link "Cancel" at bounding box center [450, 177] width 27 height 14
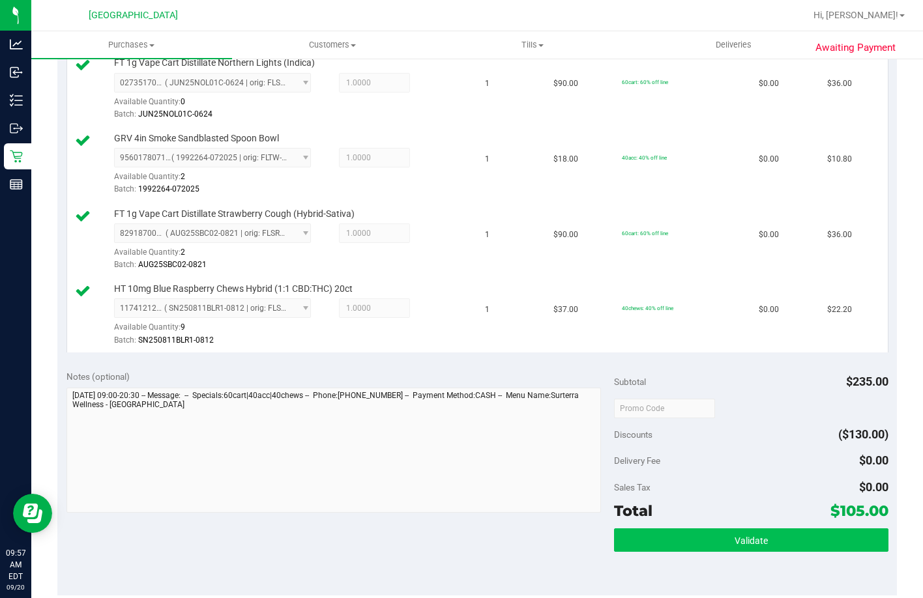
scroll to position [652, 0]
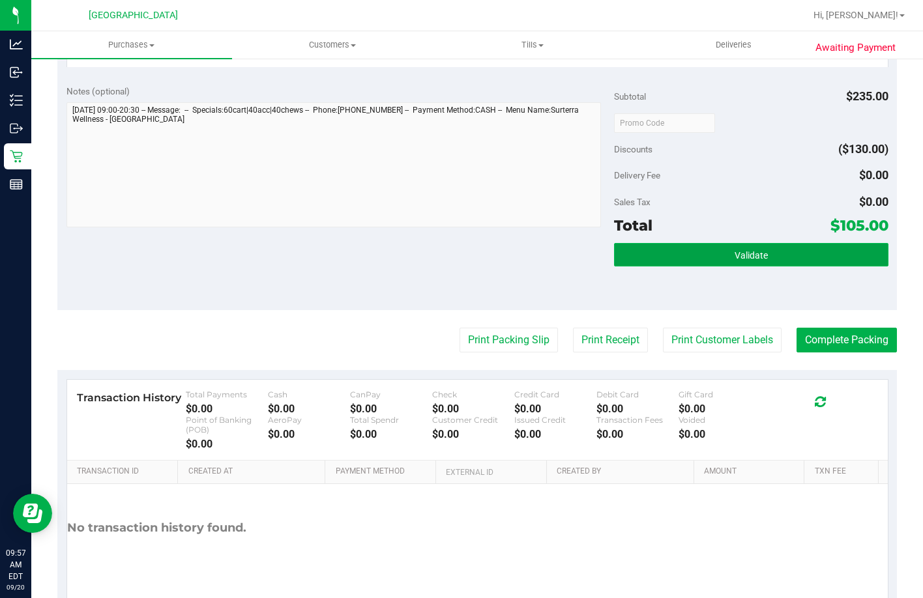
click at [624, 267] on button "Validate" at bounding box center [751, 254] width 274 height 23
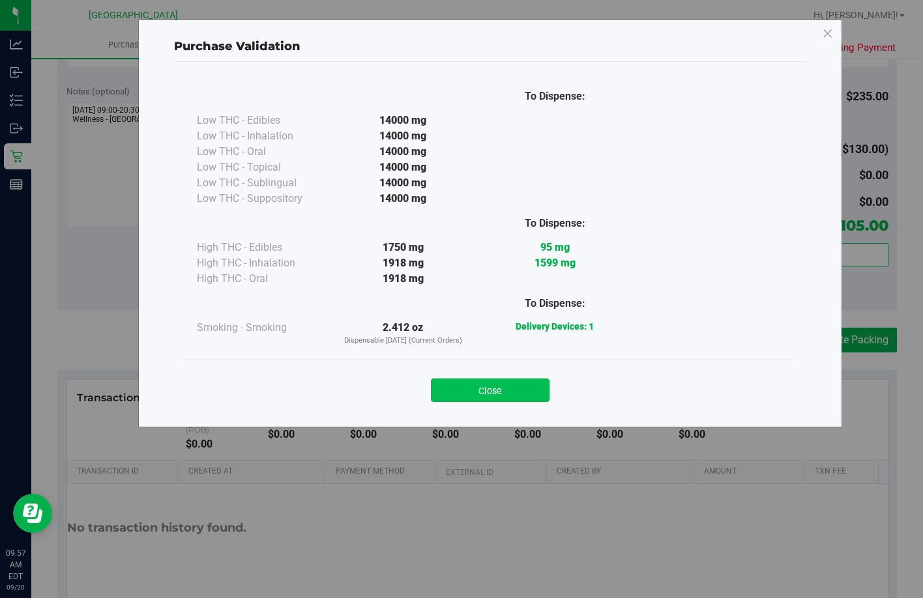
click at [504, 396] on button "Close" at bounding box center [490, 390] width 119 height 23
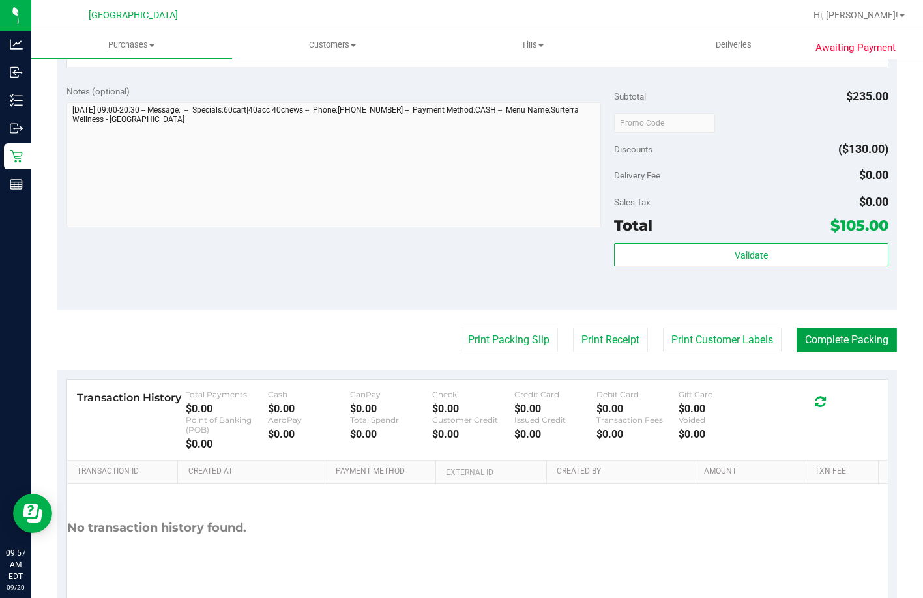
click at [624, 353] on button "Complete Packing" at bounding box center [846, 340] width 100 height 25
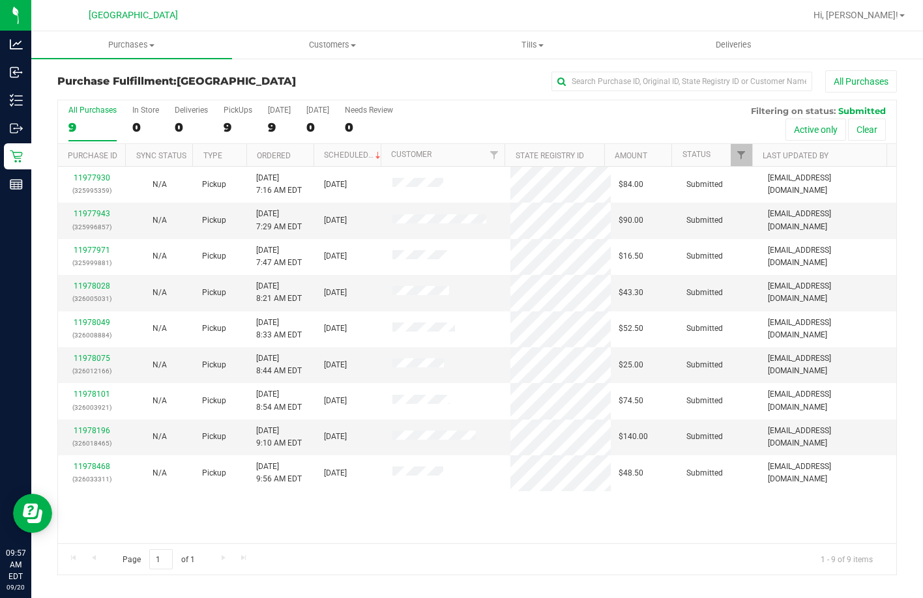
click at [297, 149] on th "Ordered" at bounding box center [279, 155] width 67 height 23
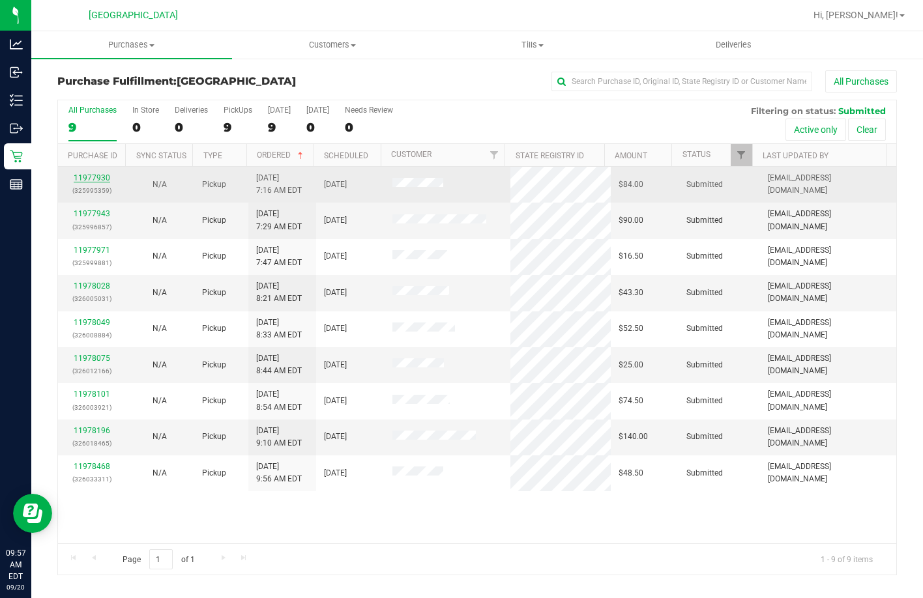
click at [84, 174] on link "11977930" at bounding box center [92, 177] width 36 height 9
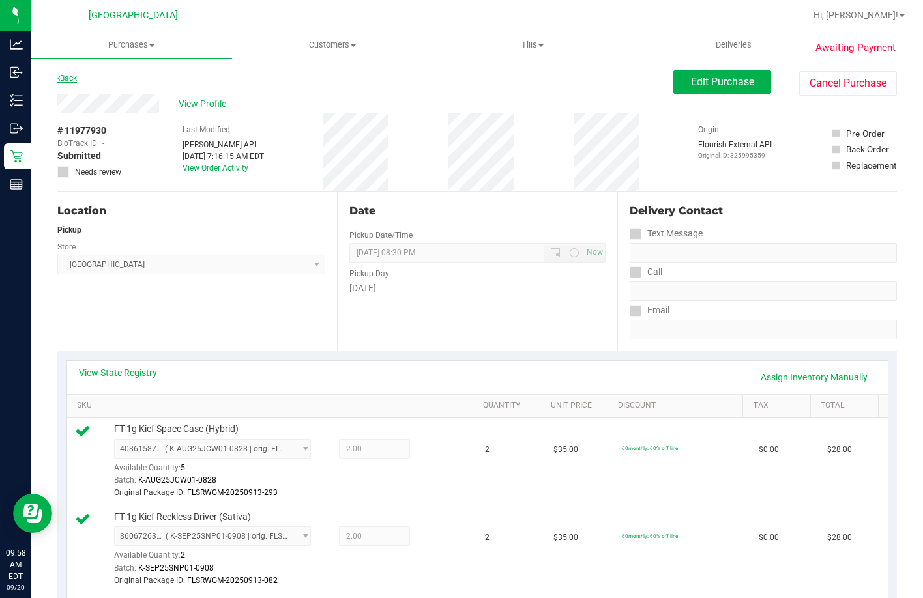
click at [70, 80] on link "Back" at bounding box center [67, 78] width 20 height 9
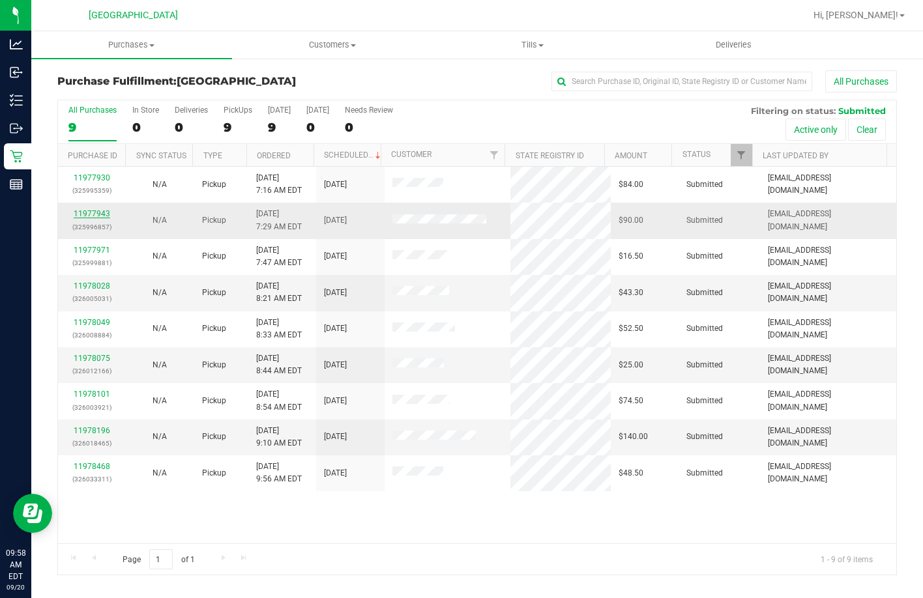
click at [93, 211] on link "11977943" at bounding box center [92, 213] width 36 height 9
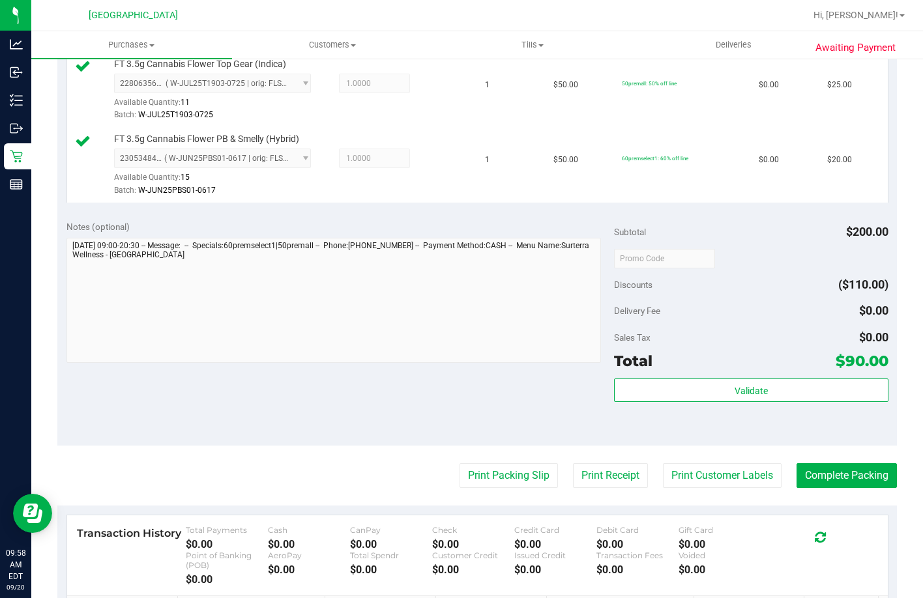
scroll to position [521, 0]
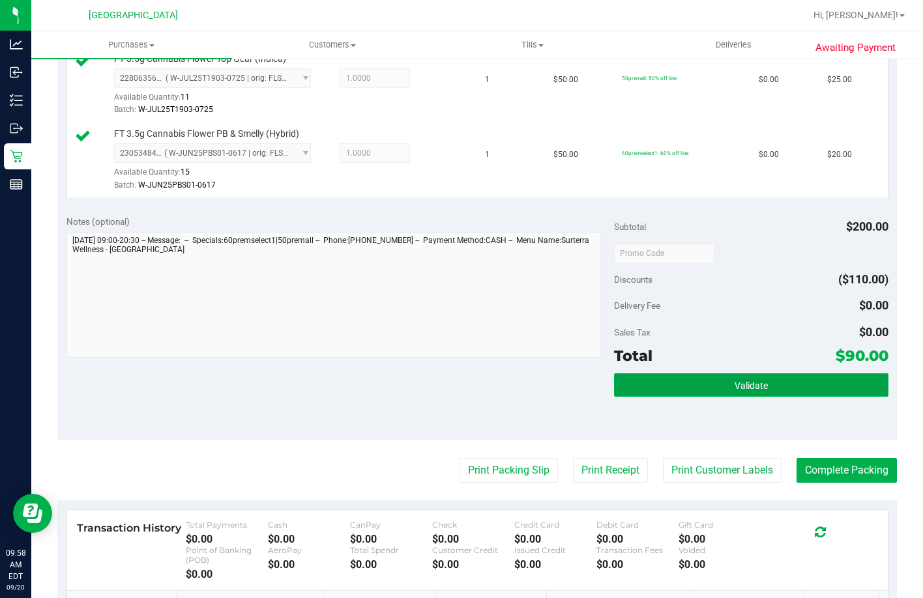
click at [624, 397] on button "Validate" at bounding box center [751, 384] width 274 height 23
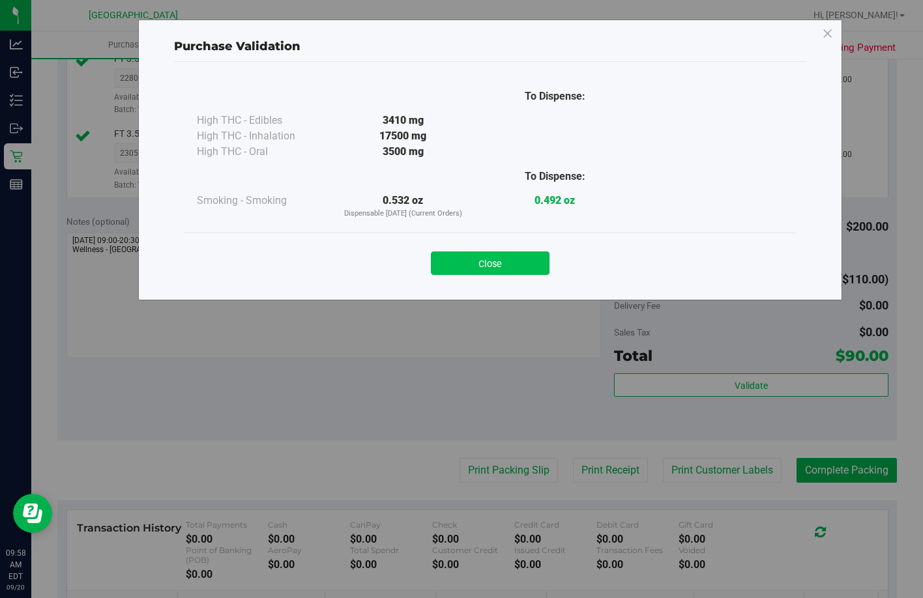
click at [495, 272] on button "Close" at bounding box center [490, 263] width 119 height 23
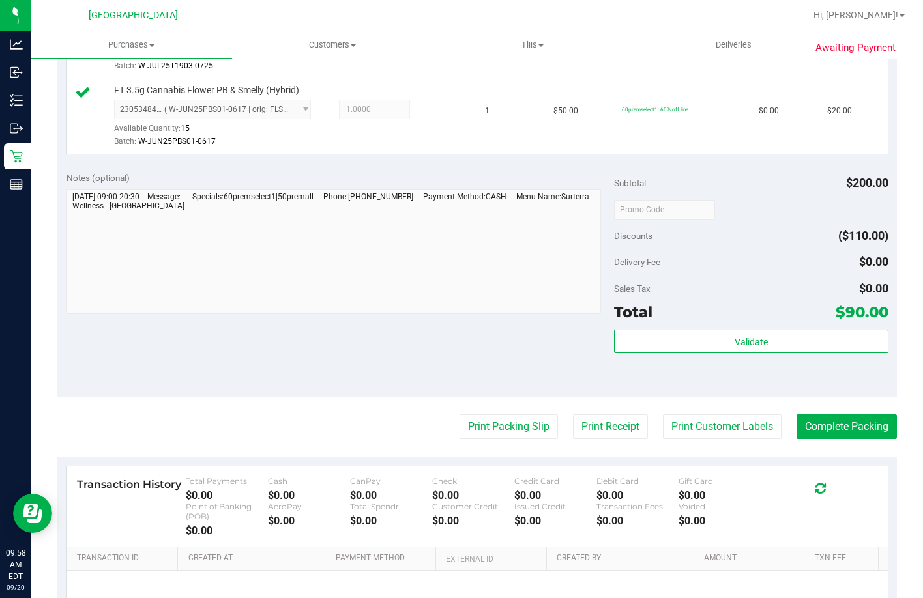
scroll to position [587, 0]
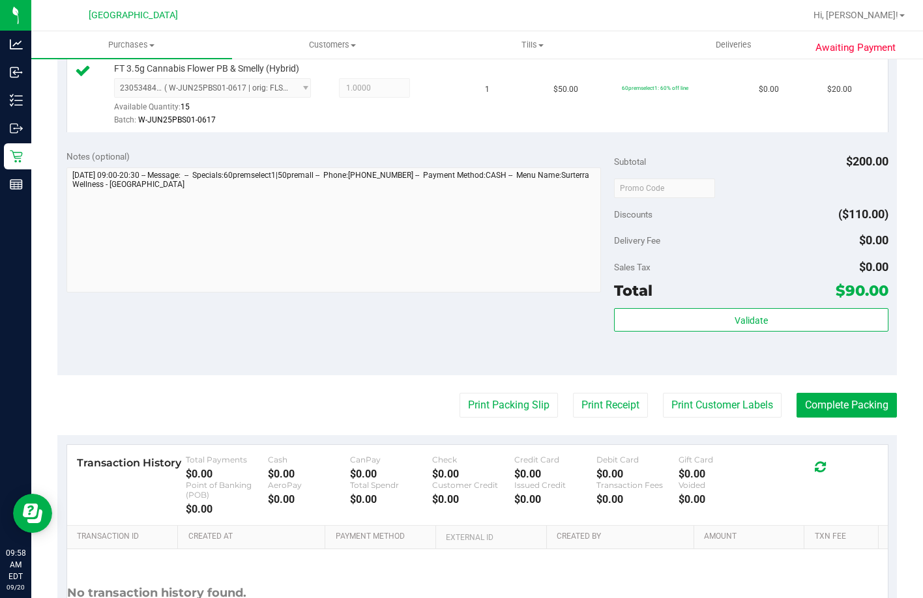
click at [624, 367] on div "Validate" at bounding box center [751, 337] width 274 height 59
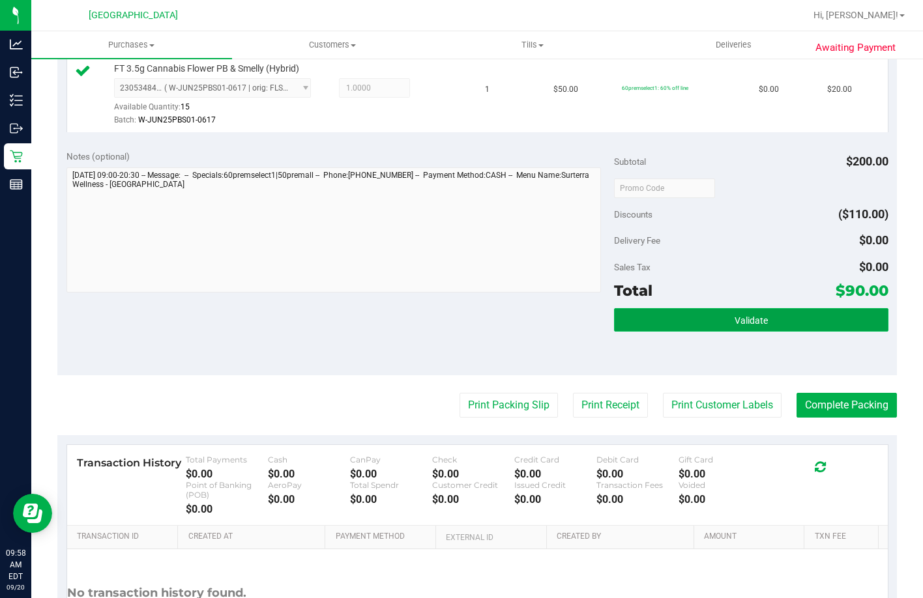
click at [624, 332] on button "Validate" at bounding box center [751, 319] width 274 height 23
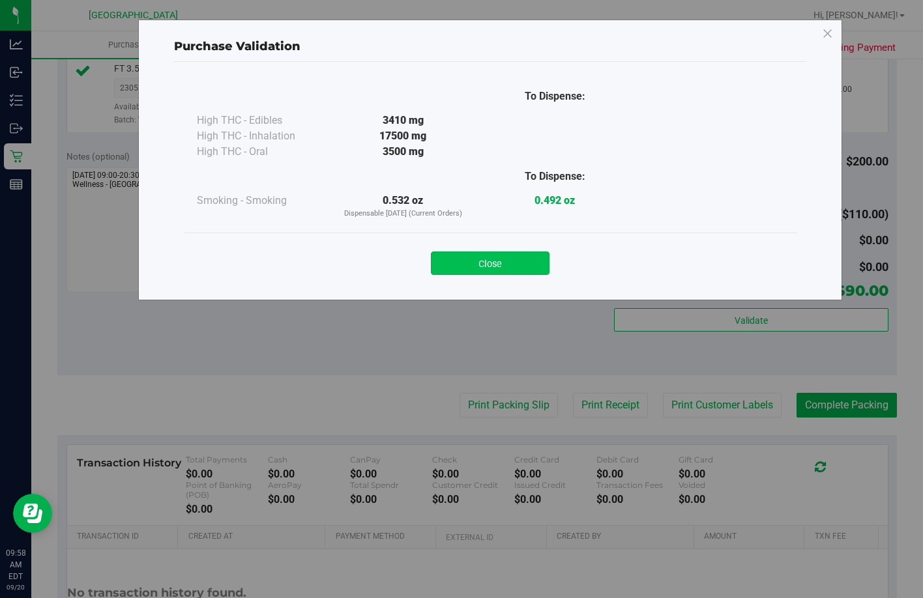
click at [525, 269] on button "Close" at bounding box center [490, 263] width 119 height 23
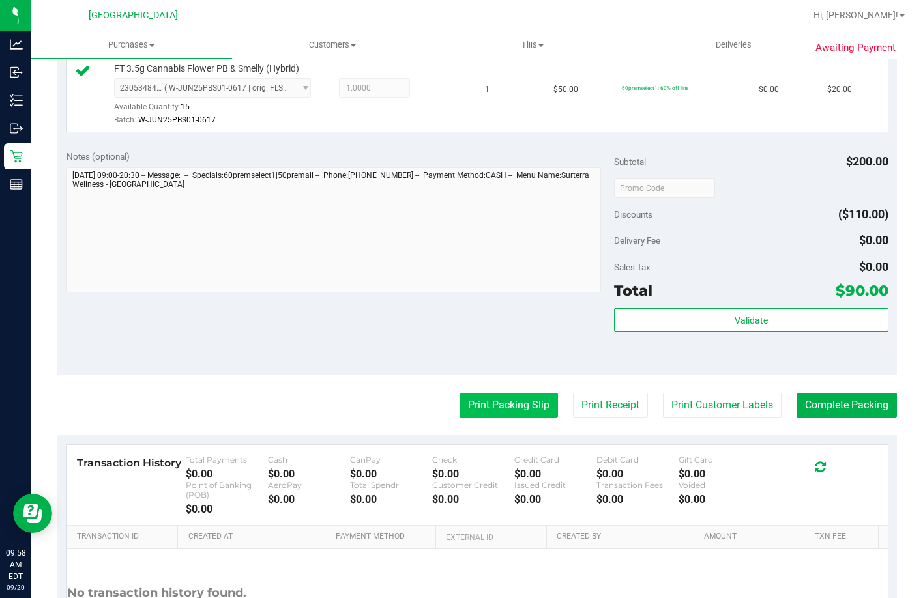
click at [500, 418] on button "Print Packing Slip" at bounding box center [508, 405] width 98 height 25
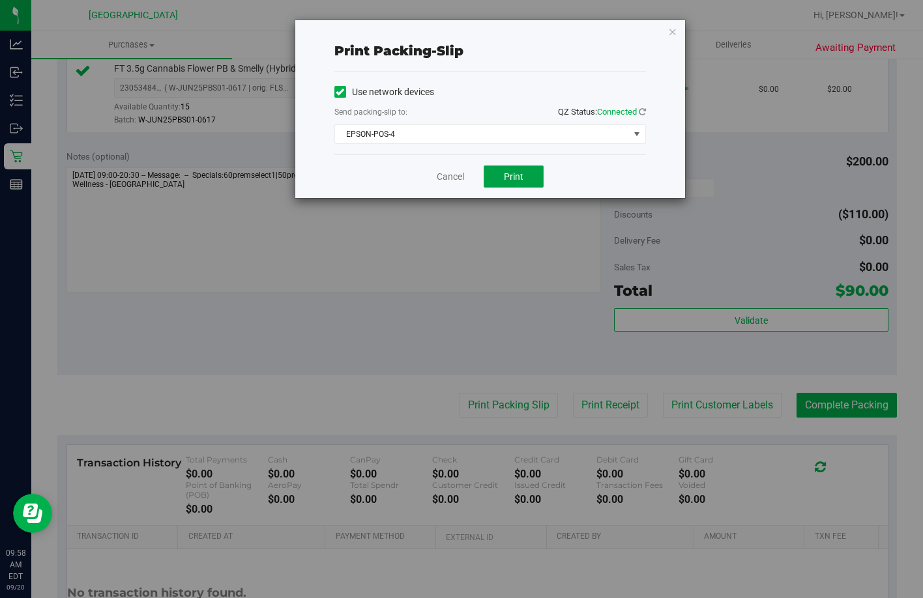
click at [529, 179] on button "Print" at bounding box center [514, 177] width 60 height 22
click at [520, 179] on span "Print" at bounding box center [514, 176] width 20 height 10
click at [447, 172] on link "Cancel" at bounding box center [450, 177] width 27 height 14
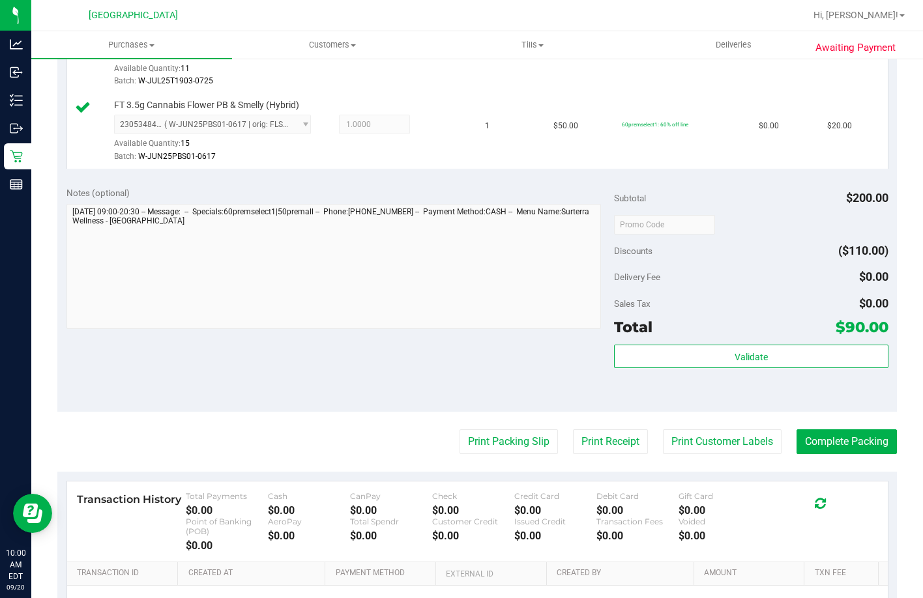
scroll to position [561, 0]
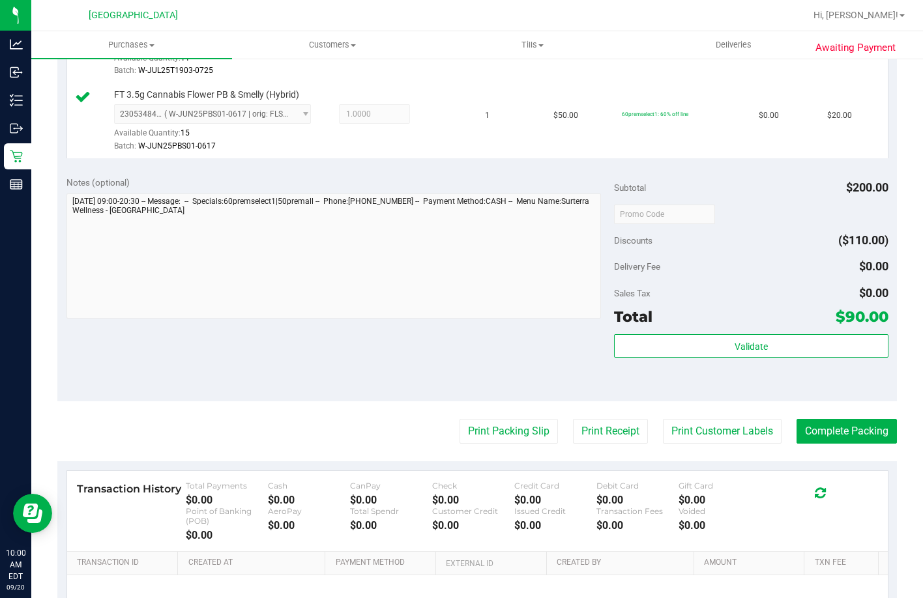
click at [624, 328] on div "Total $90.00" at bounding box center [751, 316] width 274 height 23
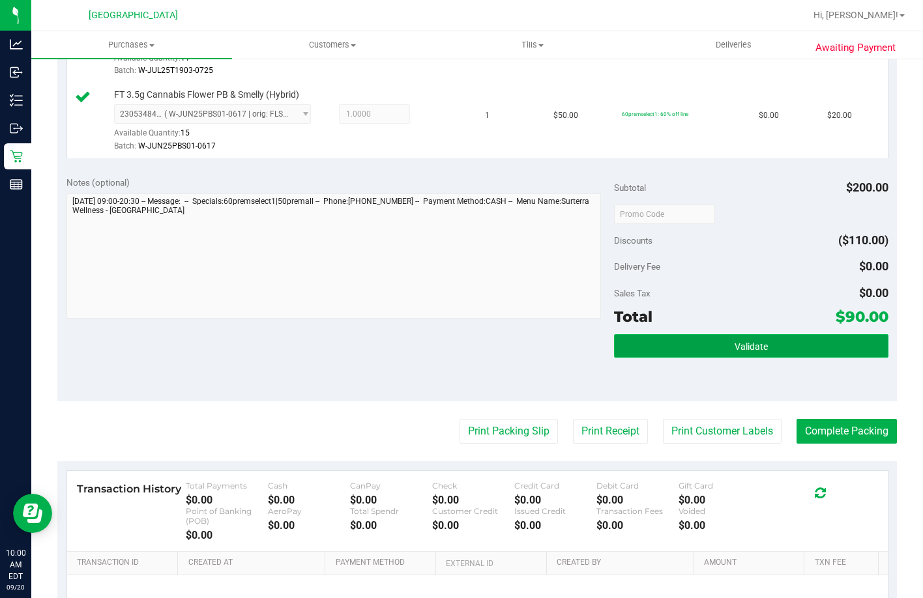
click at [624, 358] on button "Validate" at bounding box center [751, 345] width 274 height 23
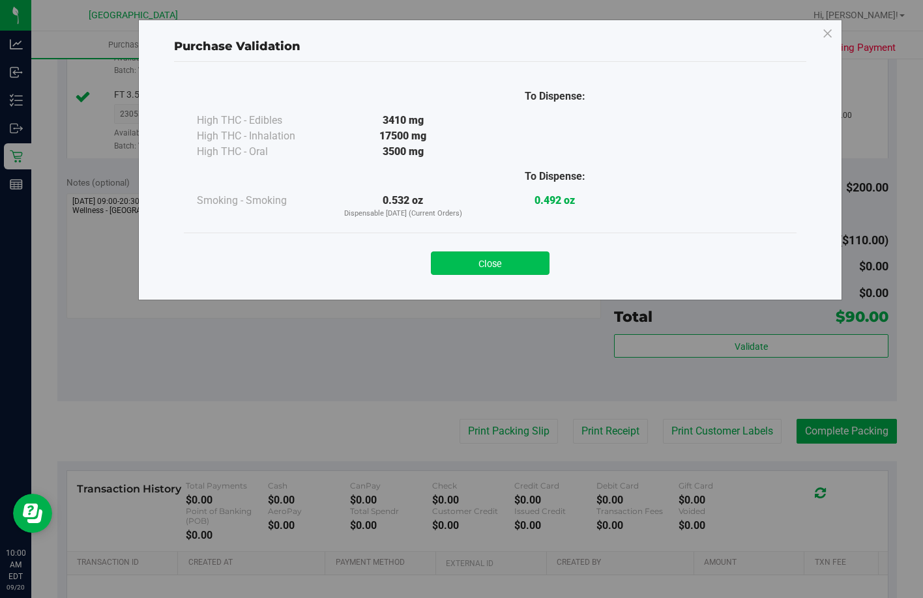
click at [514, 254] on button "Close" at bounding box center [490, 263] width 119 height 23
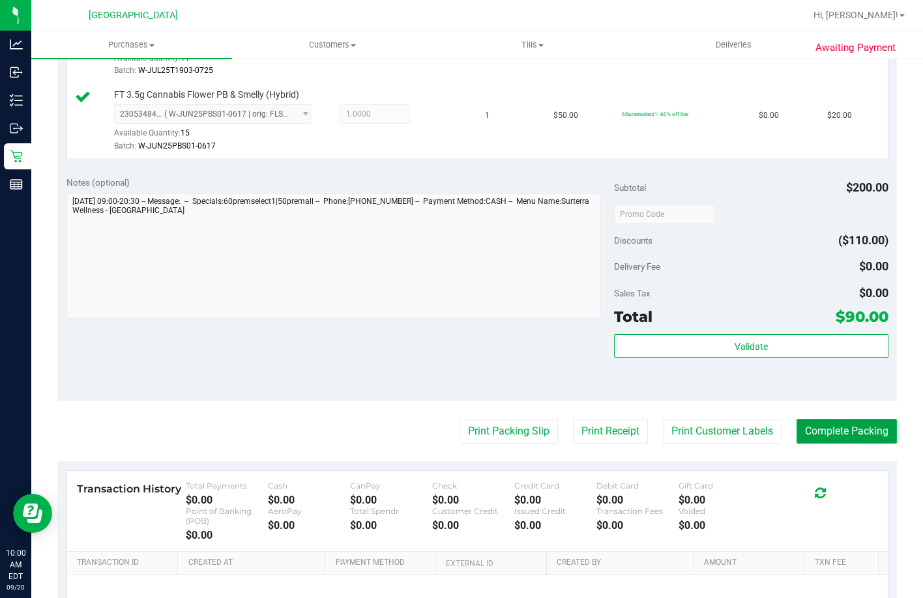
click at [624, 444] on button "Complete Packing" at bounding box center [846, 431] width 100 height 25
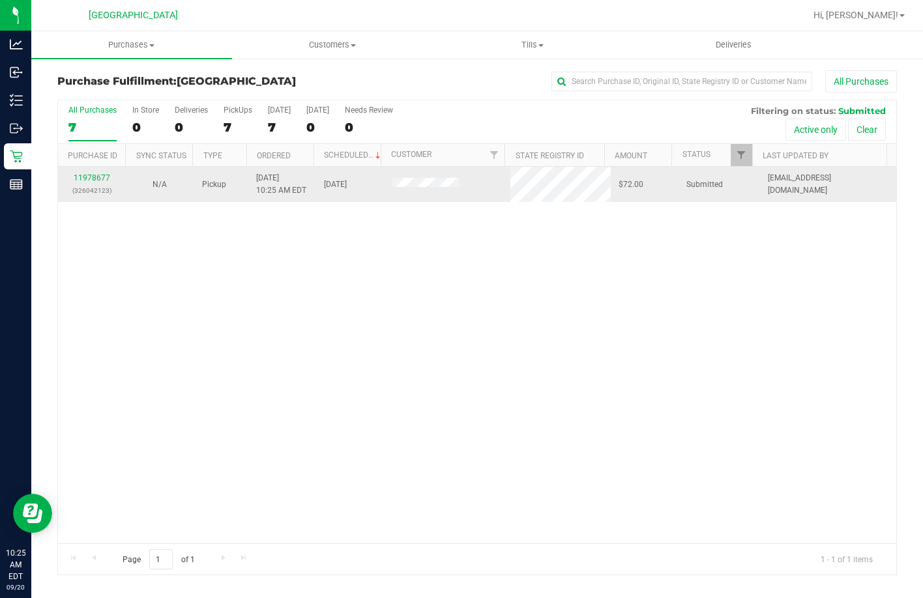
click at [88, 171] on td "11978677 (326042123)" at bounding box center [92, 184] width 68 height 35
click at [89, 177] on link "11978677" at bounding box center [92, 177] width 36 height 9
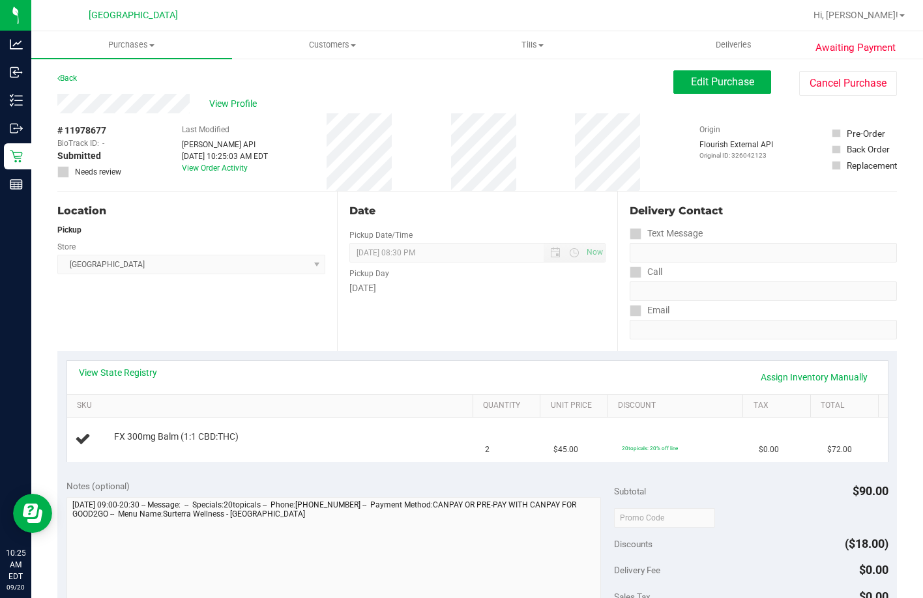
scroll to position [65, 0]
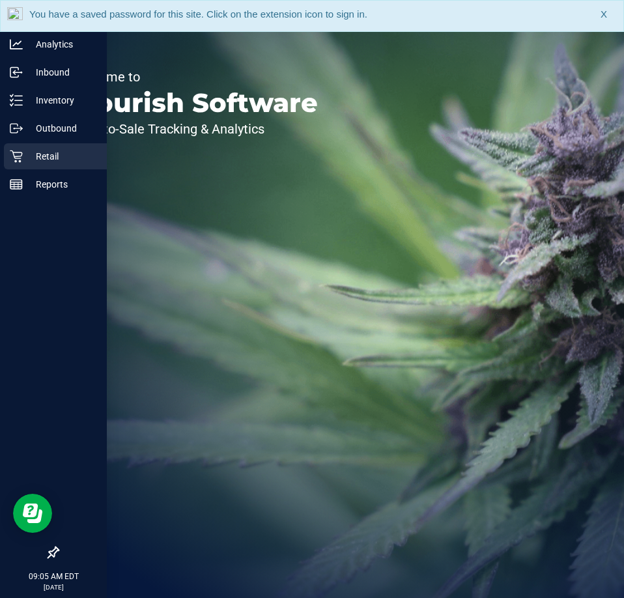
click at [69, 158] on p "Retail" at bounding box center [62, 157] width 78 height 16
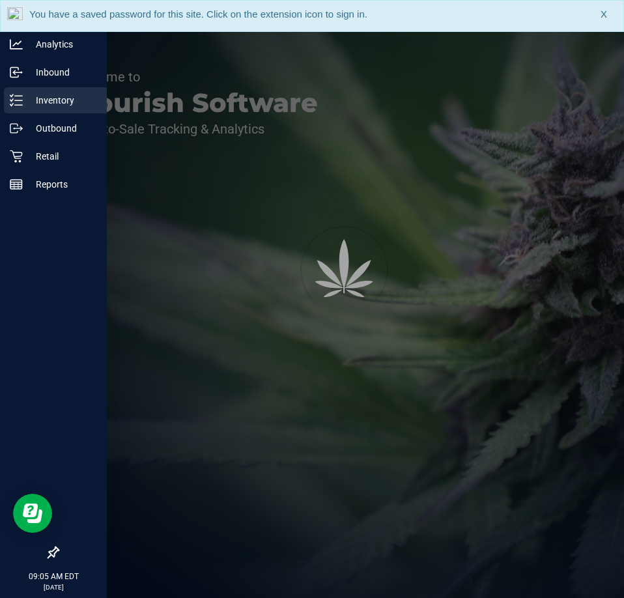
click at [66, 108] on div "Inventory" at bounding box center [55, 100] width 103 height 26
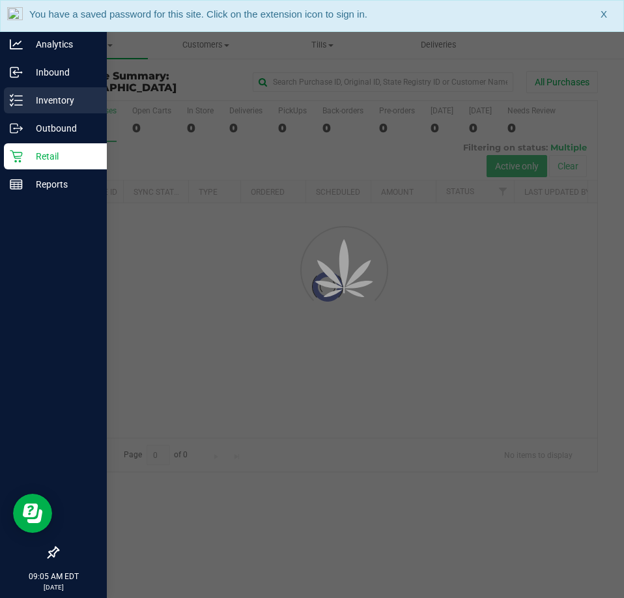
click at [87, 100] on p "Inventory" at bounding box center [62, 101] width 78 height 16
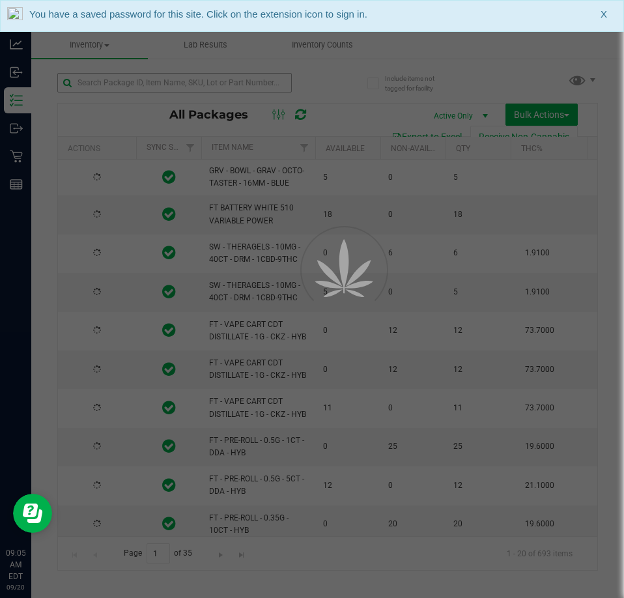
click at [253, 86] on div at bounding box center [312, 299] width 624 height 598
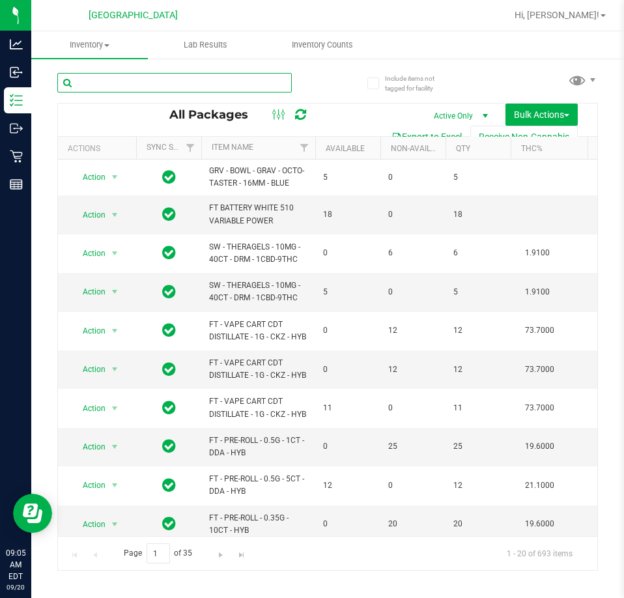
click at [167, 82] on input "text" at bounding box center [174, 83] width 235 height 20
type input "7335510558456550"
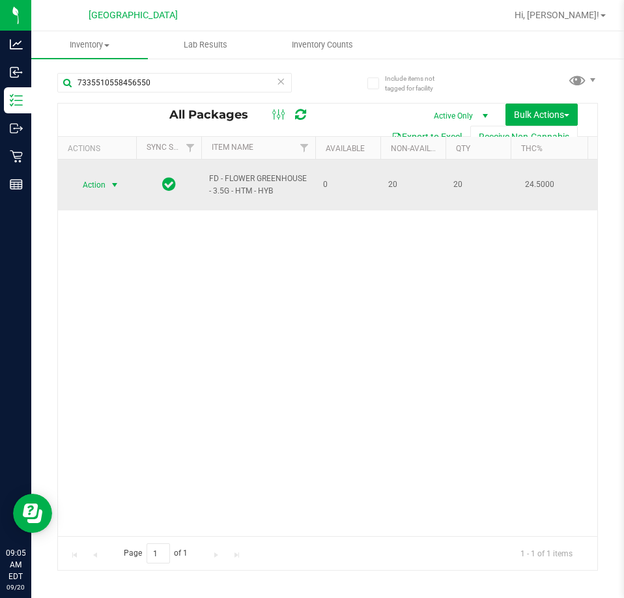
click at [115, 180] on span "select" at bounding box center [114, 185] width 10 height 10
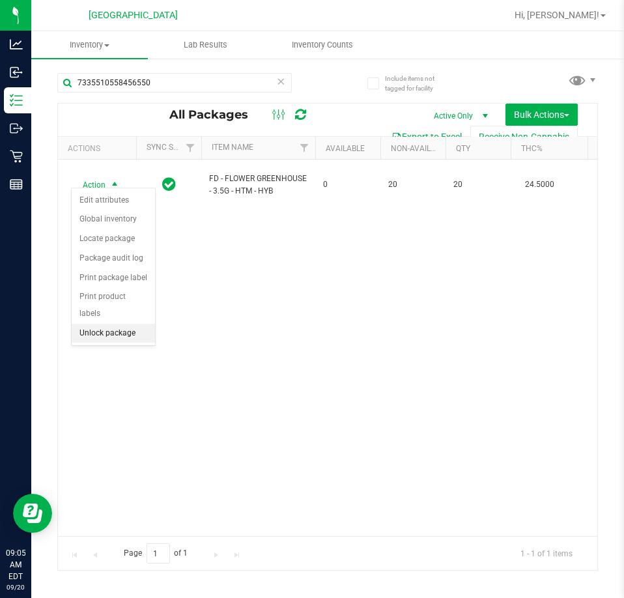
click at [125, 324] on li "Unlock package" at bounding box center [113, 334] width 83 height 20
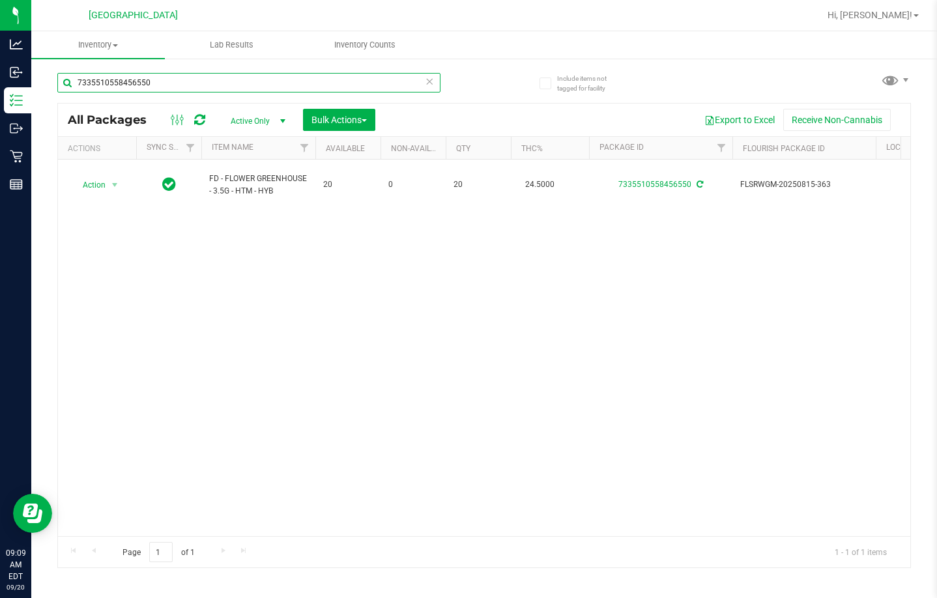
click at [189, 85] on input "7335510558456550" at bounding box center [248, 83] width 383 height 20
type input "0371544797179561"
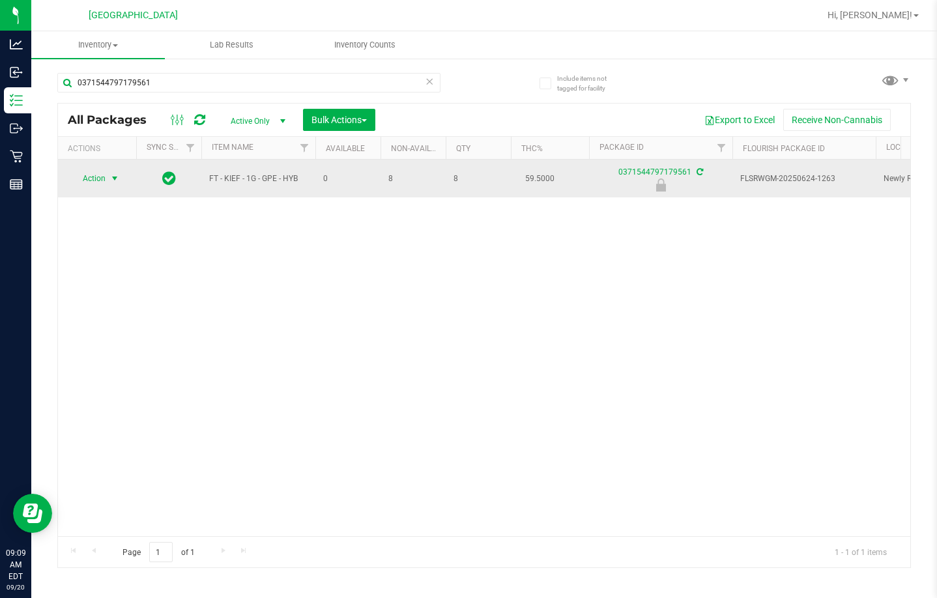
click at [113, 181] on span "select" at bounding box center [114, 178] width 10 height 10
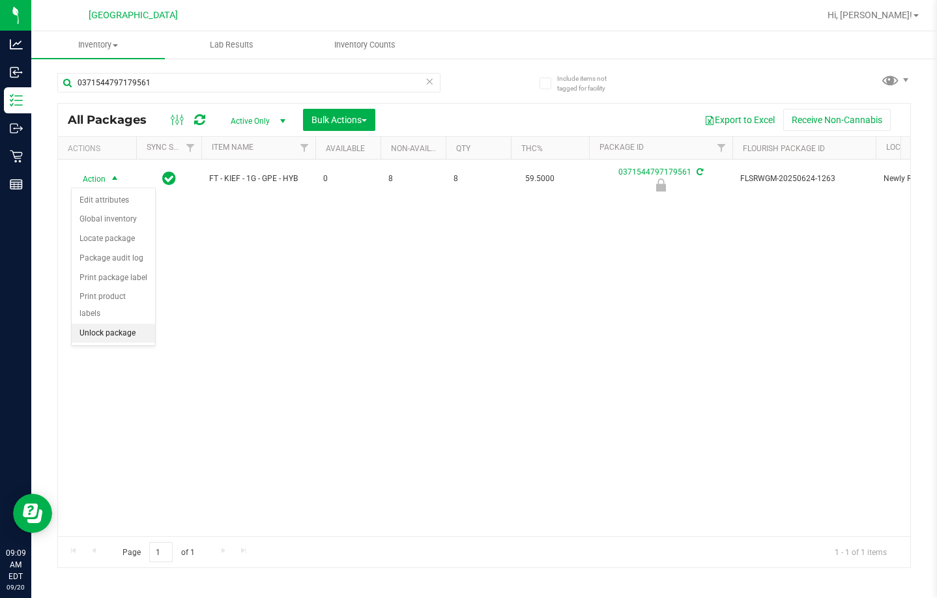
click at [128, 324] on li "Unlock package" at bounding box center [113, 334] width 83 height 20
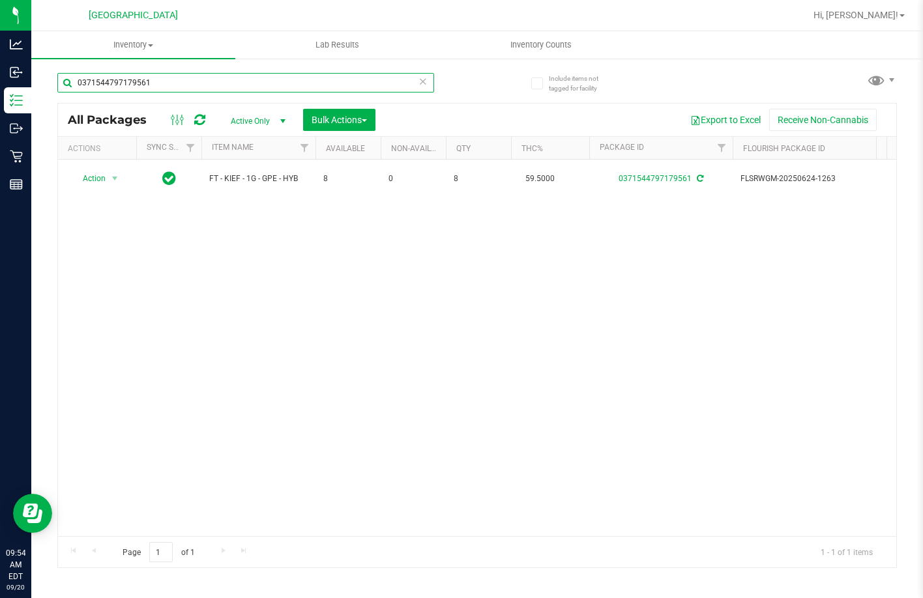
click at [252, 81] on input "0371544797179561" at bounding box center [245, 83] width 377 height 20
type input "0392617453023865"
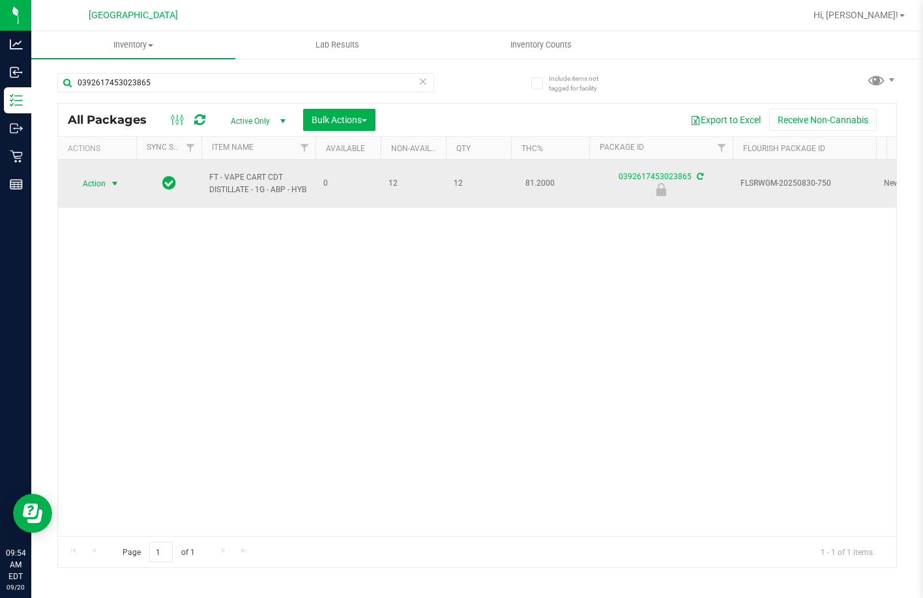
click at [98, 175] on span "Action" at bounding box center [88, 184] width 35 height 18
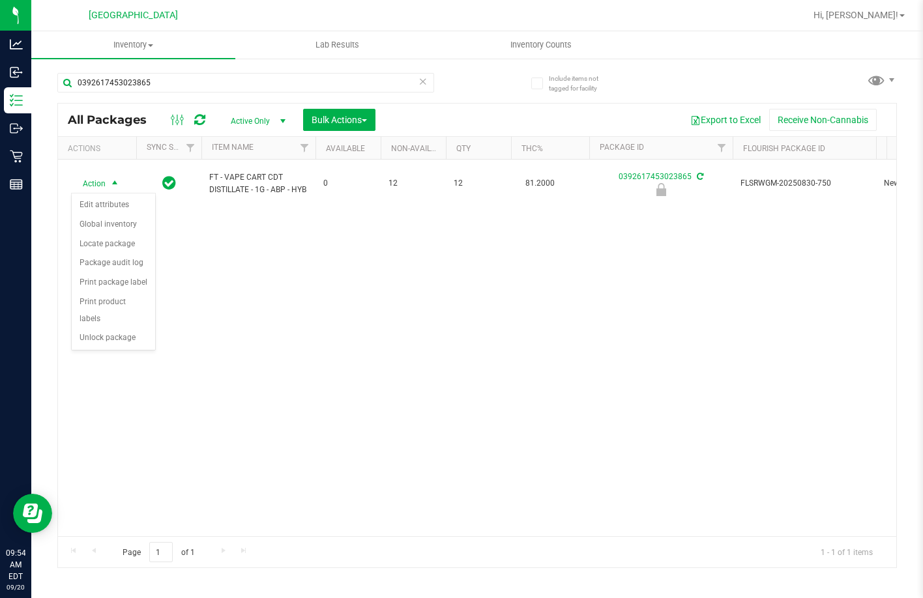
click at [100, 332] on div "Action Edit attributes Global inventory Locate package Package audit log Print …" at bounding box center [113, 272] width 85 height 158
click at [95, 328] on li "Unlock package" at bounding box center [113, 338] width 83 height 20
